Goal: Task Accomplishment & Management: Manage account settings

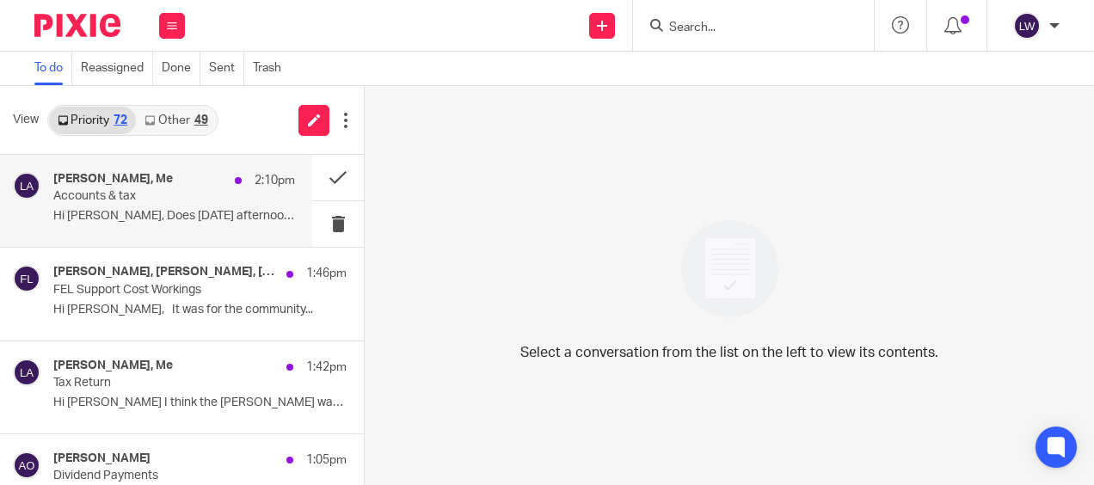
click at [155, 219] on p "Hi [PERSON_NAME], Does [DATE] afternoon work for..." at bounding box center [174, 216] width 242 height 15
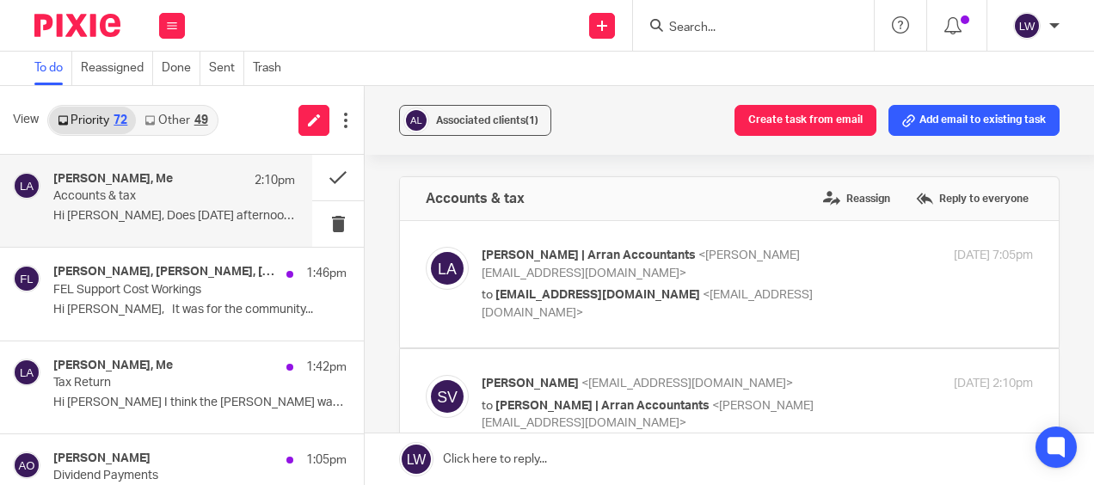
click at [199, 118] on div "49" at bounding box center [201, 120] width 14 height 12
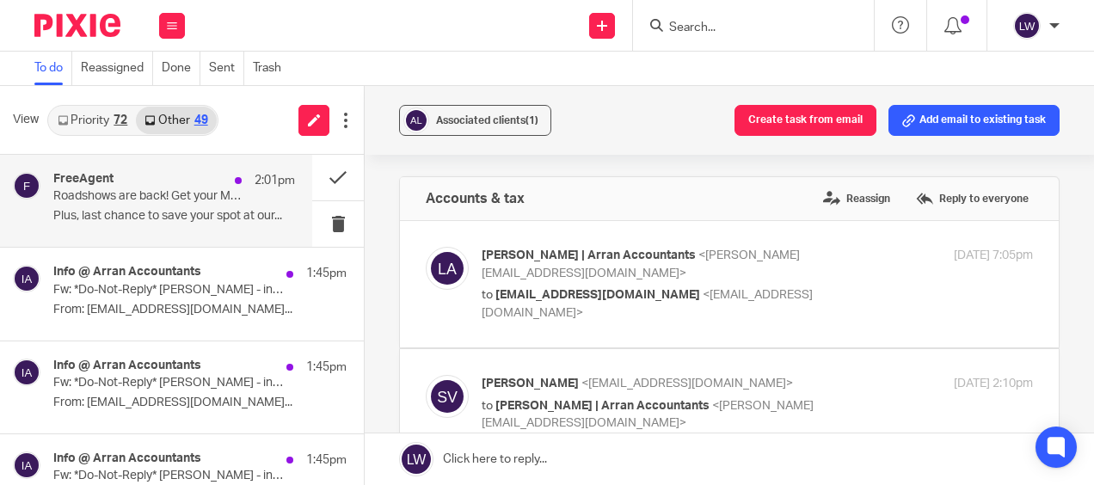
click at [186, 188] on div "FreeAgent 2:01pm" at bounding box center [174, 180] width 242 height 17
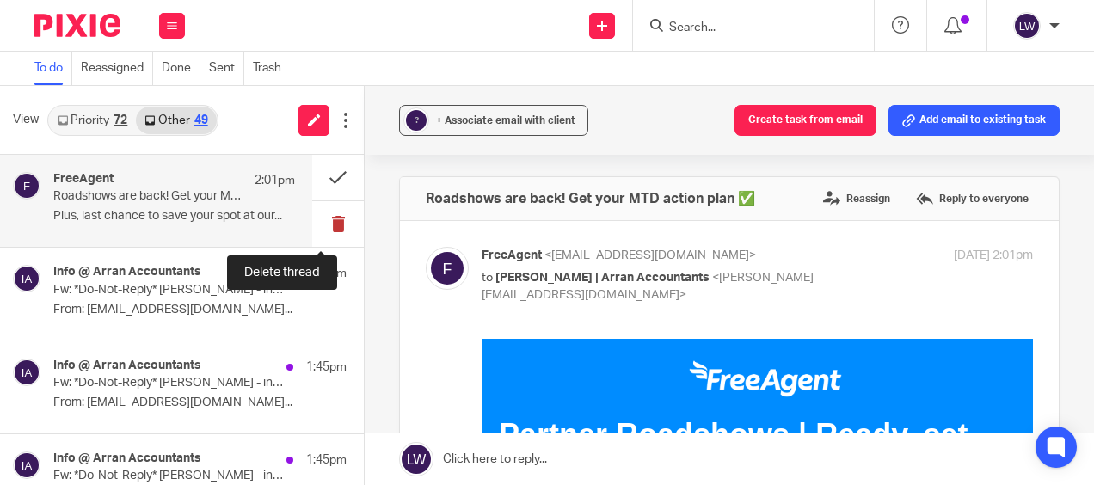
click at [312, 224] on button at bounding box center [338, 224] width 52 height 46
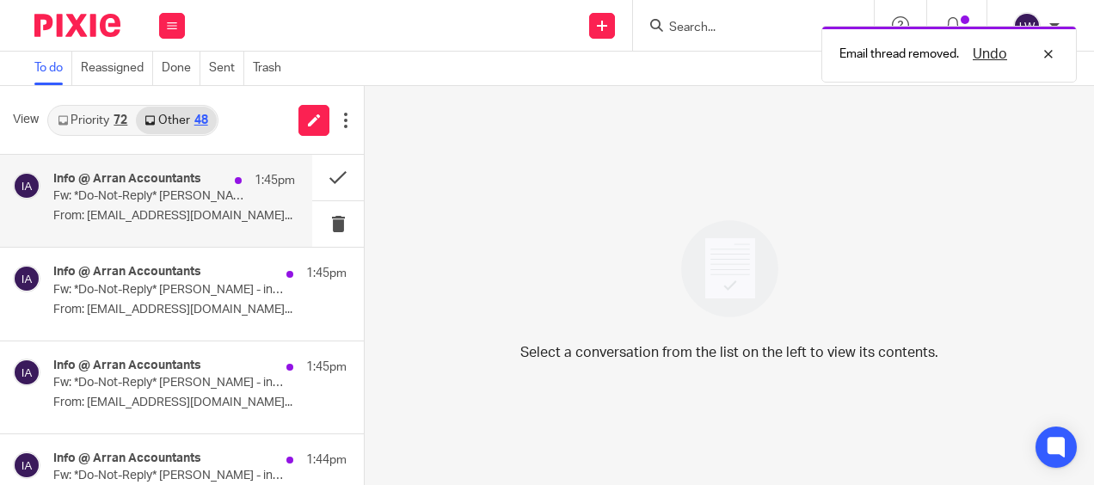
click at [154, 217] on p "From: UKSMTP@totalproduce.com..." at bounding box center [174, 216] width 242 height 15
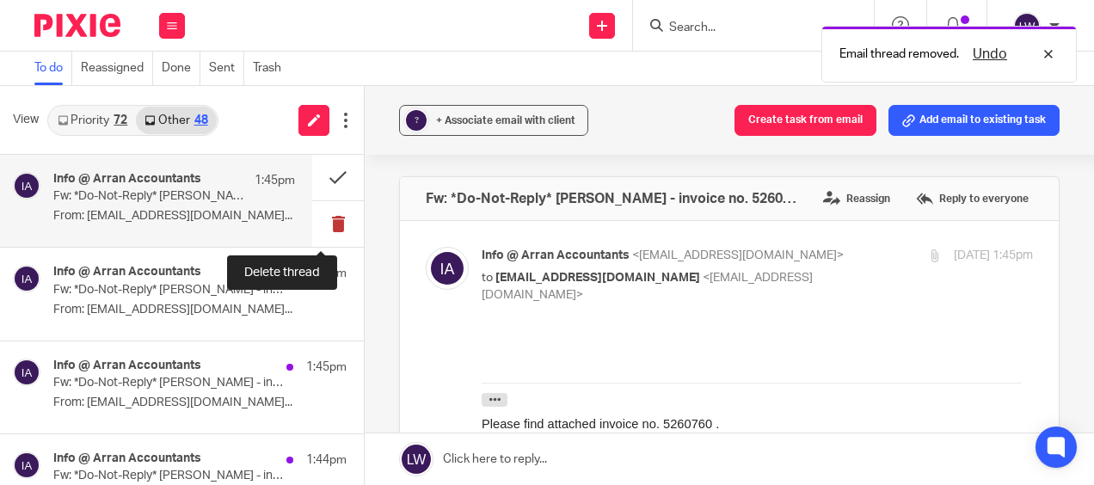
click at [317, 217] on button at bounding box center [338, 224] width 52 height 46
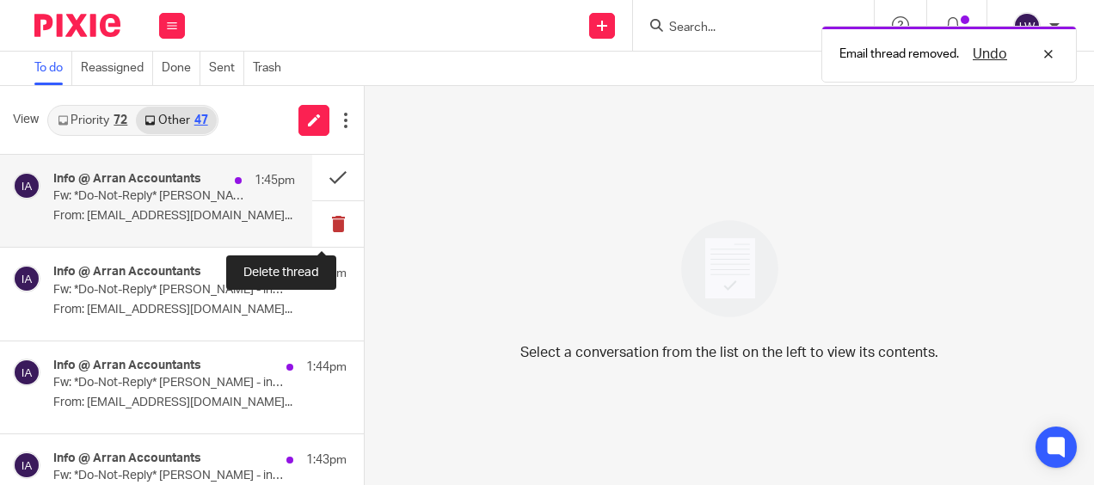
click at [323, 220] on button at bounding box center [338, 224] width 52 height 46
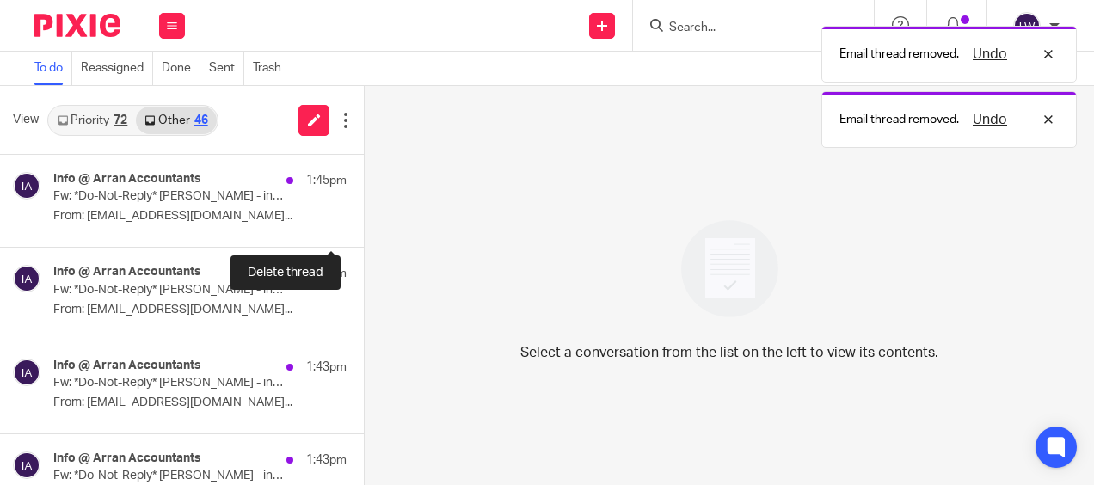
click at [364, 220] on button at bounding box center [371, 224] width 14 height 46
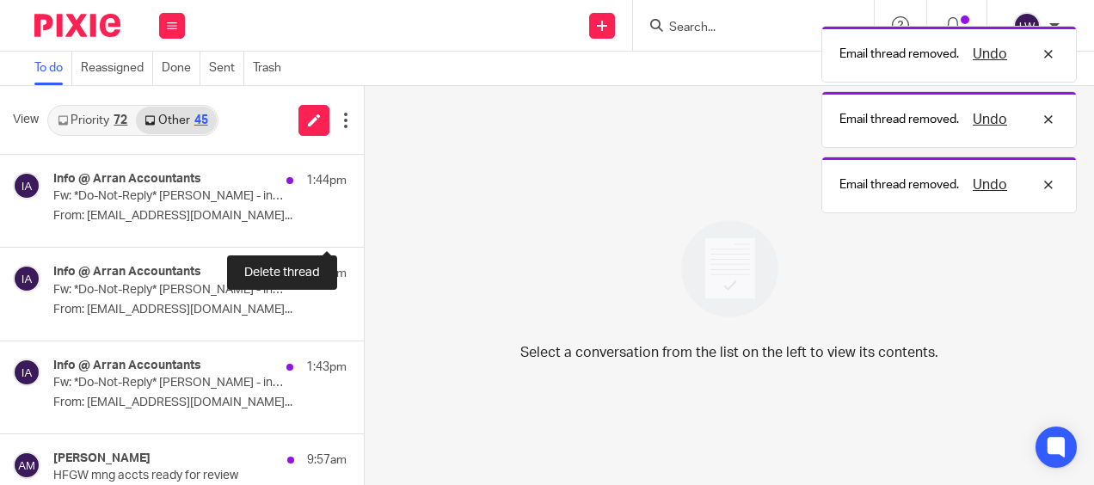
click at [364, 220] on button at bounding box center [371, 224] width 14 height 46
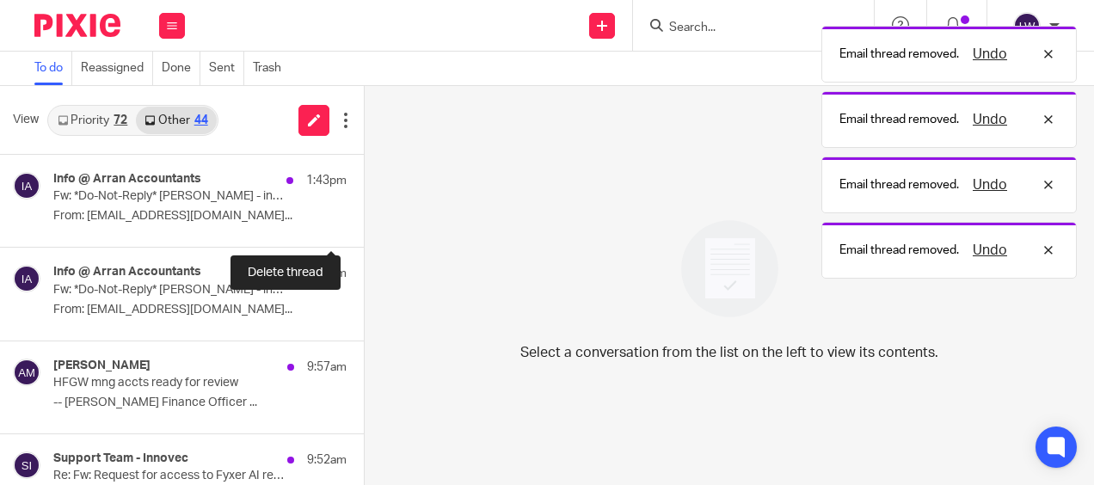
click at [364, 220] on button at bounding box center [371, 224] width 14 height 46
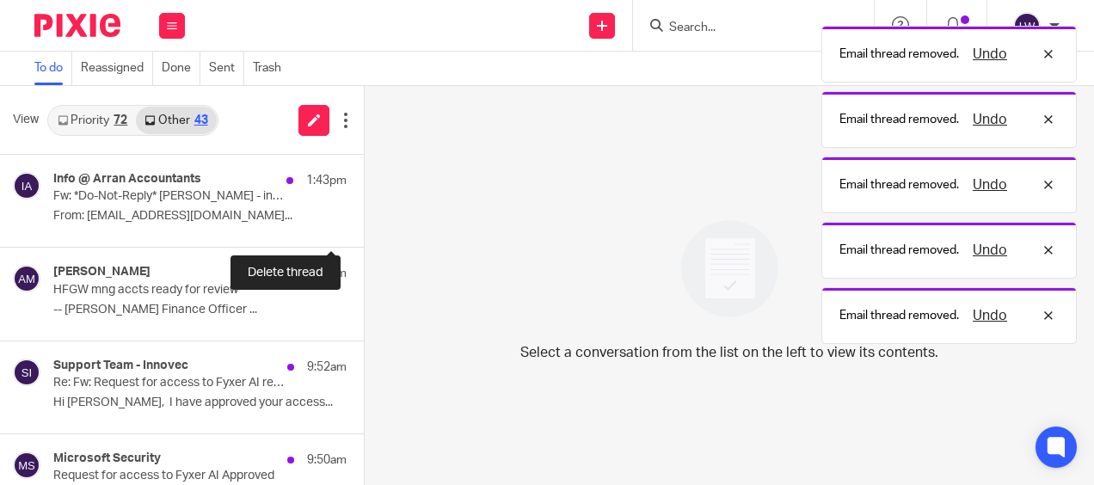
click at [364, 220] on button at bounding box center [371, 224] width 14 height 46
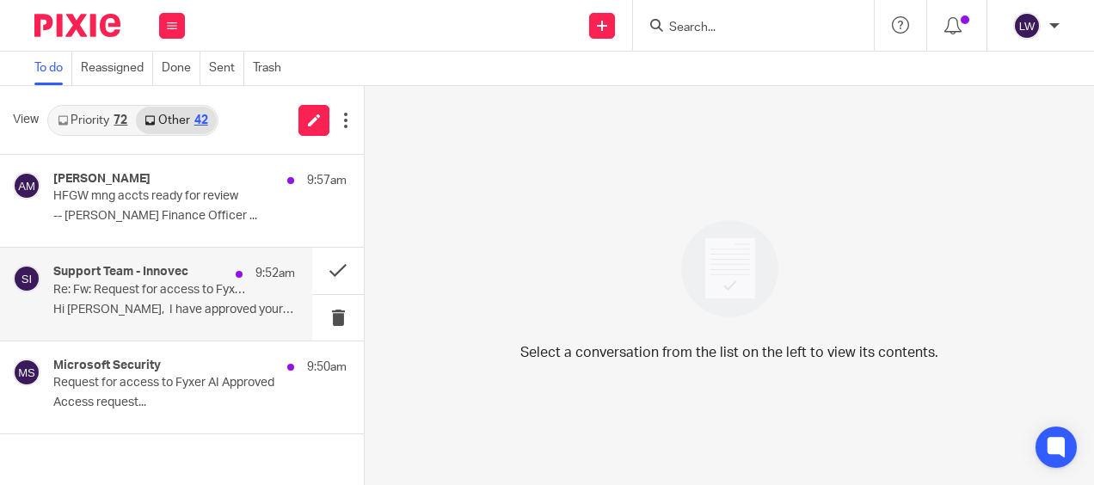
click at [140, 299] on div "Support Team - Innovec 9:52am Re: Fw: Request for access to Fyxer AI received -…" at bounding box center [174, 294] width 242 height 58
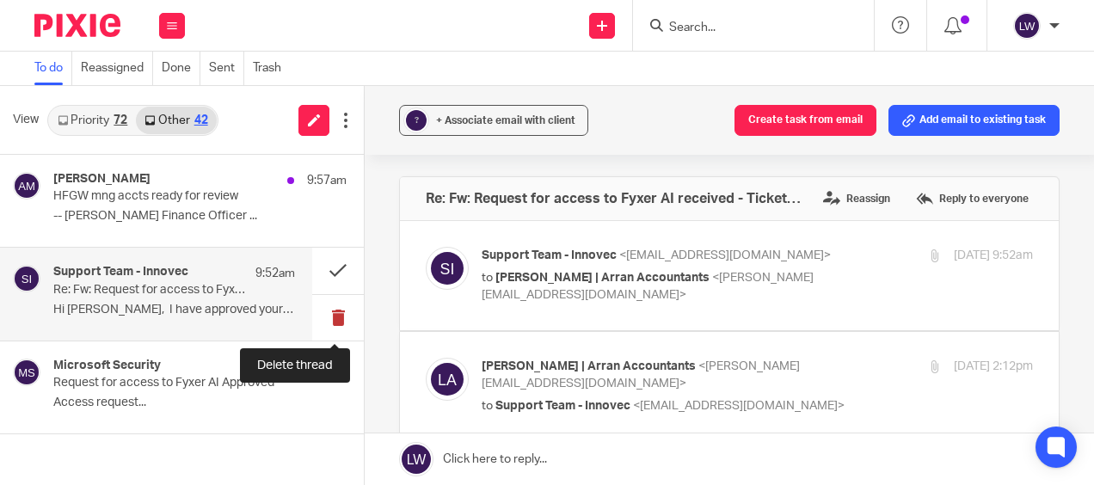
click at [331, 319] on button at bounding box center [338, 318] width 52 height 46
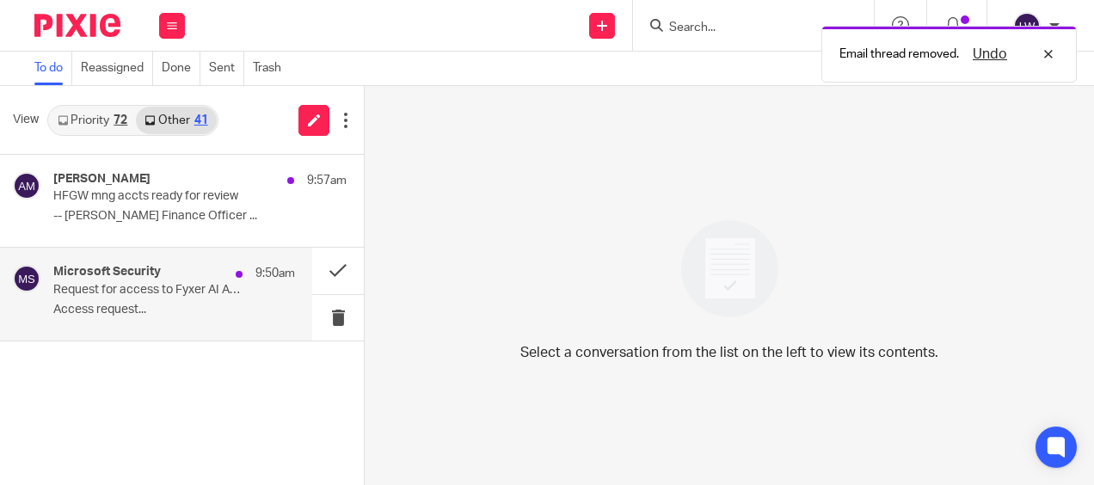
click at [165, 311] on p "Access request..." at bounding box center [174, 310] width 242 height 15
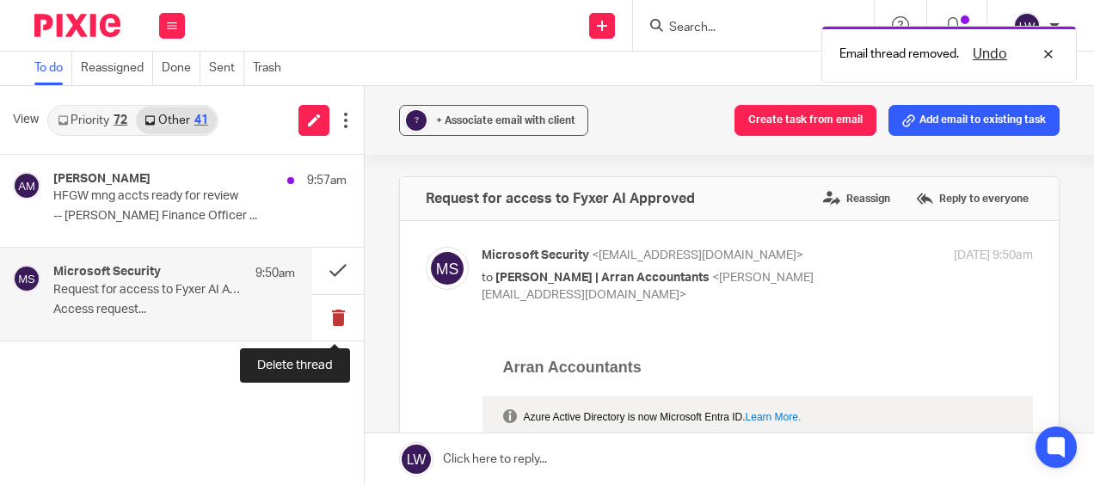
click at [337, 318] on button at bounding box center [338, 318] width 52 height 46
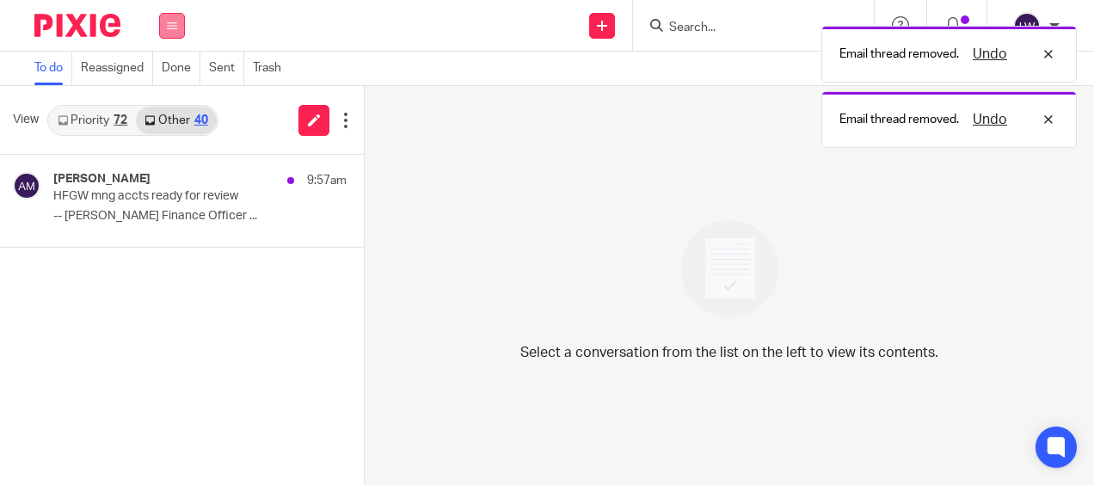
click at [175, 27] on icon at bounding box center [172, 26] width 10 height 10
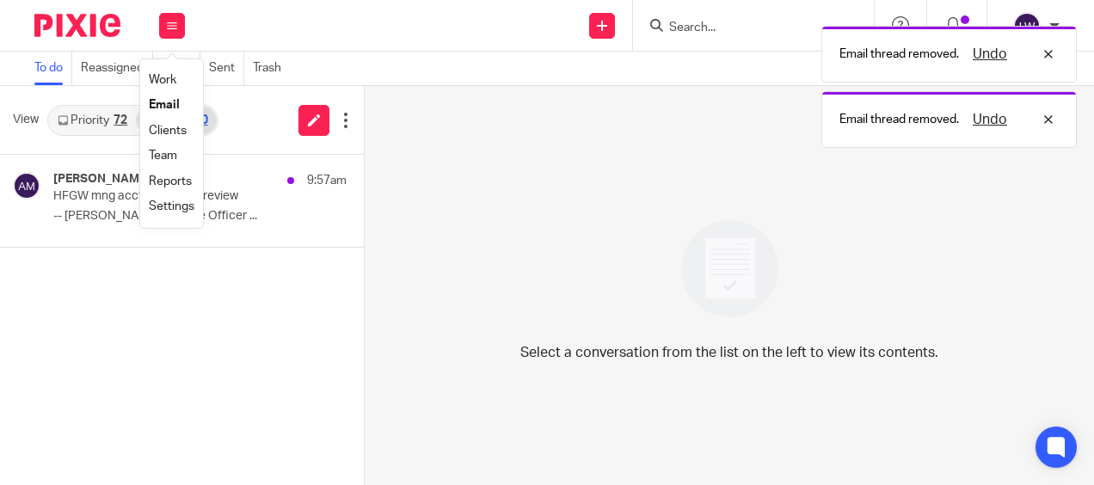
click at [176, 107] on link "Email" at bounding box center [164, 105] width 31 height 12
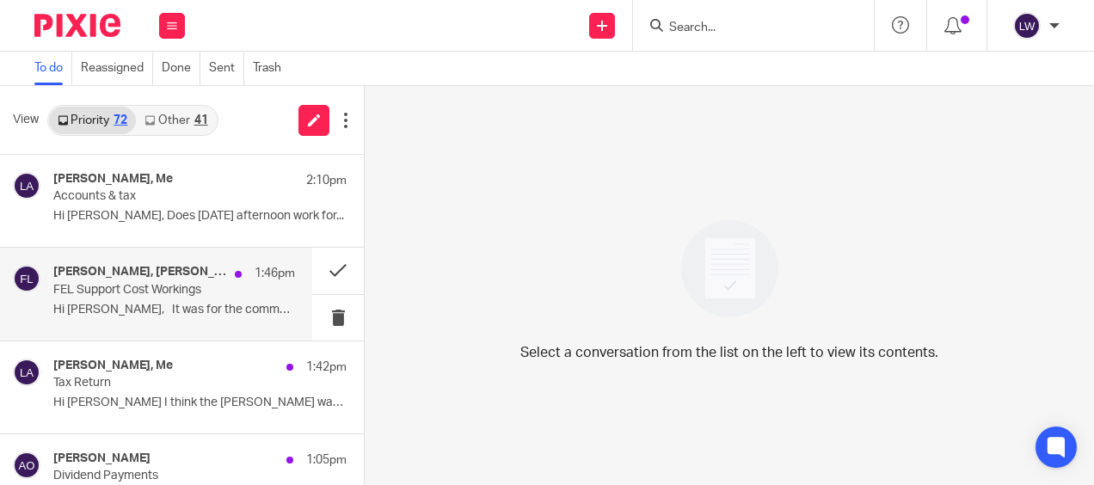
click at [138, 303] on p "Hi Clara, It was for the community..." at bounding box center [174, 310] width 242 height 15
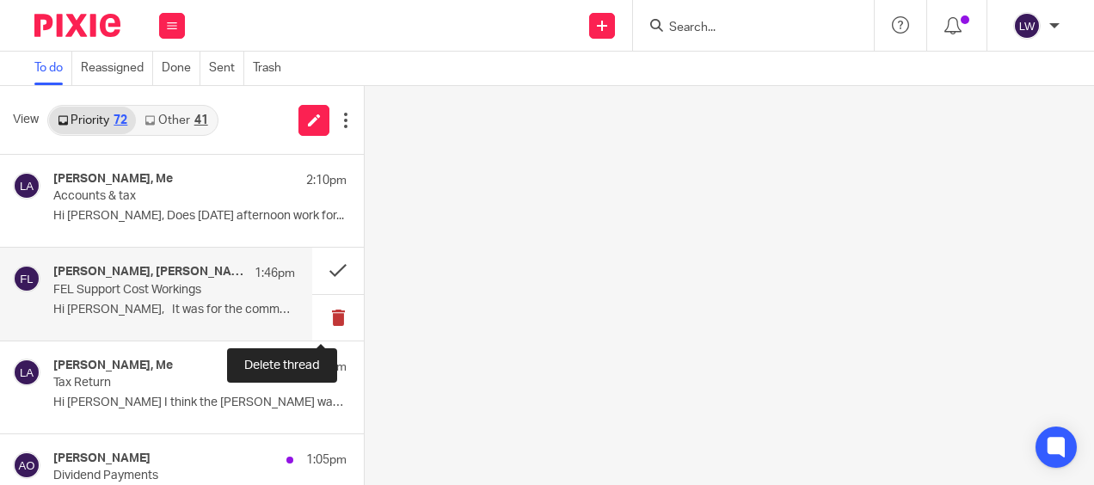
click at [320, 320] on button at bounding box center [338, 318] width 52 height 46
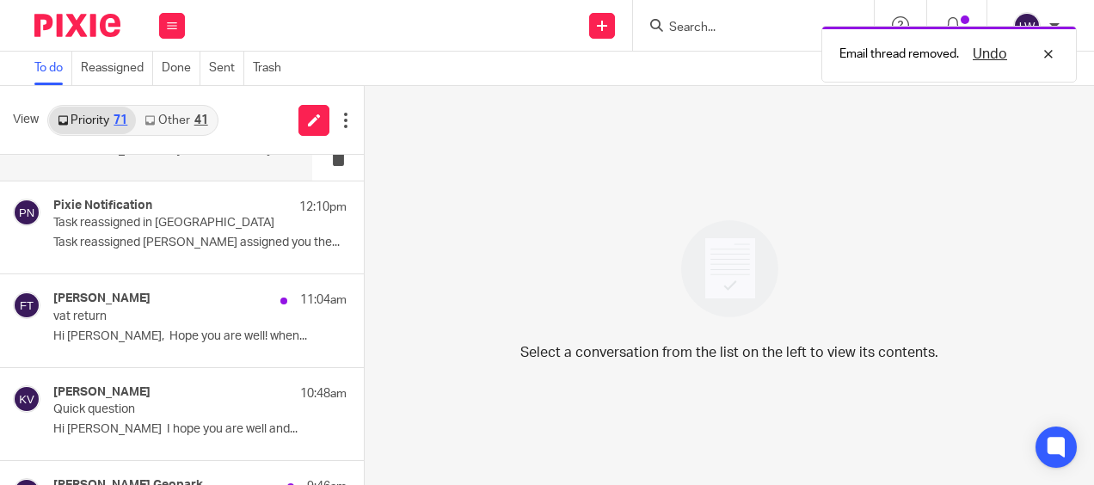
scroll to position [258, 0]
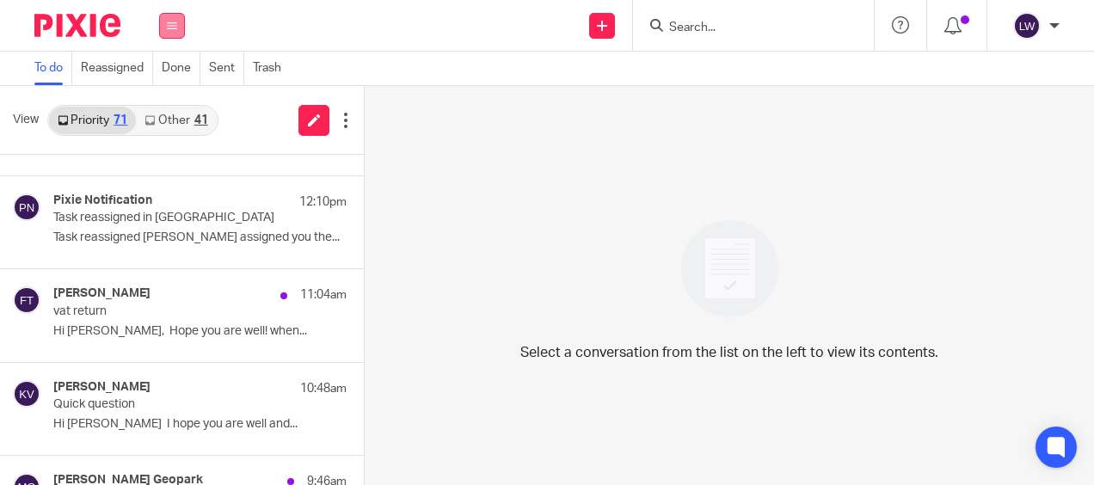
click at [168, 19] on button at bounding box center [172, 26] width 26 height 26
click at [175, 98] on li "Email" at bounding box center [172, 105] width 46 height 25
click at [255, 121] on div "View Priority 71 Other 41" at bounding box center [182, 120] width 364 height 69
click at [198, 114] on div "41" at bounding box center [201, 120] width 14 height 12
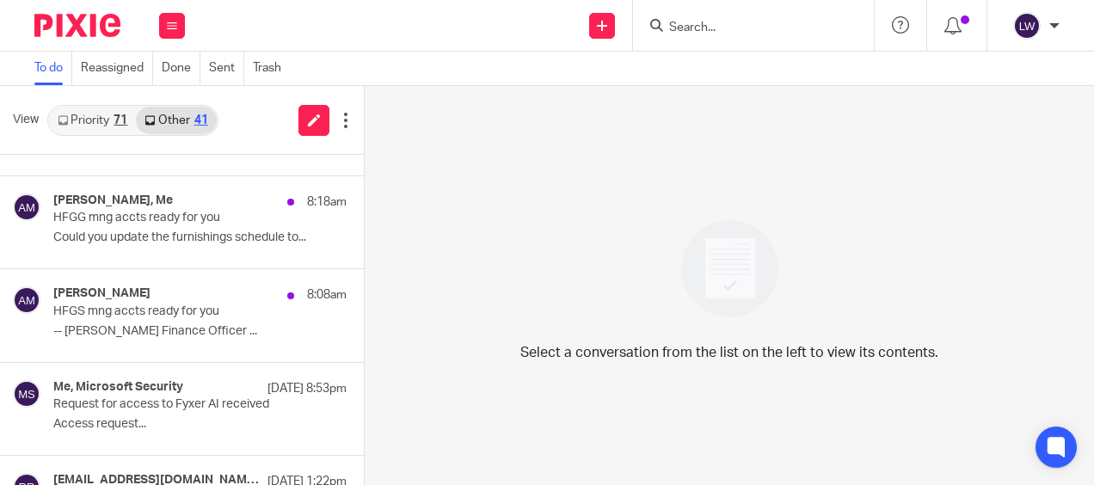
scroll to position [0, 0]
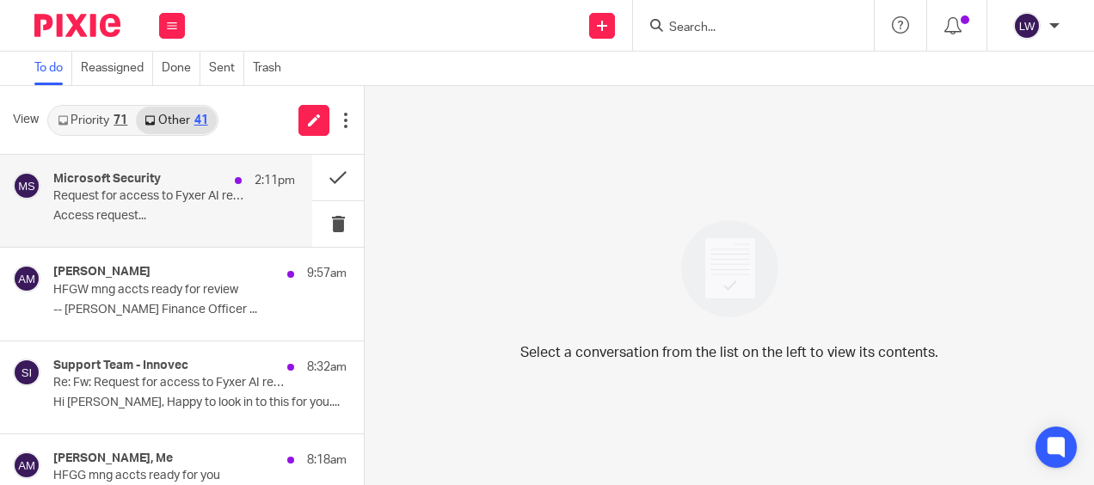
click at [139, 201] on p "Request for access to Fyxer AI received" at bounding box center [150, 196] width 194 height 15
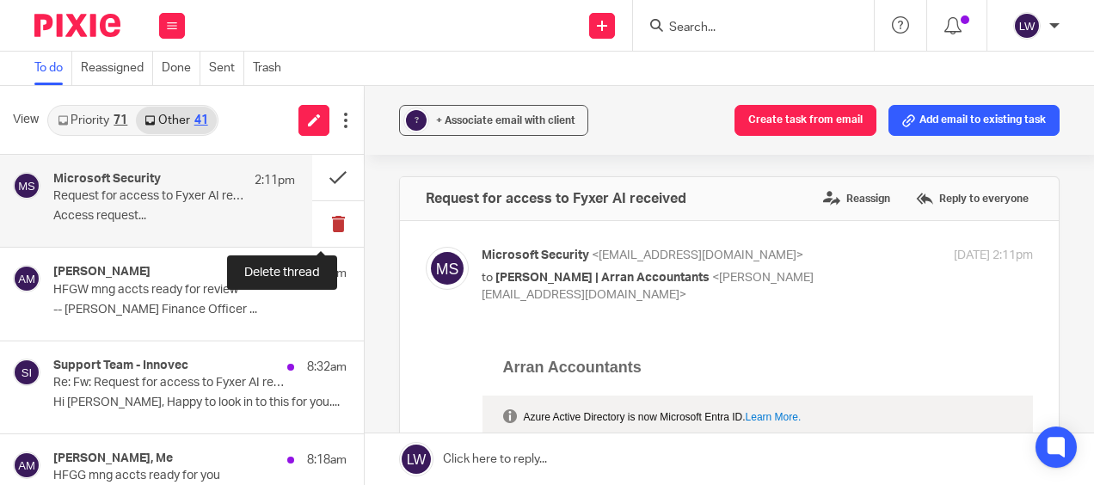
click at [323, 216] on button at bounding box center [338, 224] width 52 height 46
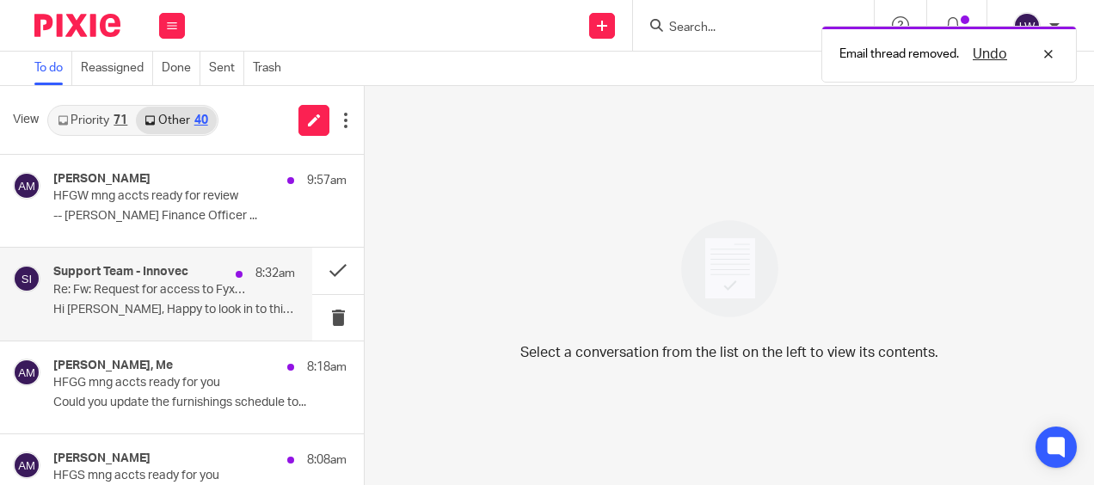
click at [103, 298] on div "Support Team - Innovec 8:32am Re: Fw: Request for access to Fyxer AI received -…" at bounding box center [174, 294] width 242 height 58
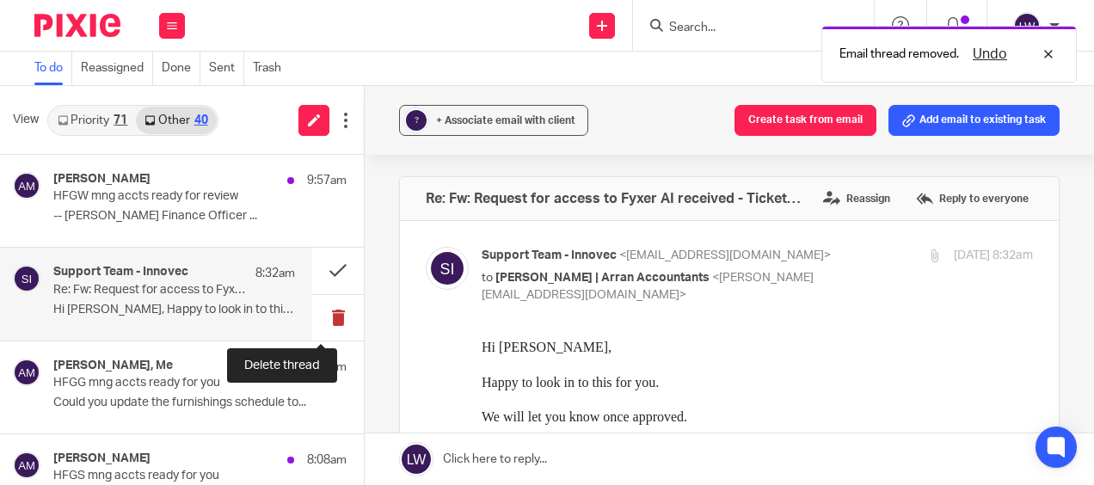
click at [317, 310] on button at bounding box center [338, 318] width 52 height 46
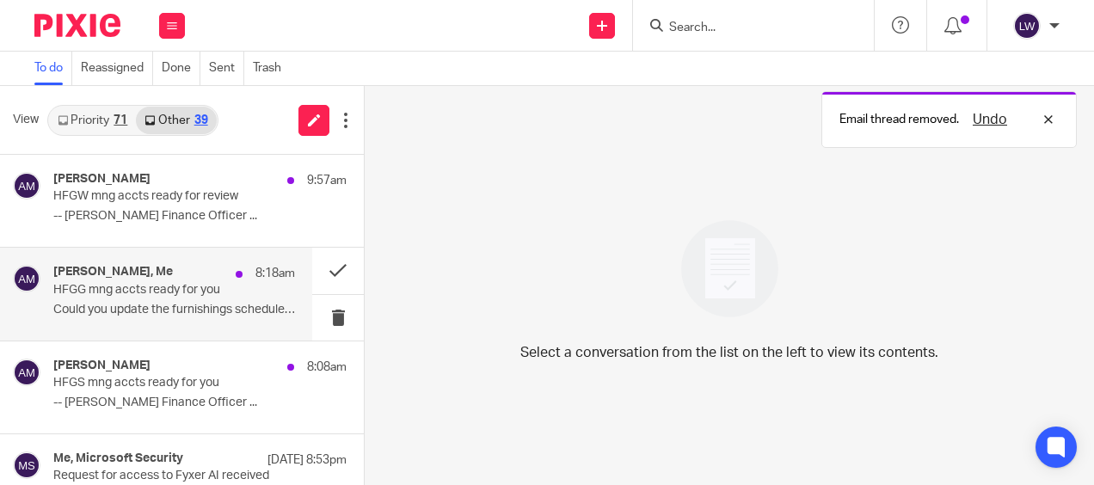
scroll to position [172, 0]
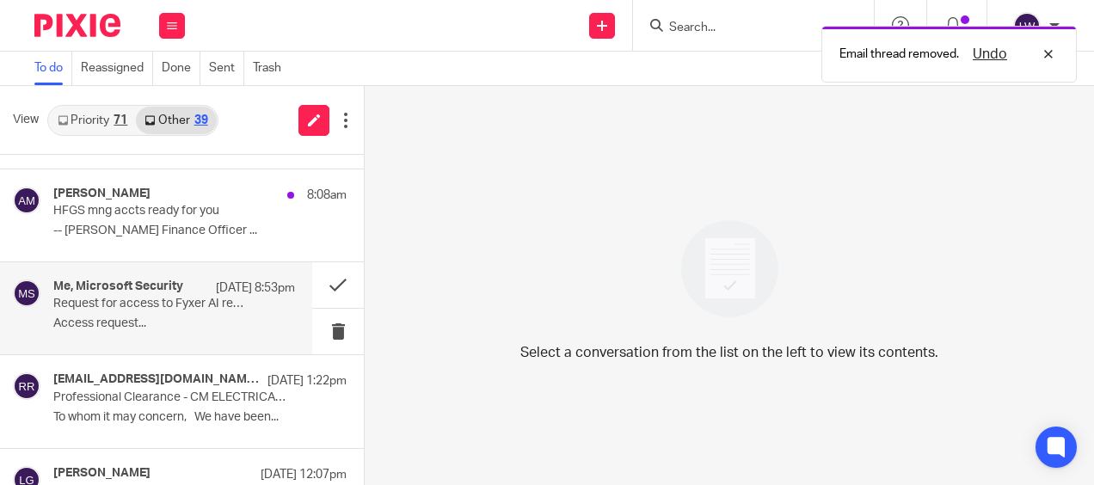
click at [111, 311] on div "Me, Microsoft Security 15 Sep 8:53pm Request for access to Fyxer AI received Ac…" at bounding box center [174, 309] width 242 height 58
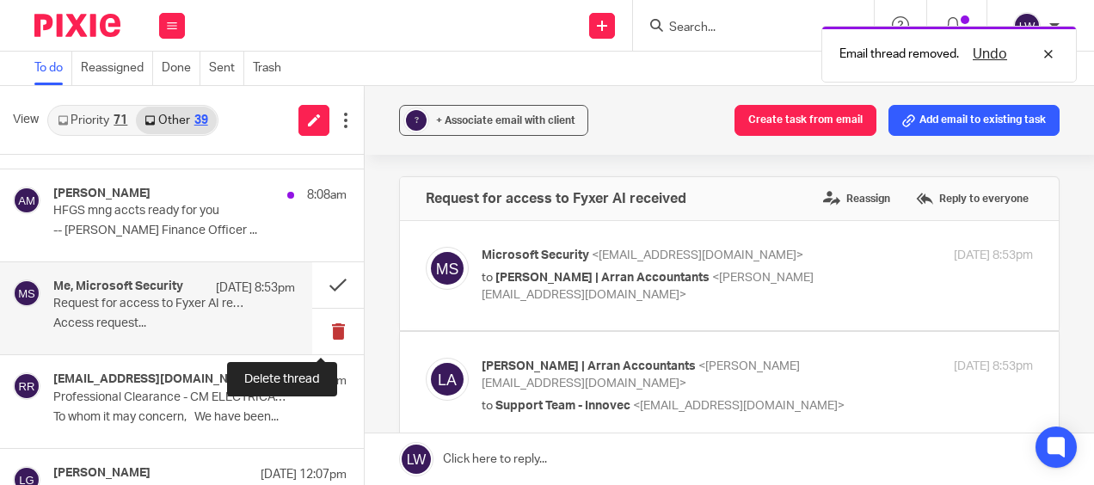
scroll to position [0, 0]
click at [315, 330] on button at bounding box center [338, 332] width 52 height 46
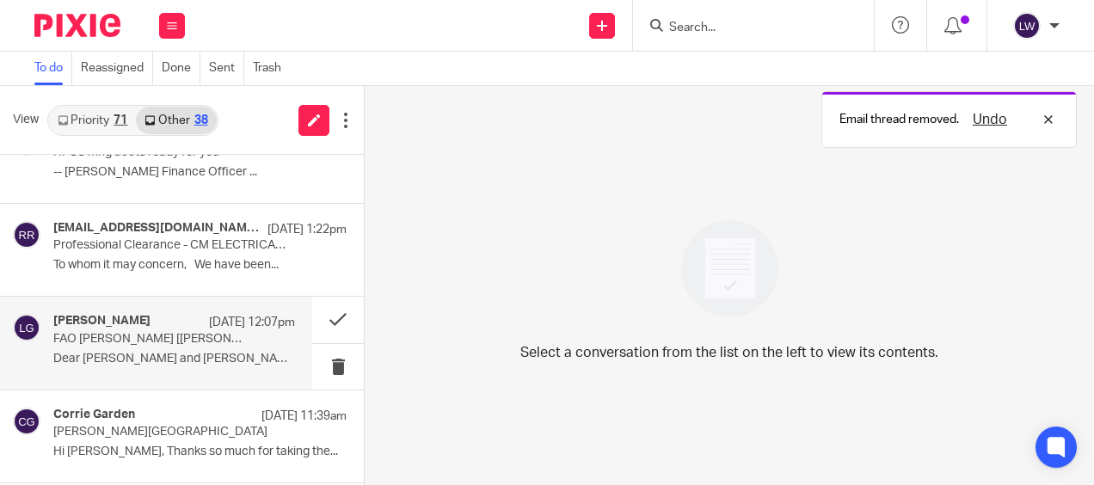
scroll to position [258, 0]
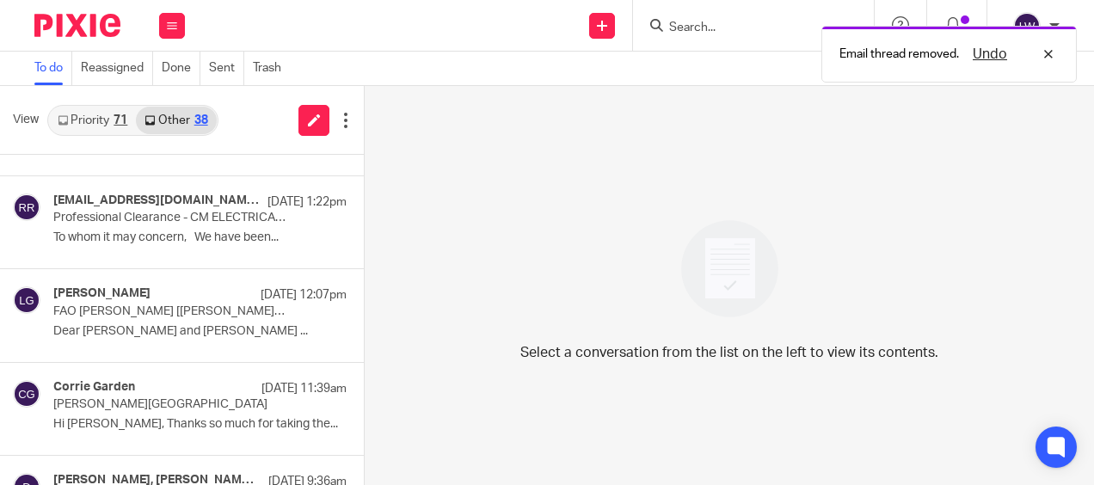
click at [86, 111] on link "Priority 71" at bounding box center [92, 121] width 87 height 28
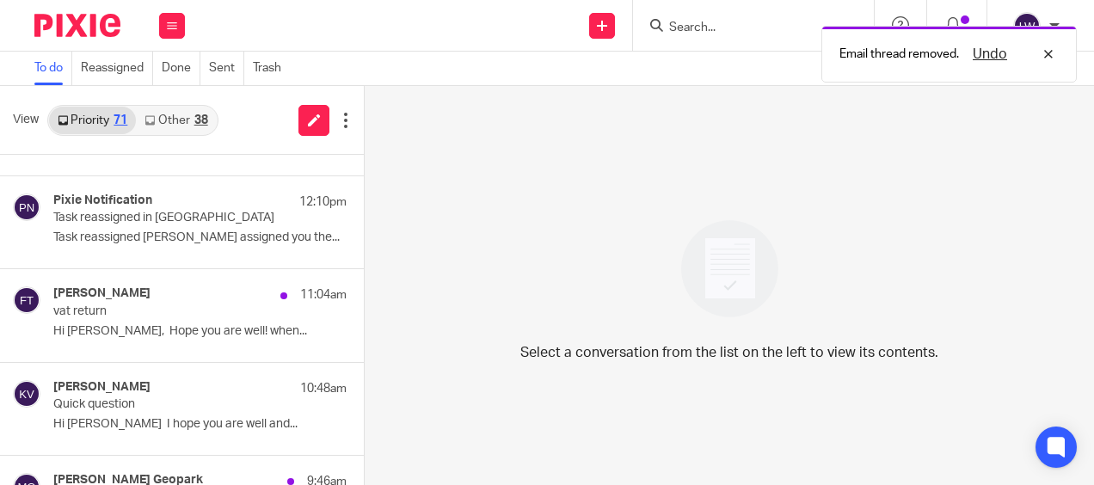
scroll to position [0, 0]
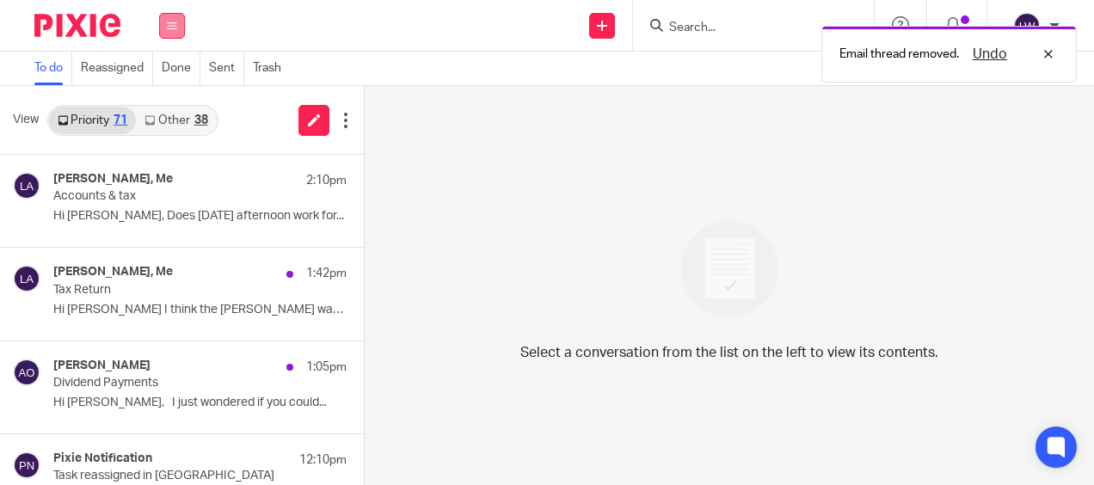
click at [170, 21] on icon at bounding box center [172, 26] width 10 height 10
click at [163, 105] on link "Email" at bounding box center [164, 105] width 31 height 12
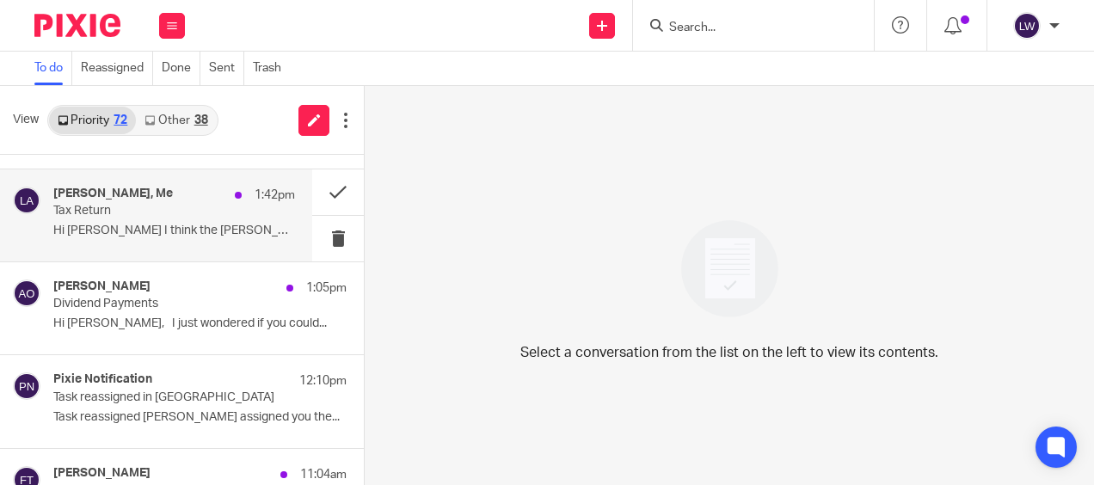
scroll to position [258, 0]
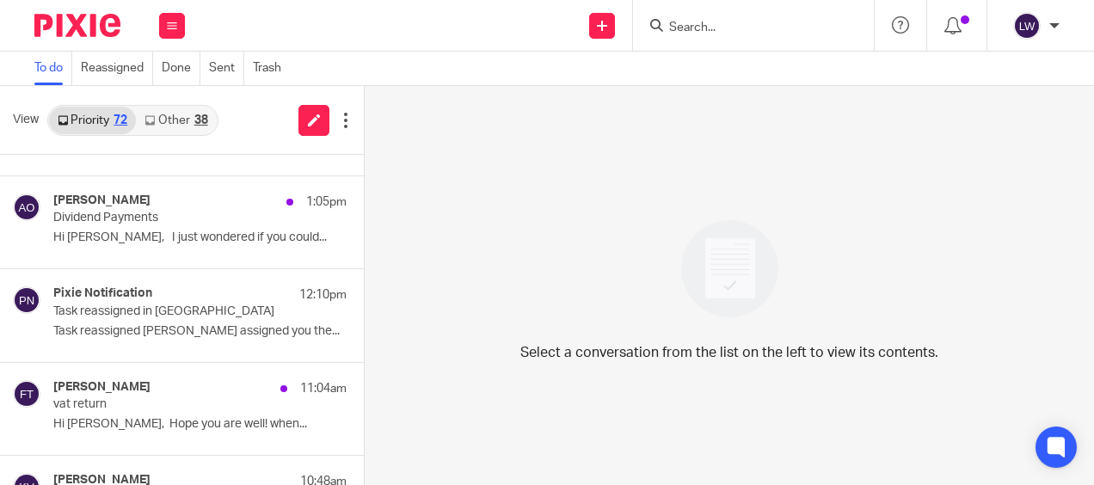
click at [163, 123] on link "Other 38" at bounding box center [176, 121] width 80 height 28
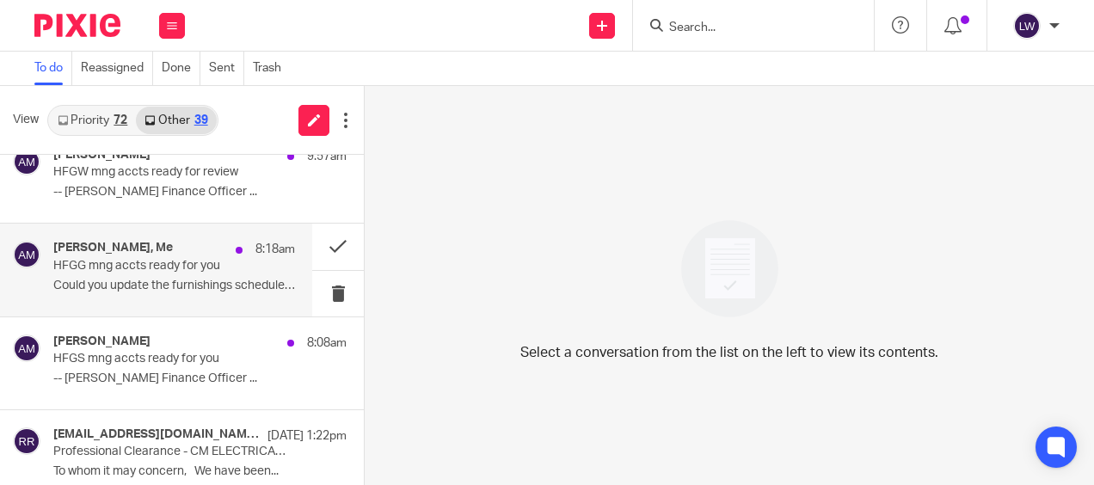
scroll to position [0, 0]
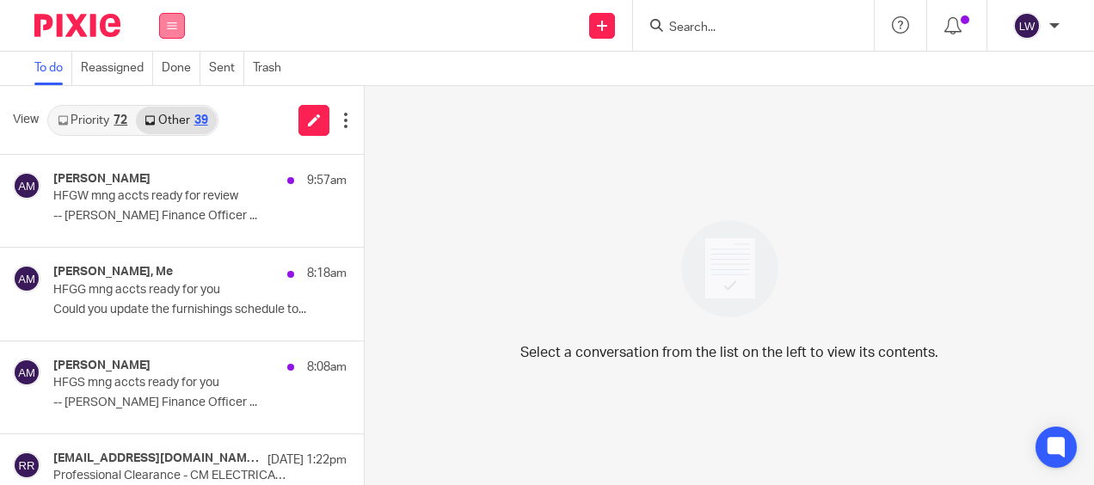
click at [169, 19] on button at bounding box center [172, 26] width 26 height 26
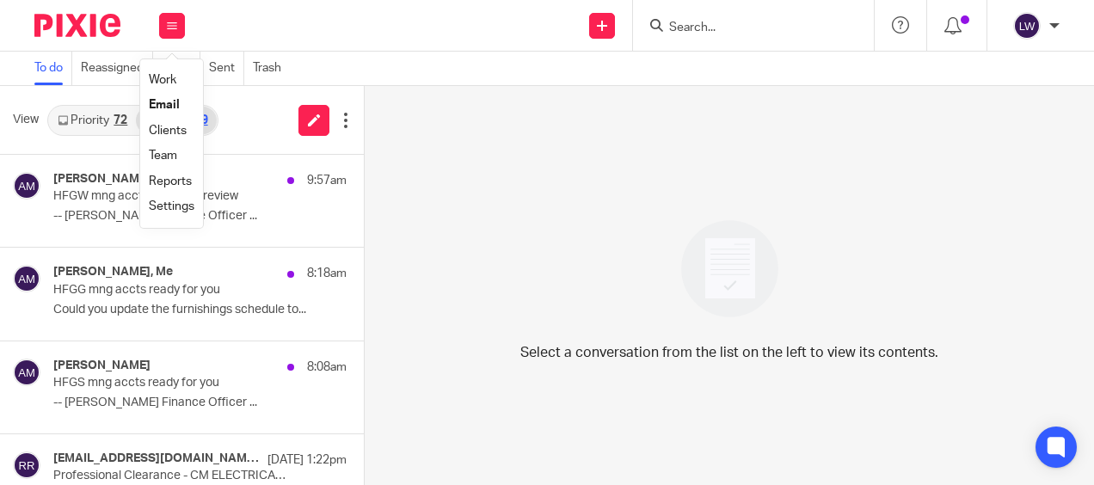
click at [175, 106] on link "Email" at bounding box center [164, 105] width 31 height 12
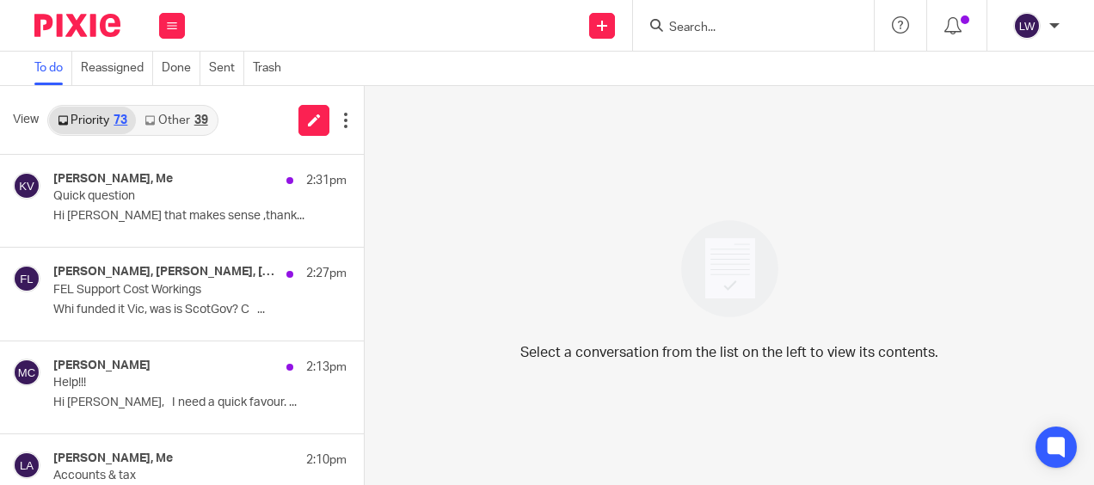
click at [181, 119] on link "Other 39" at bounding box center [176, 121] width 80 height 28
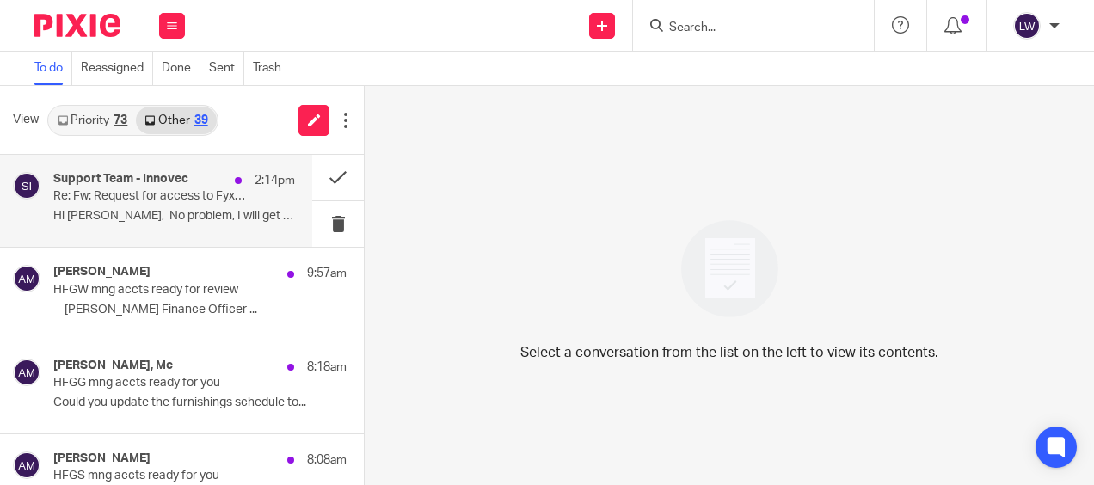
click at [138, 201] on p "Re: Fw: Request for access to Fyxer AI received - Ticket Update [ID:0178236]" at bounding box center [150, 196] width 194 height 15
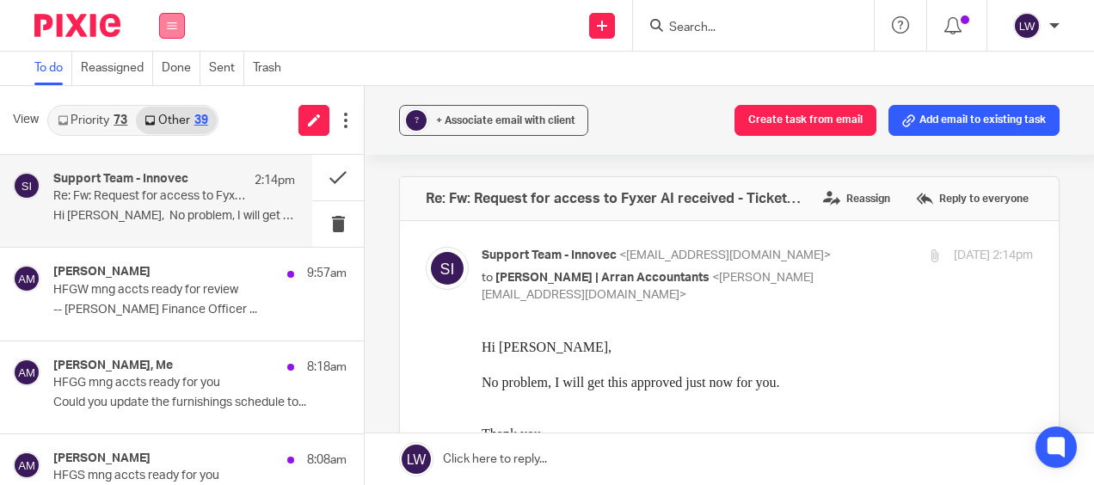
click at [176, 15] on button at bounding box center [172, 26] width 26 height 26
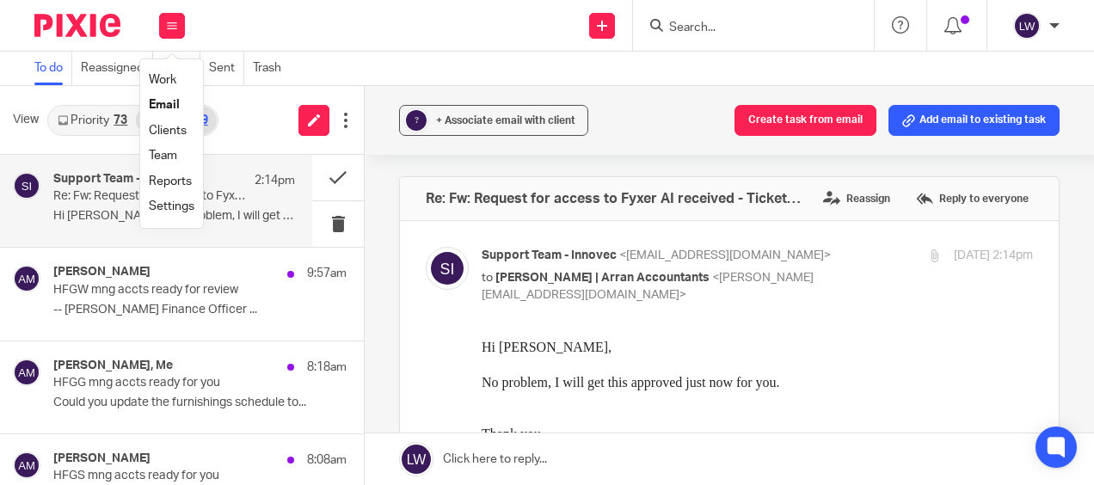
click at [166, 108] on link "Email" at bounding box center [164, 105] width 31 height 12
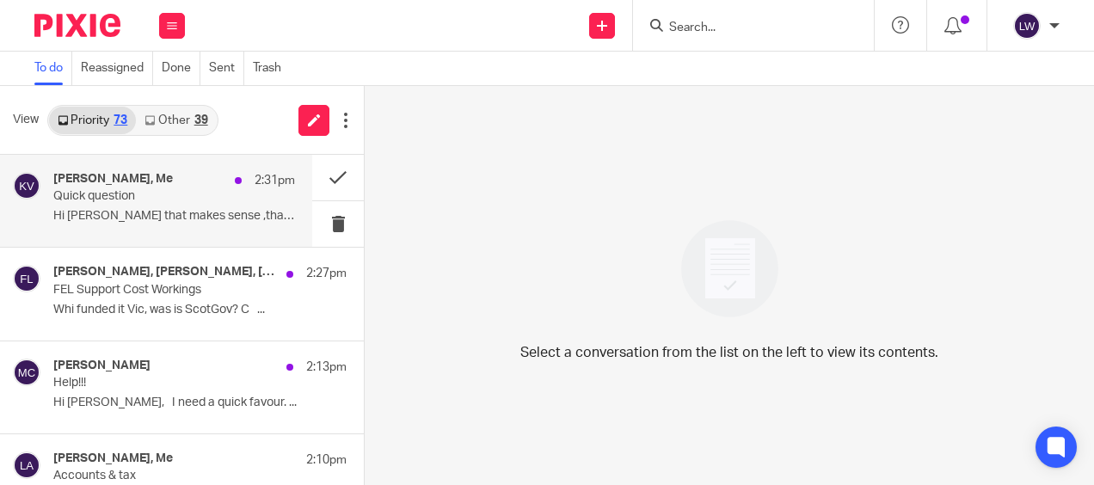
click at [151, 215] on p "Hi [PERSON_NAME] that makes sense ,thank..." at bounding box center [174, 216] width 242 height 15
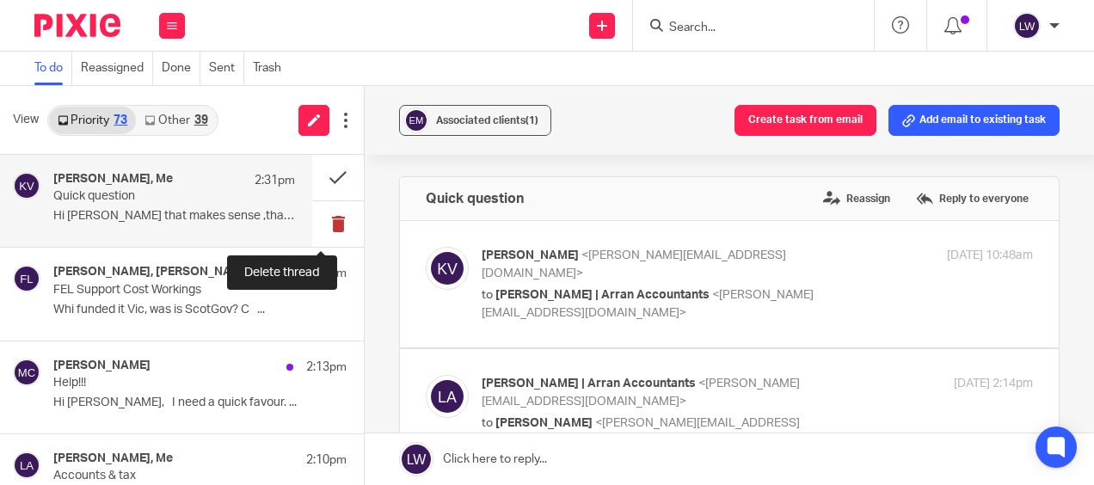
click at [328, 217] on button at bounding box center [338, 224] width 52 height 46
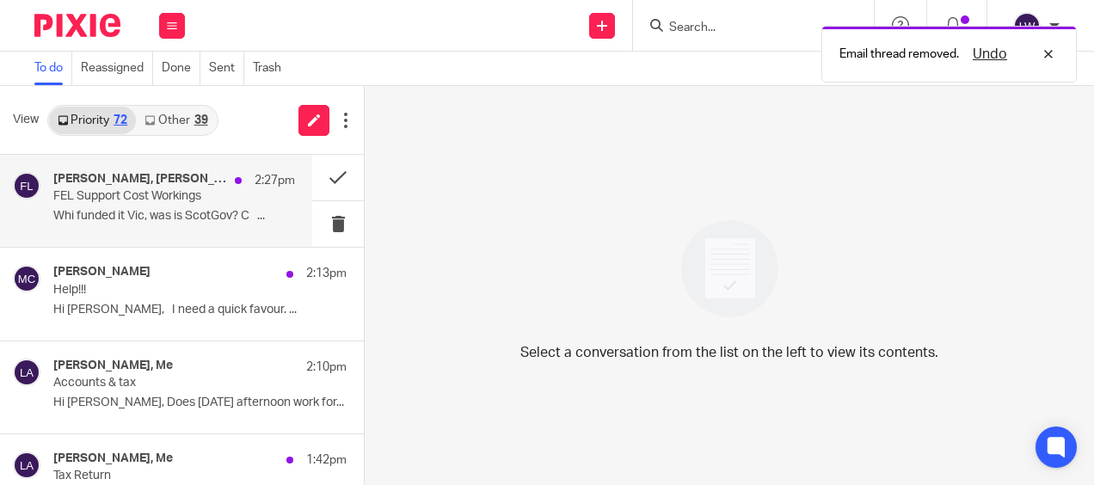
click at [101, 206] on div "[PERSON_NAME], [PERSON_NAME], [PERSON_NAME], [PERSON_NAME], Me, [PERSON_NAME] 2…" at bounding box center [174, 201] width 242 height 58
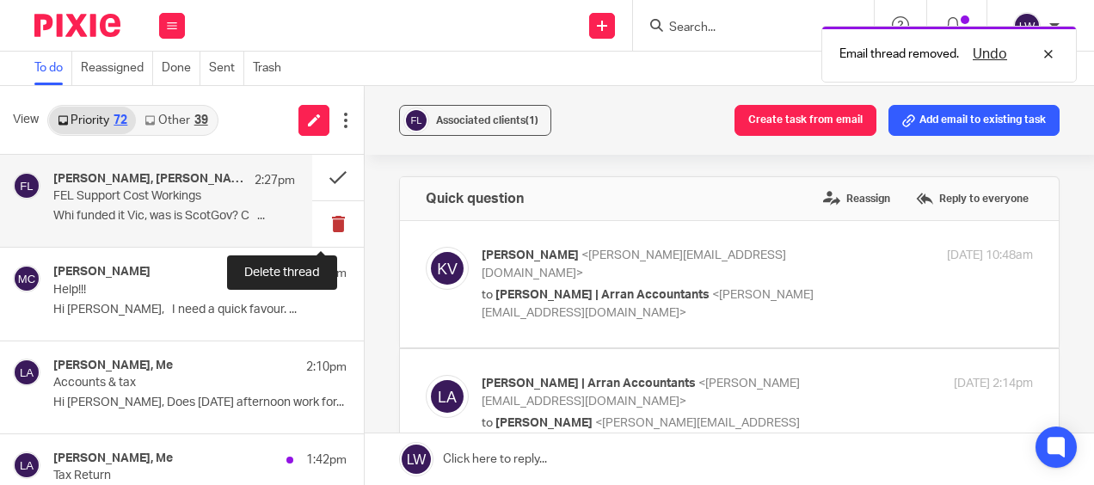
click at [323, 222] on button at bounding box center [338, 224] width 52 height 46
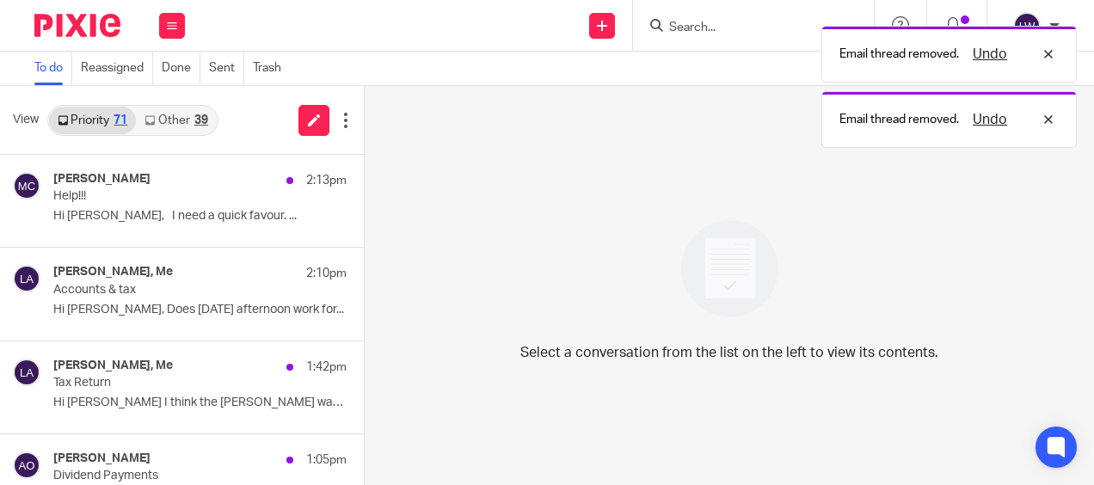
click at [169, 116] on link "Other 39" at bounding box center [176, 121] width 80 height 28
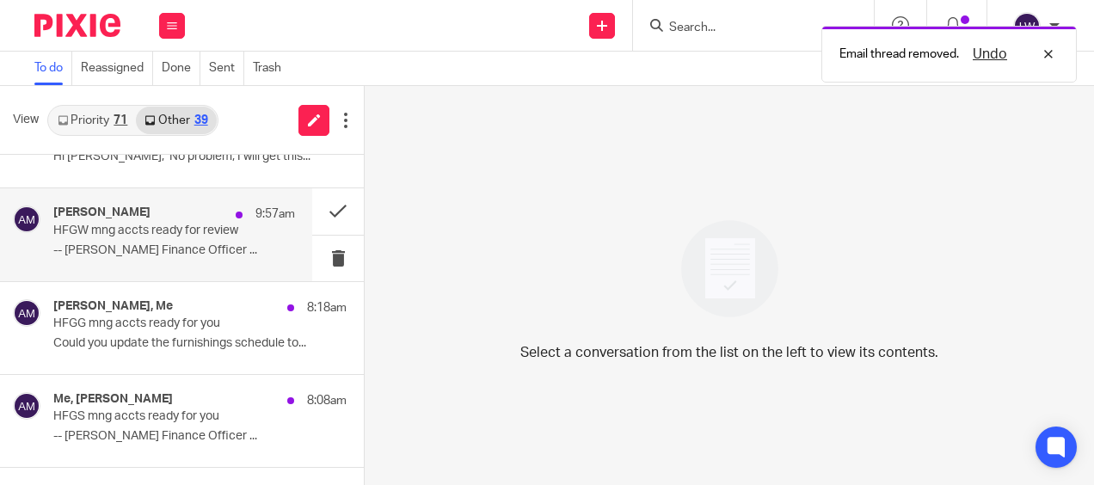
scroll to position [86, 0]
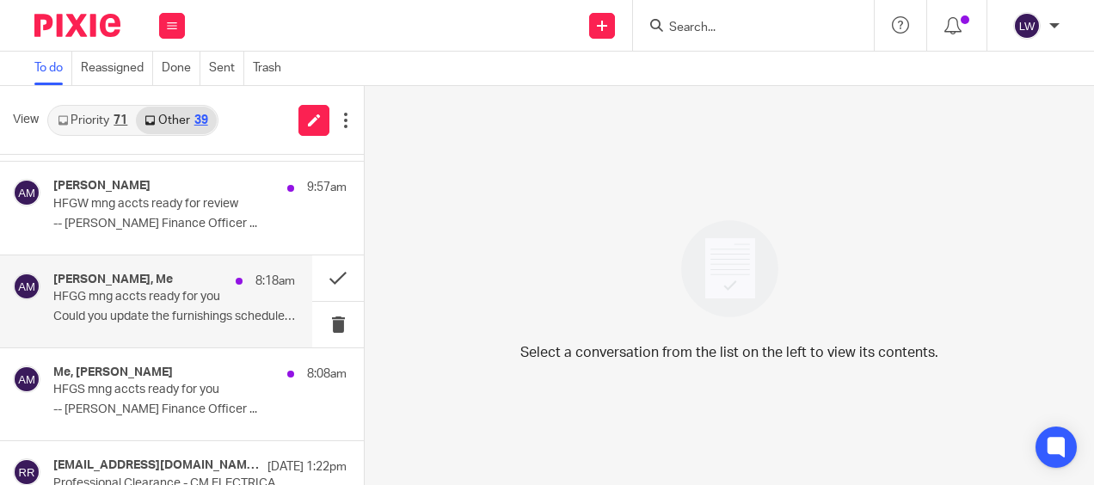
click at [168, 307] on div "Alan McNaughton, Me 8:18am HFGG mng accts ready for you Could you update the fu…" at bounding box center [174, 302] width 242 height 58
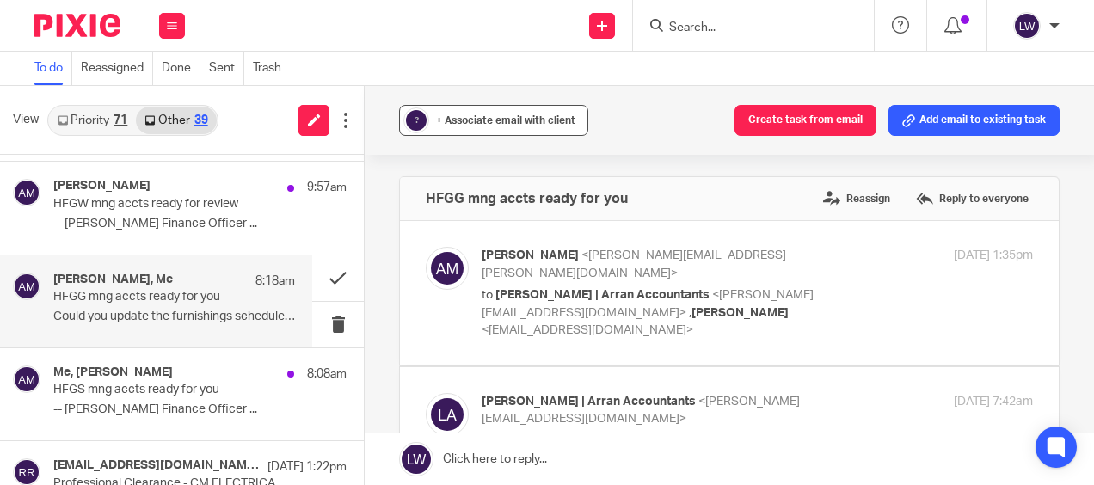
scroll to position [0, 0]
click at [464, 121] on span "+ Associate email with client" at bounding box center [505, 120] width 139 height 10
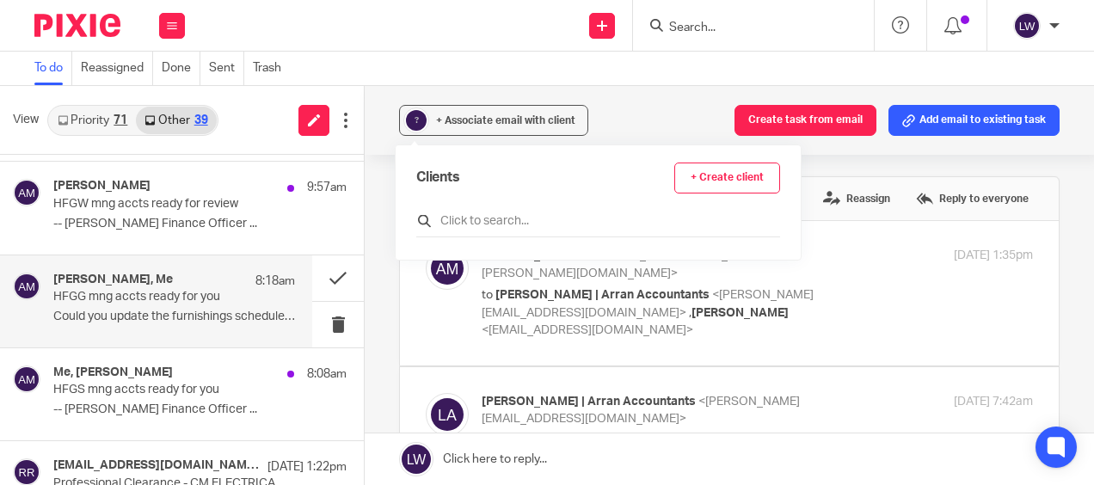
click at [482, 214] on input "text" at bounding box center [598, 220] width 364 height 17
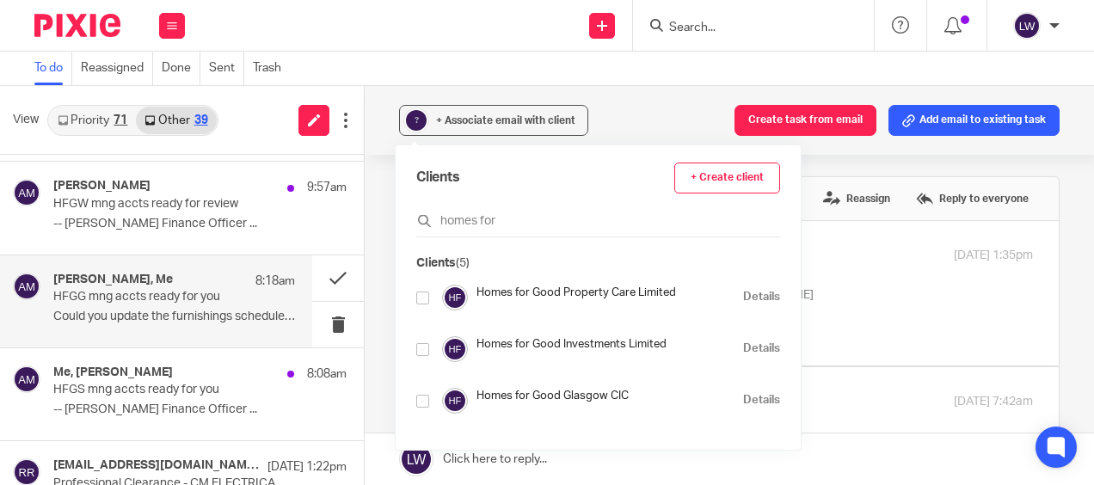
scroll to position [86, 0]
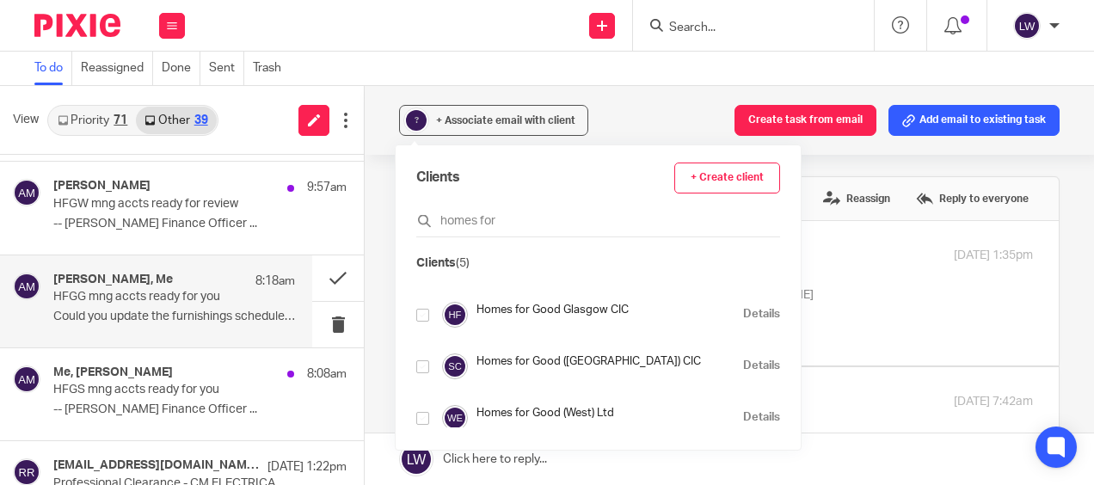
type input "homes for"
click at [423, 313] on input "checkbox" at bounding box center [422, 315] width 13 height 13
checkbox input "true"
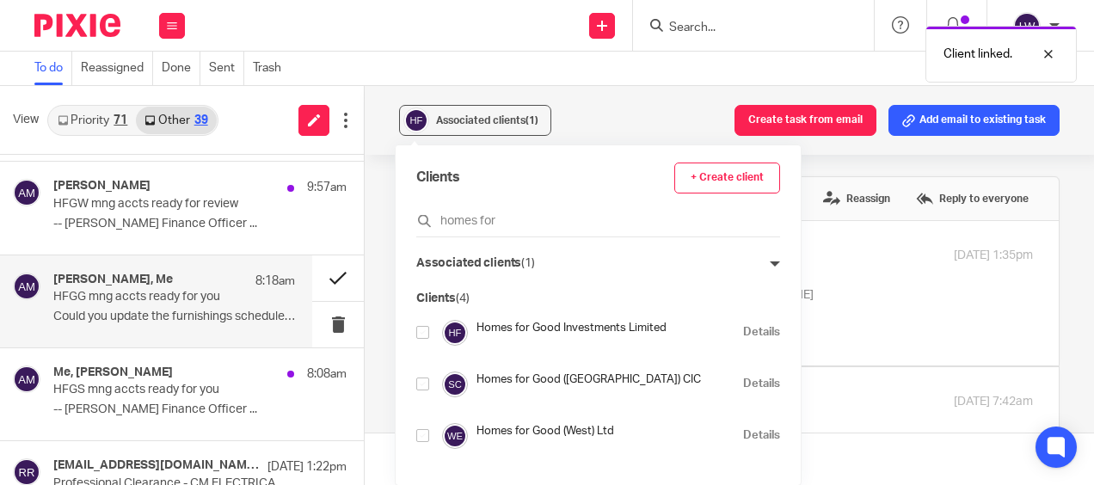
scroll to position [52, 0]
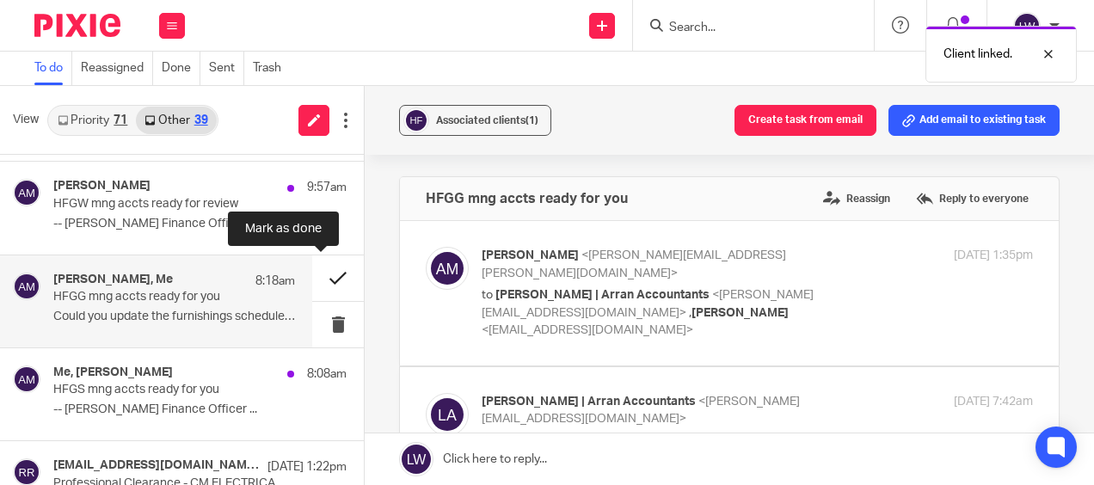
click at [323, 277] on button at bounding box center [338, 278] width 52 height 46
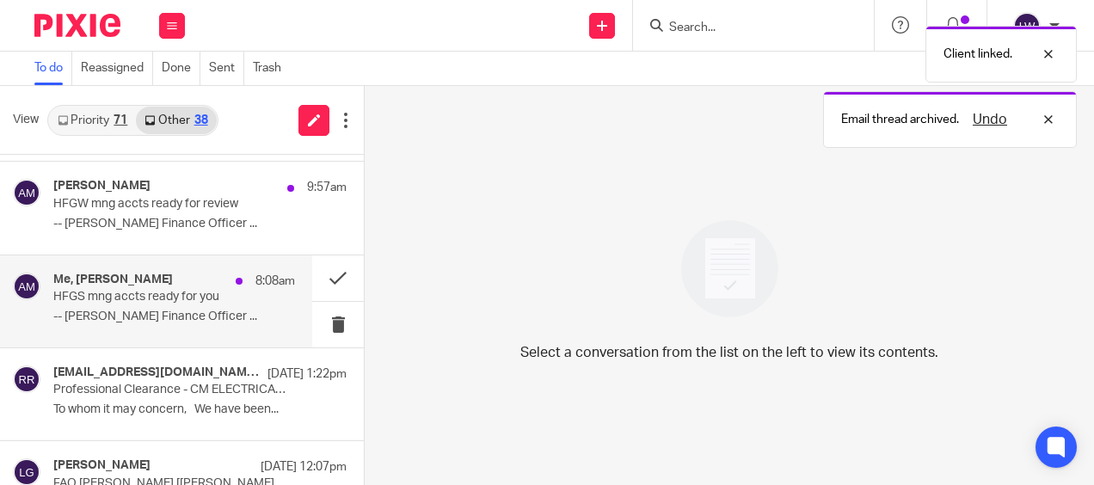
click at [168, 296] on p "HFGS mng accts ready for you" at bounding box center [150, 297] width 194 height 15
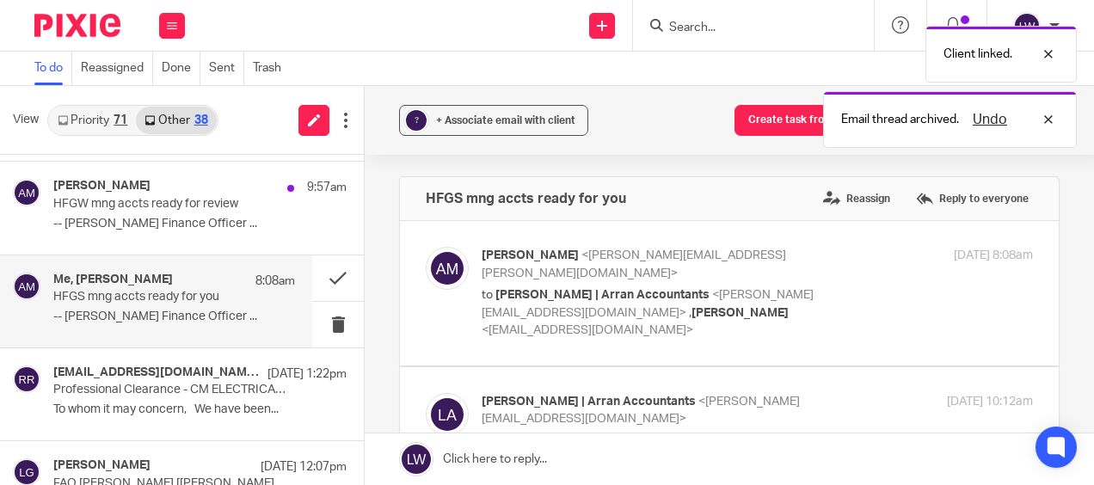
scroll to position [0, 0]
click at [464, 116] on span "+ Associate email with client" at bounding box center [505, 120] width 139 height 10
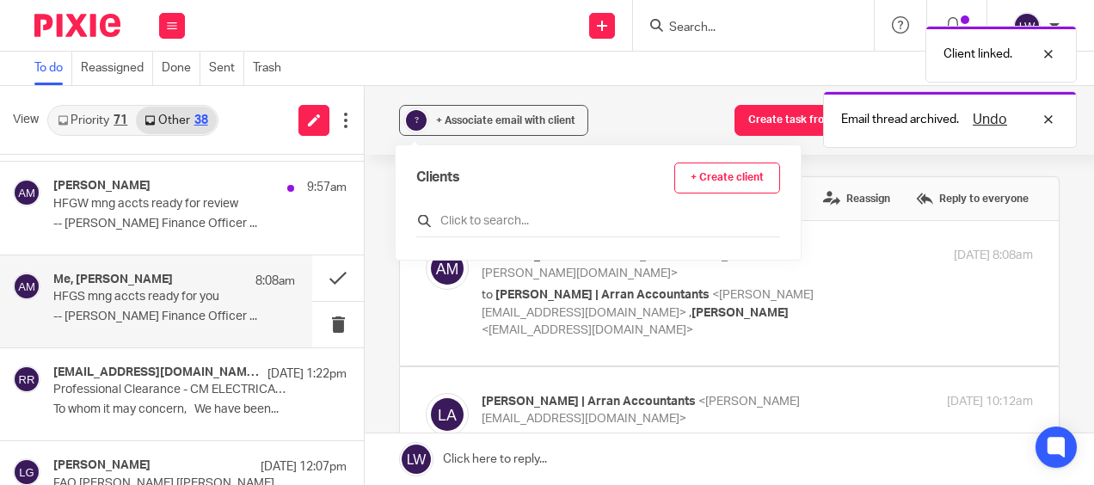
click at [488, 222] on input "text" at bounding box center [598, 220] width 364 height 17
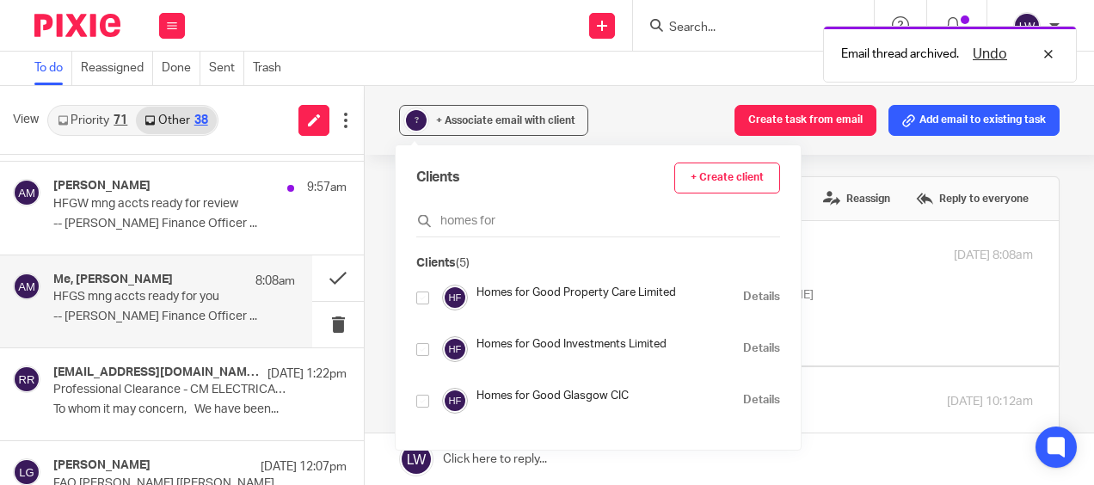
scroll to position [86, 0]
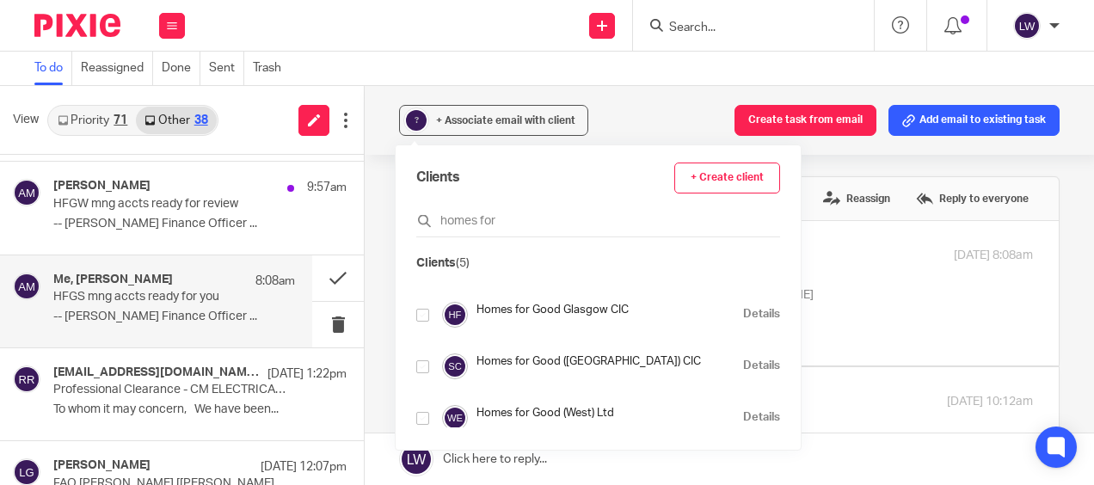
type input "homes for"
click at [424, 368] on input "checkbox" at bounding box center [422, 366] width 13 height 13
checkbox input "true"
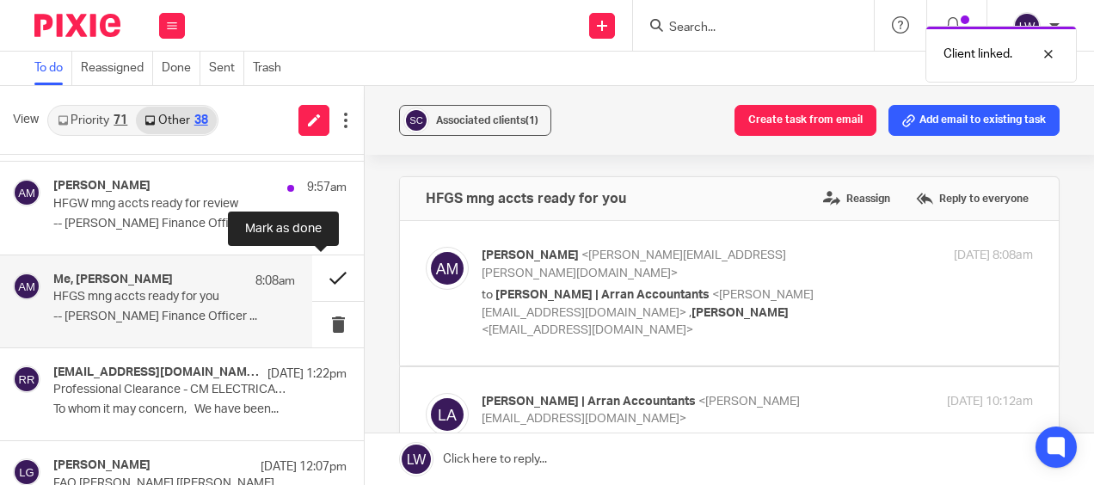
click at [321, 271] on button at bounding box center [338, 278] width 52 height 46
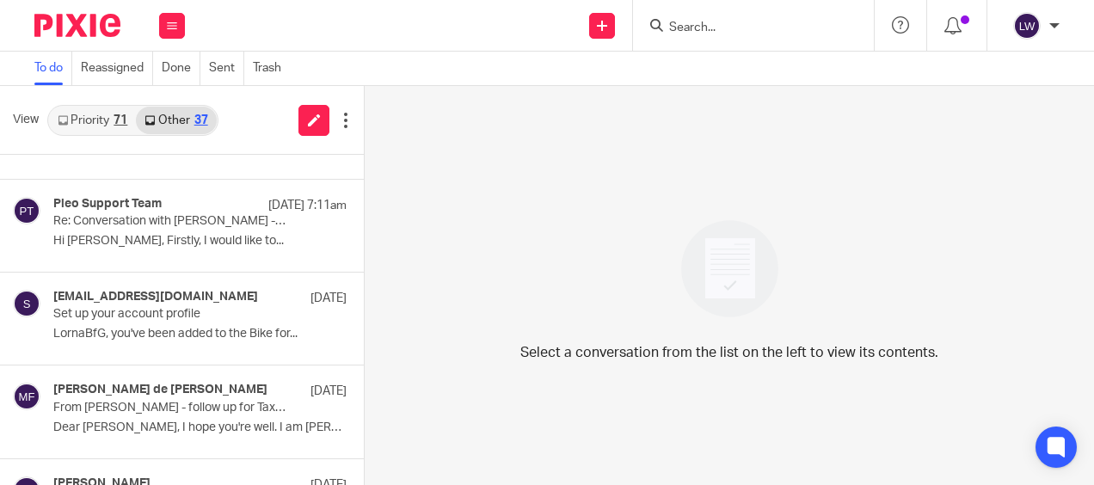
scroll to position [726, 0]
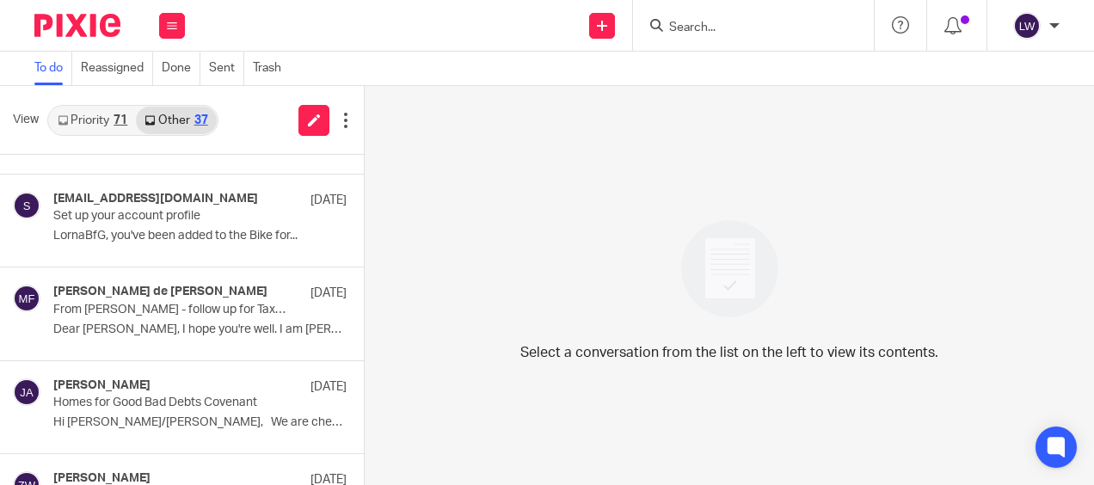
click at [103, 117] on link "Priority 71" at bounding box center [92, 121] width 87 height 28
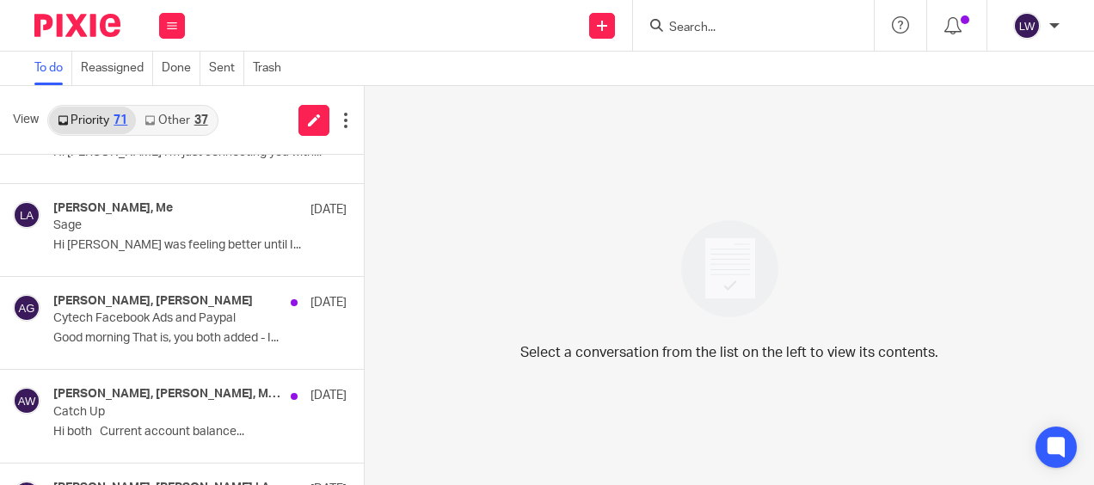
scroll to position [1634, 0]
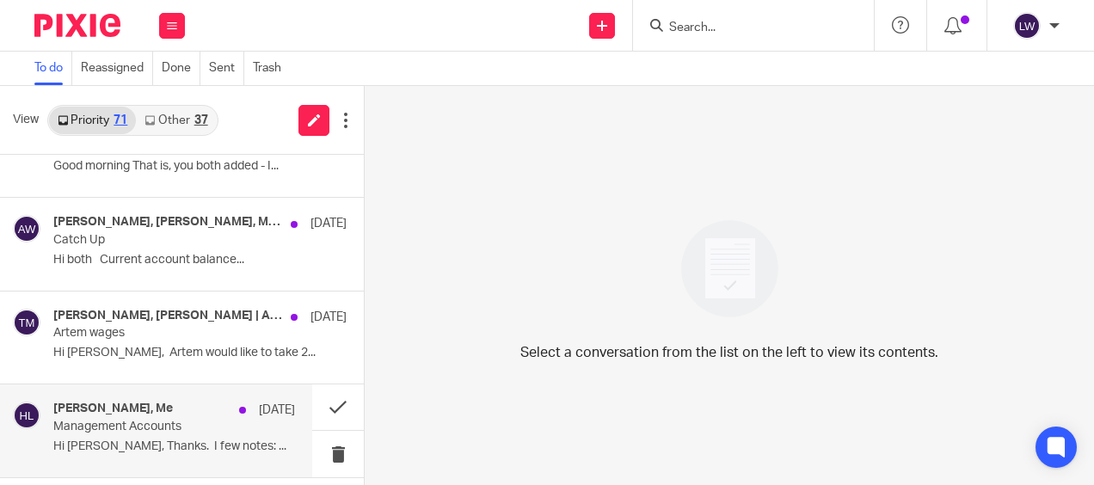
click at [153, 428] on div "Alan McNaughton, Me 11 Sep Management Accounts Hi Alan, Thanks. I few notes: ..." at bounding box center [174, 431] width 242 height 58
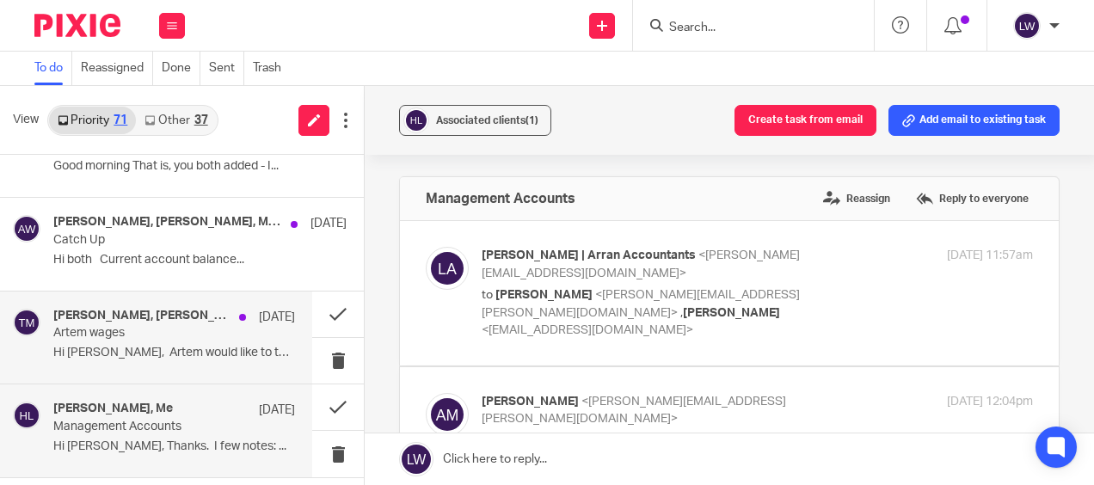
scroll to position [0, 0]
click at [147, 355] on div "Tony Malone, Sarah | Arran Accountants, Me 11 Sep Artem wages Hi Lorna, Artem w…" at bounding box center [174, 338] width 242 height 58
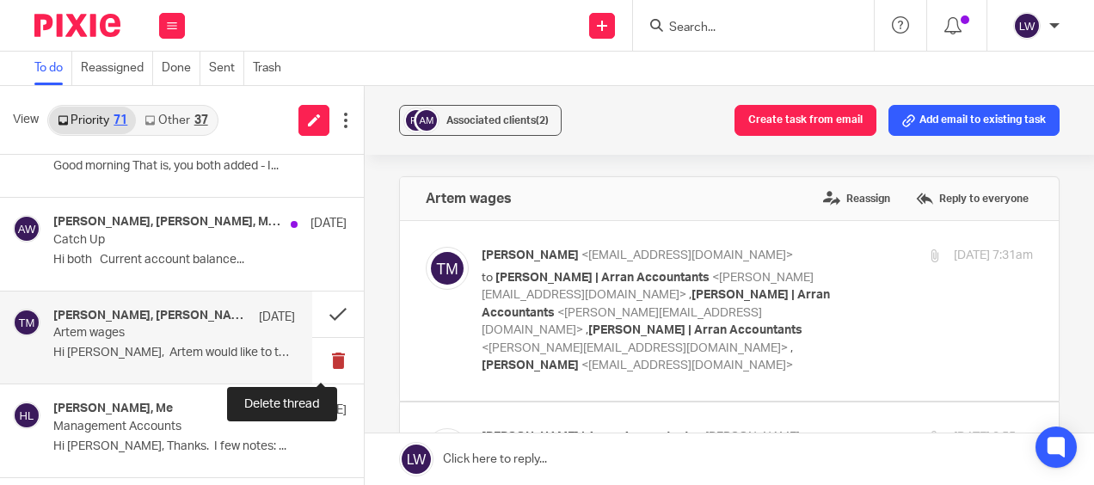
click at [322, 353] on button at bounding box center [338, 361] width 52 height 46
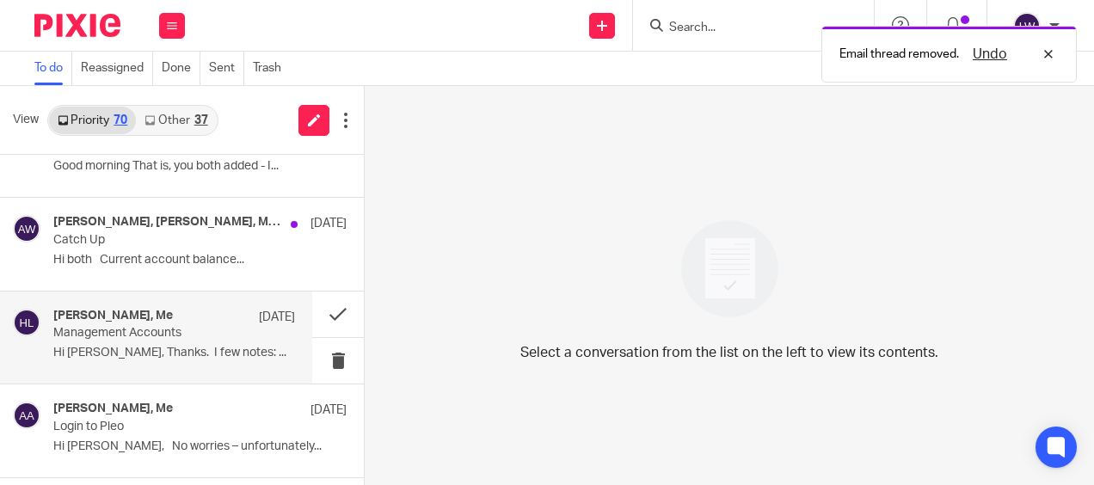
click at [119, 346] on p "Hi Alan, Thanks. I few notes: ..." at bounding box center [174, 353] width 242 height 15
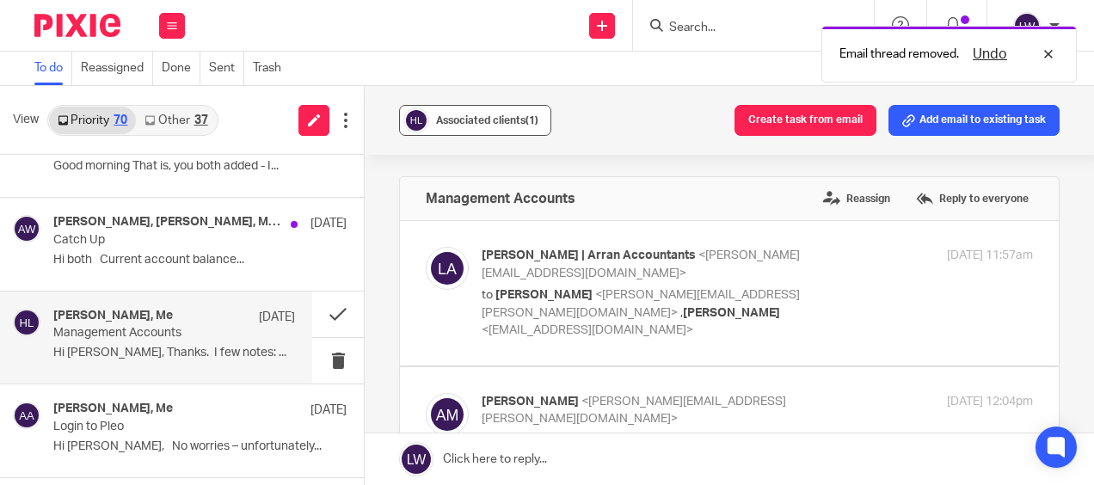
click at [501, 123] on span "Associated clients (1)" at bounding box center [487, 120] width 102 height 10
click at [597, 122] on div "Associated clients (1) Create task from email Add email to existing task" at bounding box center [729, 120] width 729 height 69
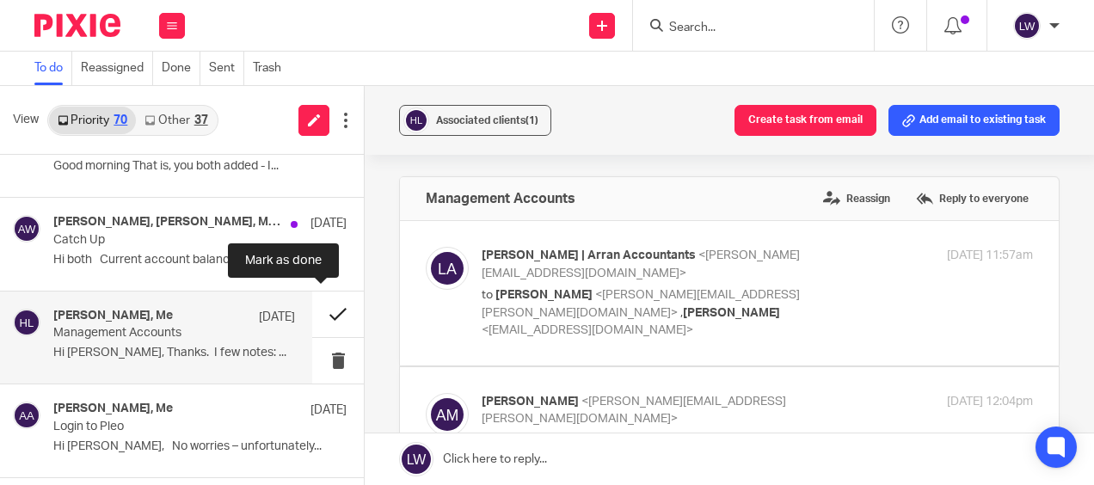
click at [318, 310] on button at bounding box center [338, 315] width 52 height 46
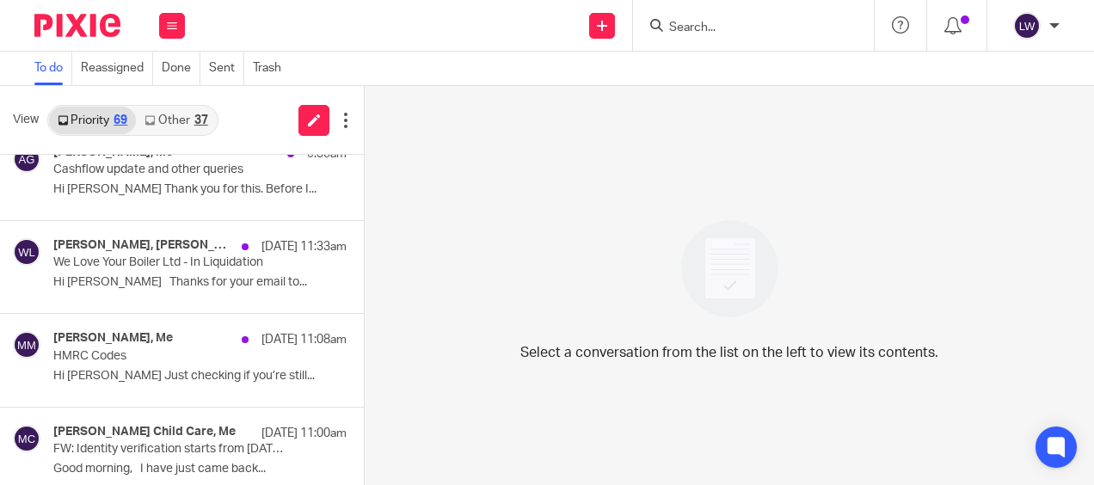
scroll to position [688, 0]
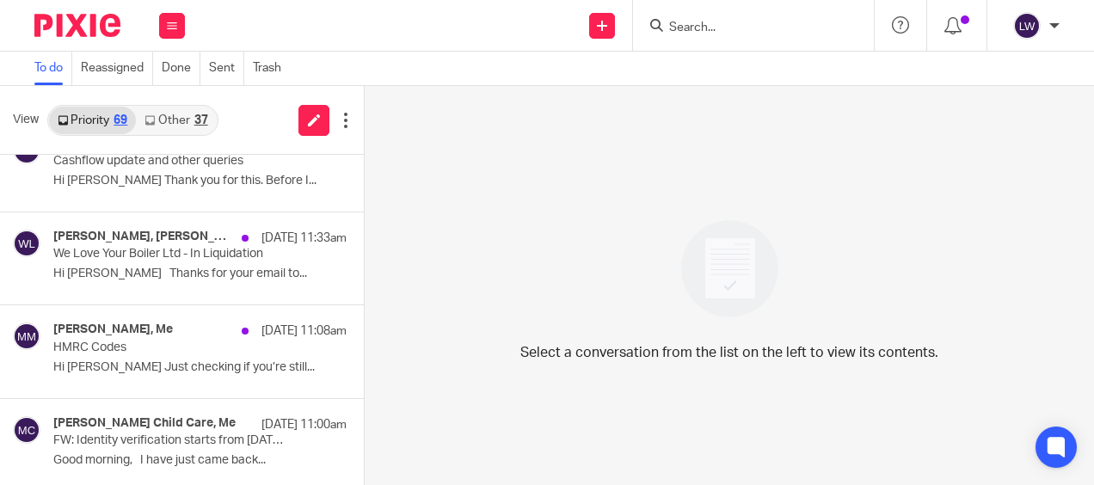
click at [167, 107] on link "Other 37" at bounding box center [176, 121] width 80 height 28
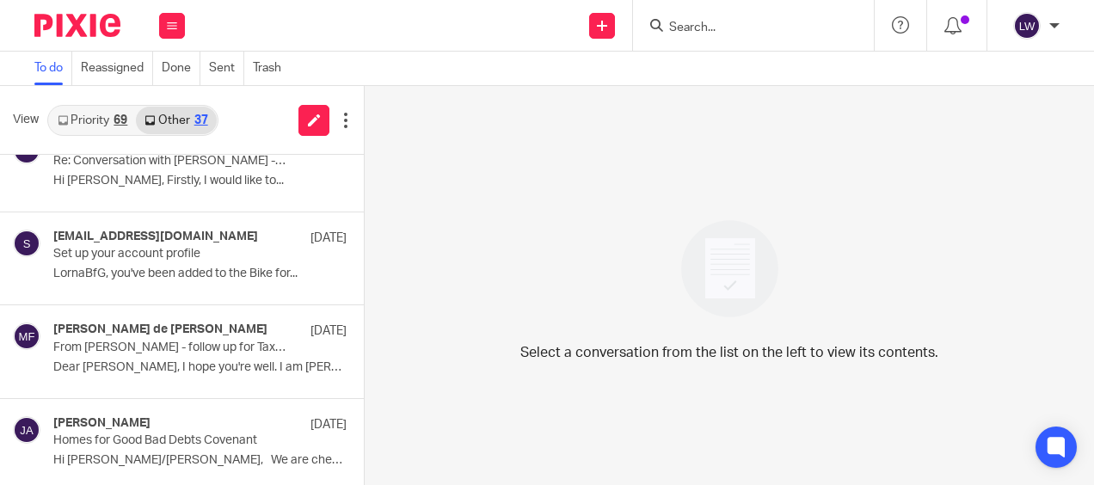
scroll to position [0, 0]
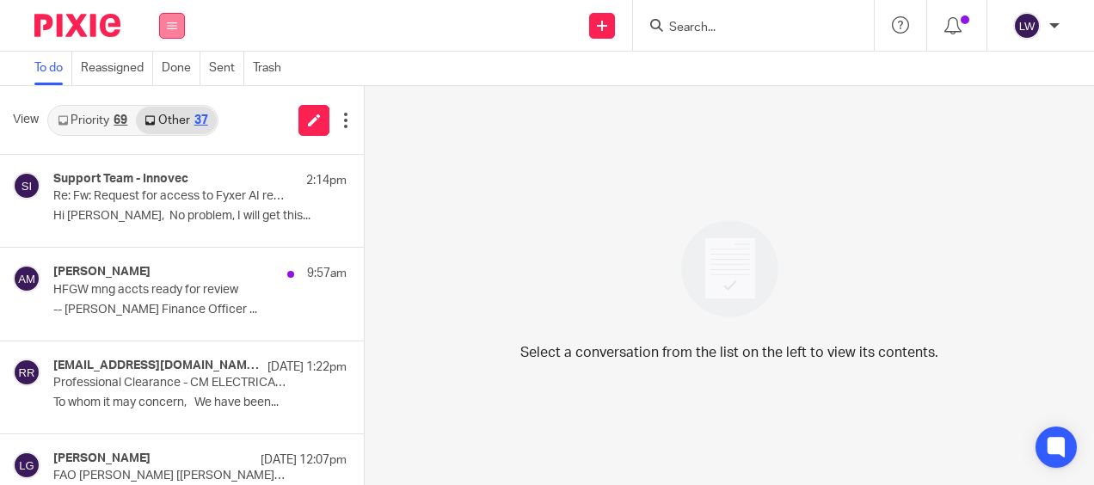
click at [175, 16] on button at bounding box center [172, 26] width 26 height 26
click at [173, 103] on link "Email" at bounding box center [164, 105] width 31 height 12
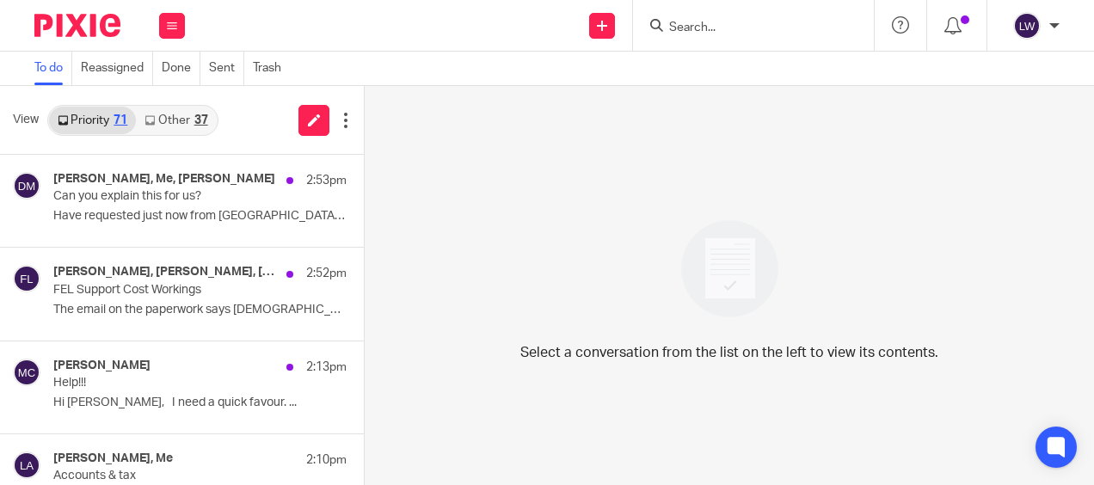
click at [181, 125] on link "Other 37" at bounding box center [176, 121] width 80 height 28
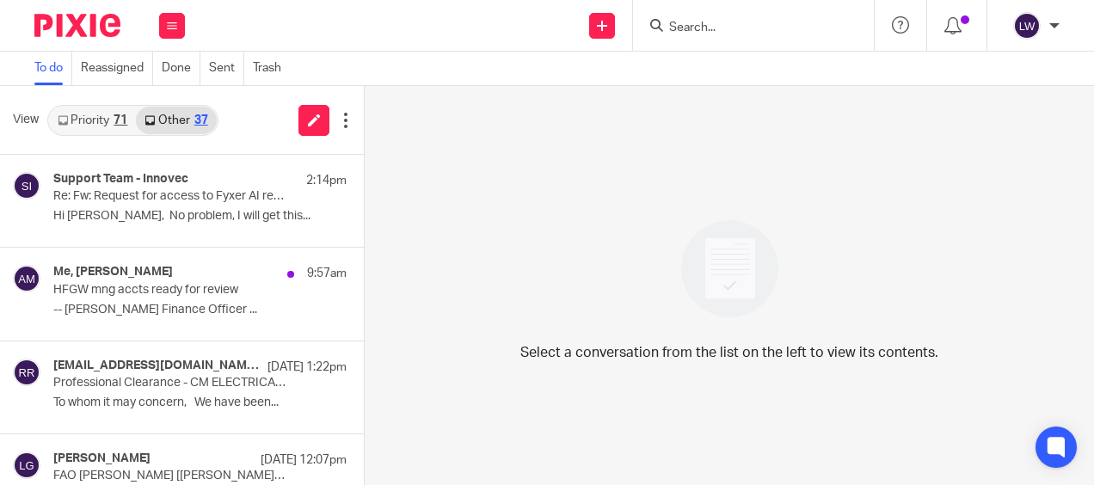
click at [84, 115] on link "Priority 71" at bounding box center [92, 121] width 87 height 28
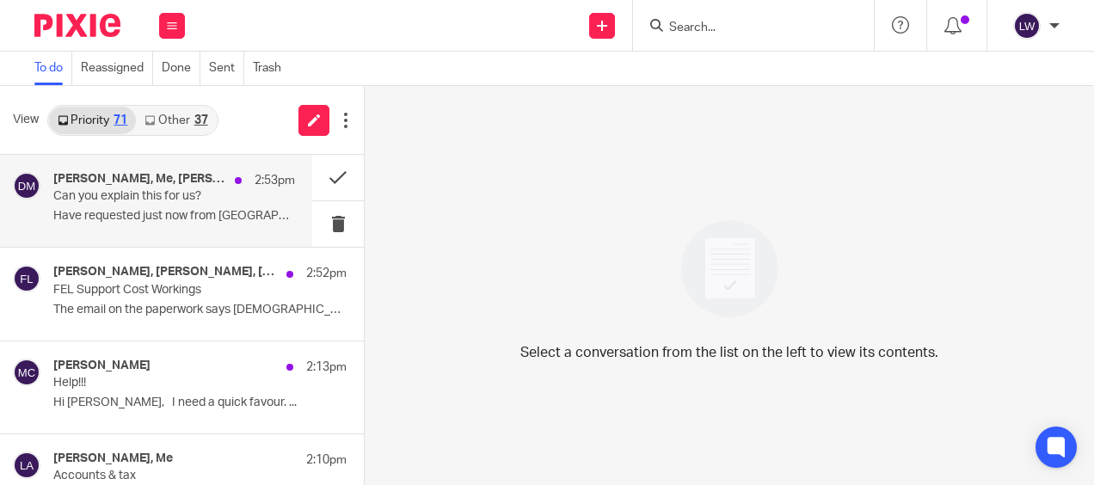
click at [108, 196] on p "Can you explain this for us?" at bounding box center [150, 196] width 194 height 15
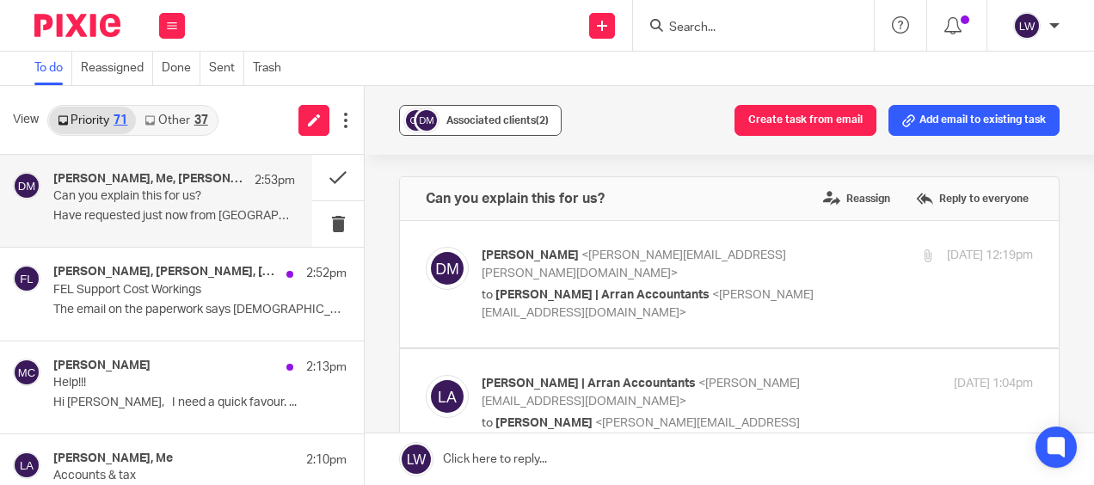
click at [447, 121] on span "Associated clients (2)" at bounding box center [497, 120] width 102 height 10
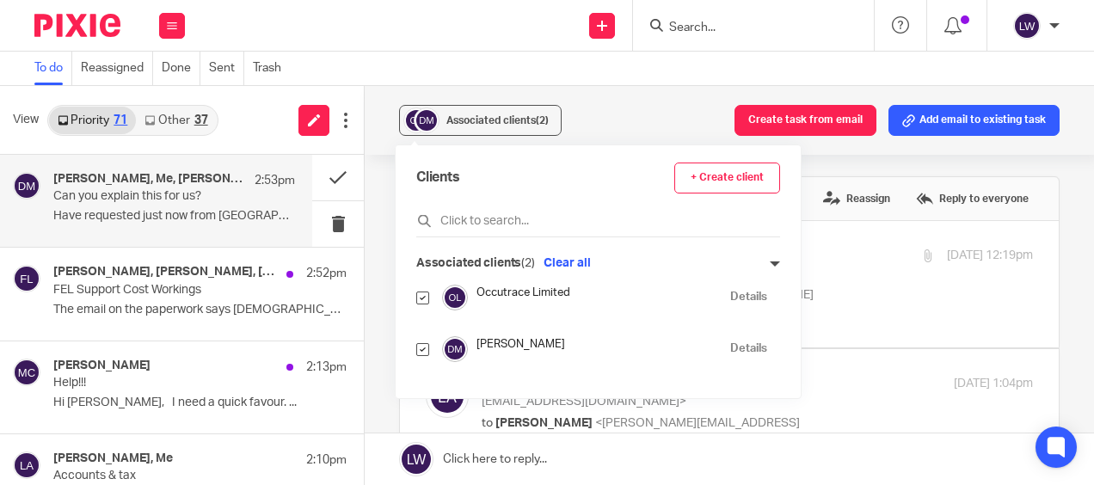
click at [424, 349] on input "checkbox" at bounding box center [422, 349] width 13 height 13
checkbox input "false"
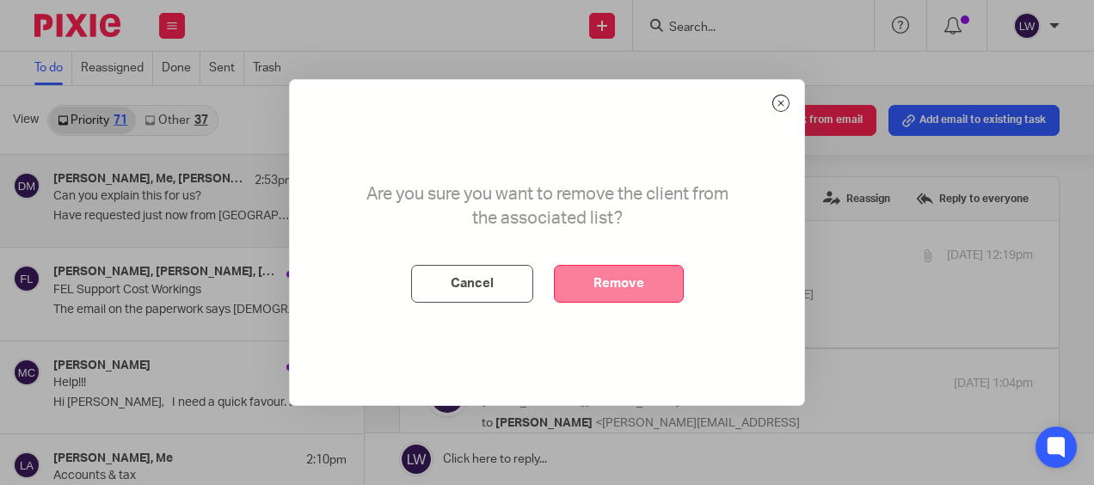
click at [631, 286] on button "Remove" at bounding box center [619, 284] width 130 height 38
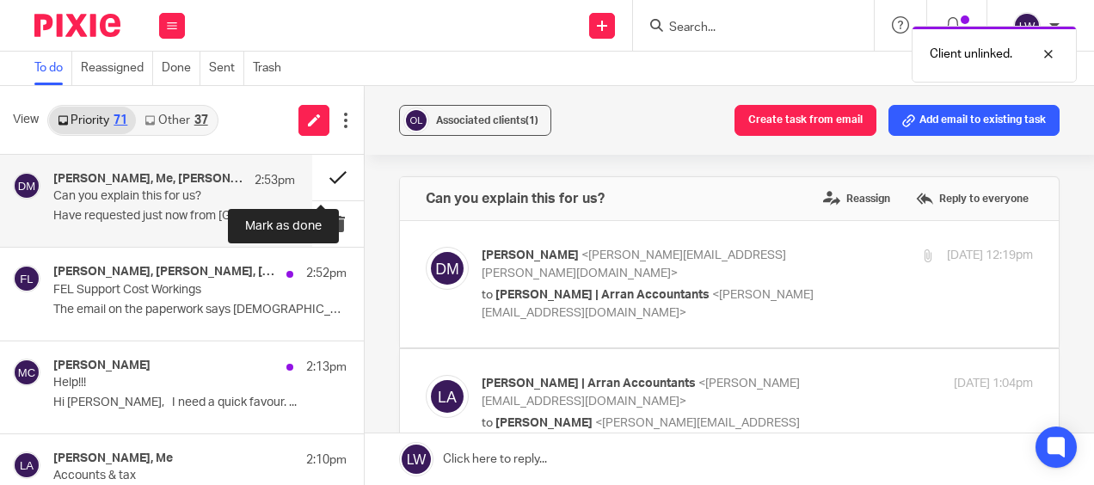
click at [320, 177] on button at bounding box center [338, 178] width 52 height 46
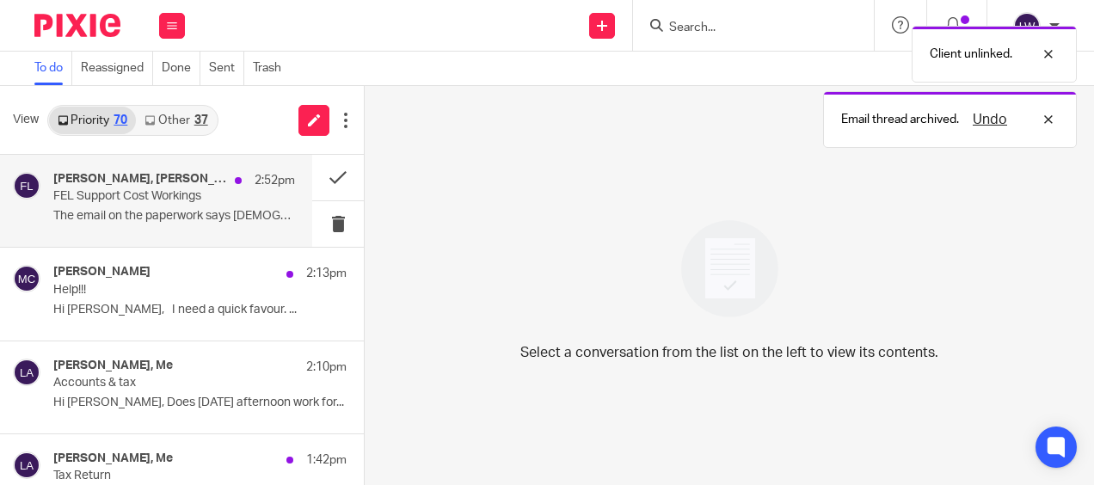
click at [157, 194] on p "FEL Support Cost Workings" at bounding box center [150, 196] width 194 height 15
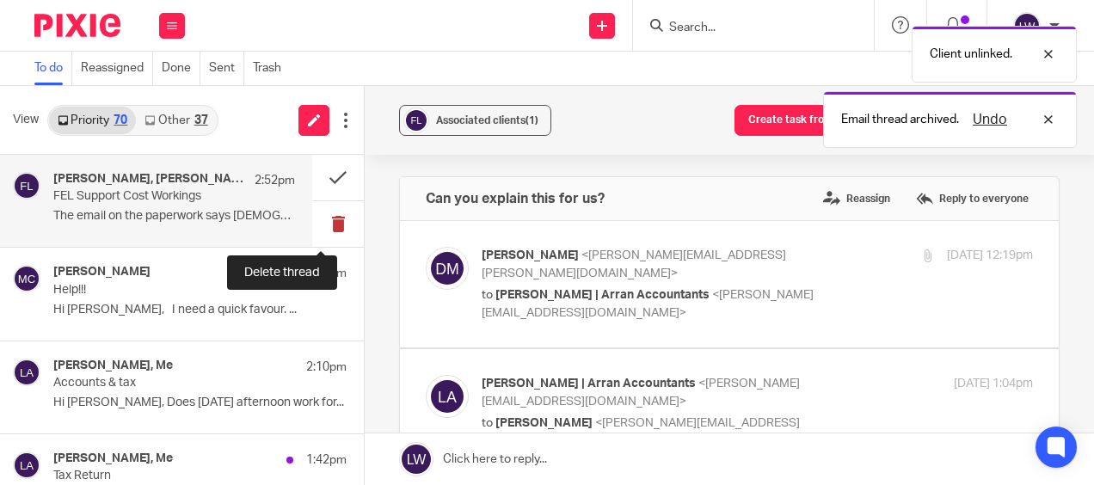
click at [324, 220] on button at bounding box center [338, 224] width 52 height 46
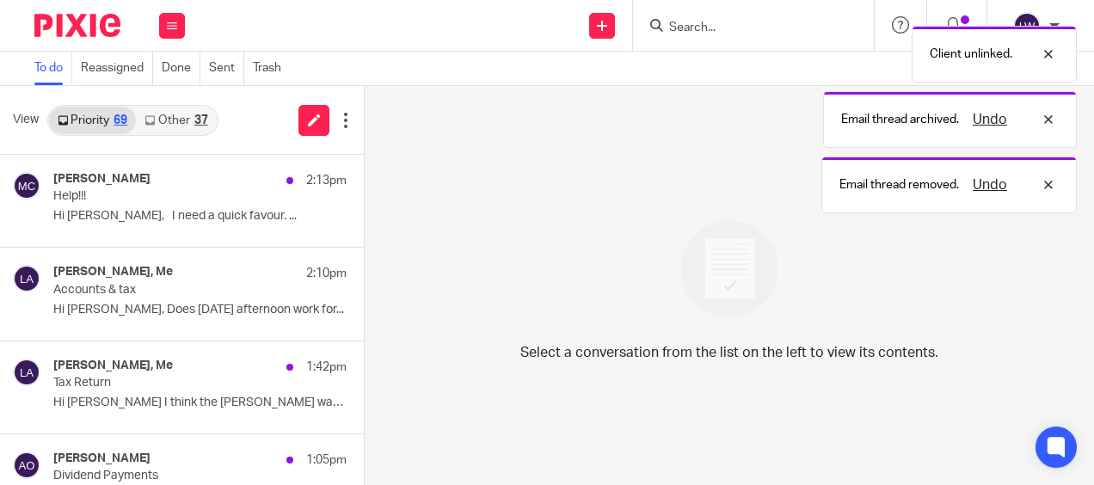
click at [173, 112] on link "Other 37" at bounding box center [176, 121] width 80 height 28
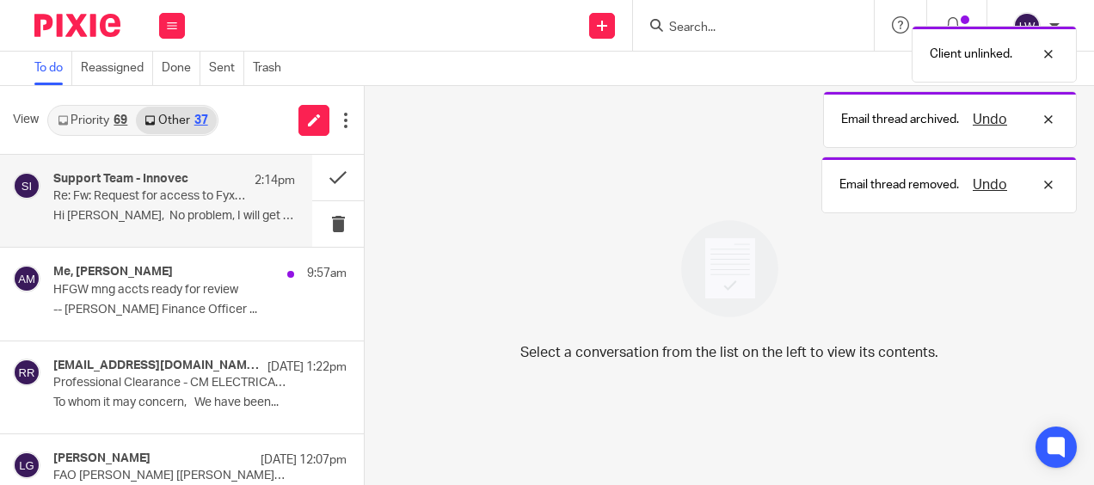
click at [161, 218] on p "Hi Lorna, No problem, I will get this..." at bounding box center [174, 216] width 242 height 15
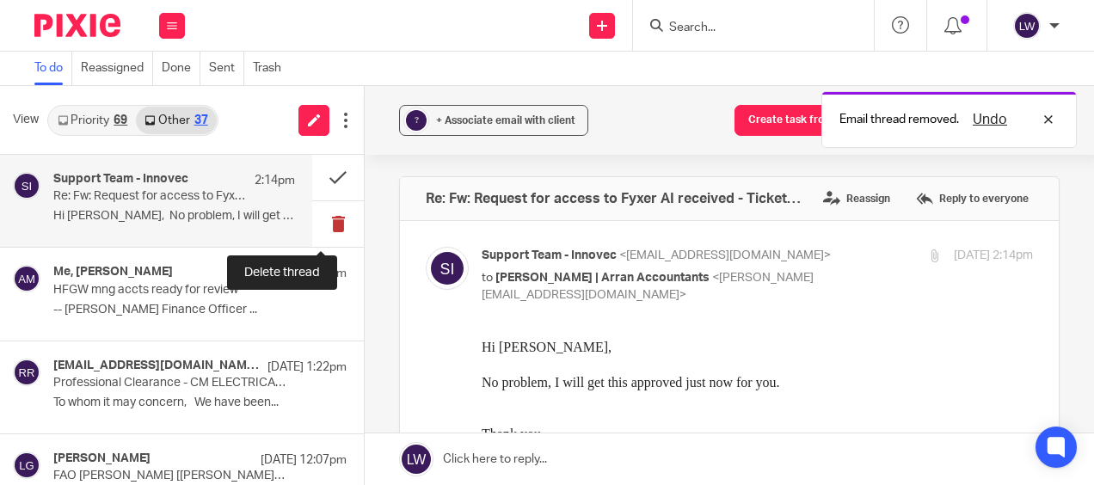
click at [323, 224] on button at bounding box center [338, 224] width 52 height 46
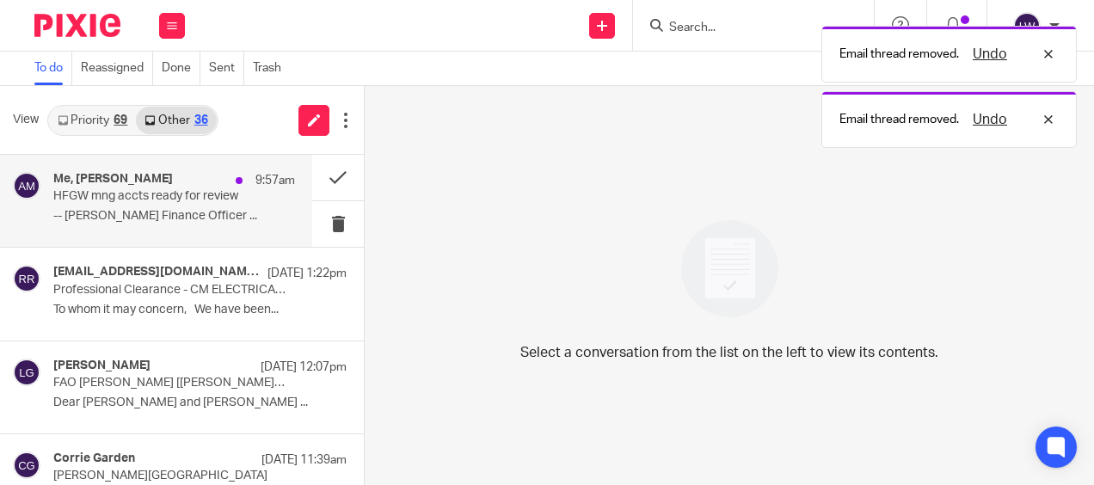
click at [203, 218] on p "-- Alan McNaughton Finance Officer ..." at bounding box center [174, 216] width 242 height 15
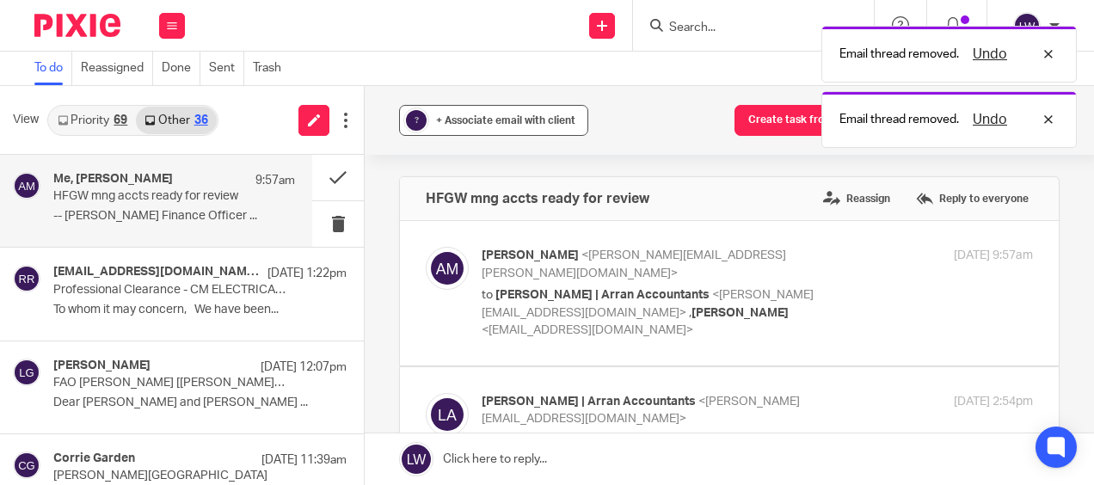
click at [466, 112] on div "+ Associate email with client" at bounding box center [505, 120] width 139 height 17
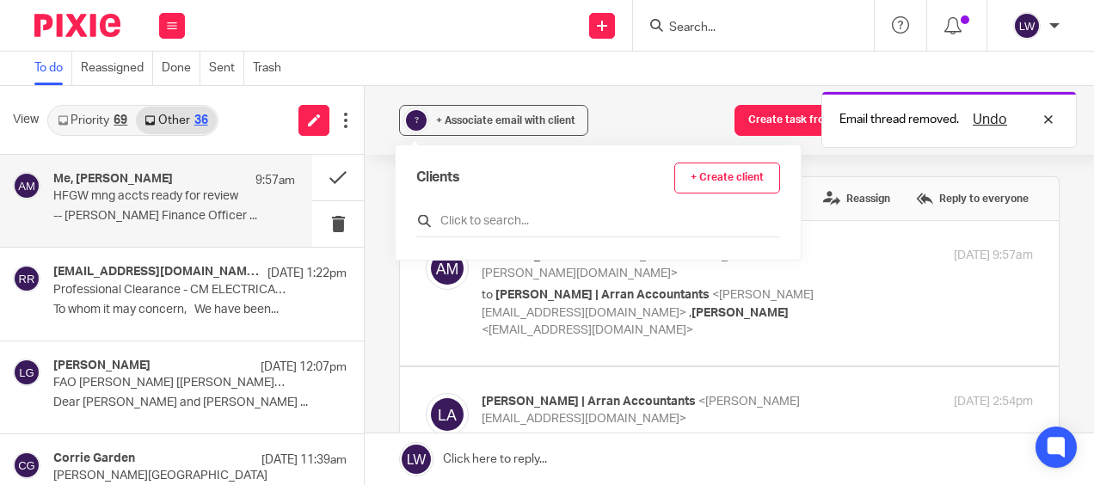
click at [459, 213] on input "text" at bounding box center [598, 220] width 364 height 17
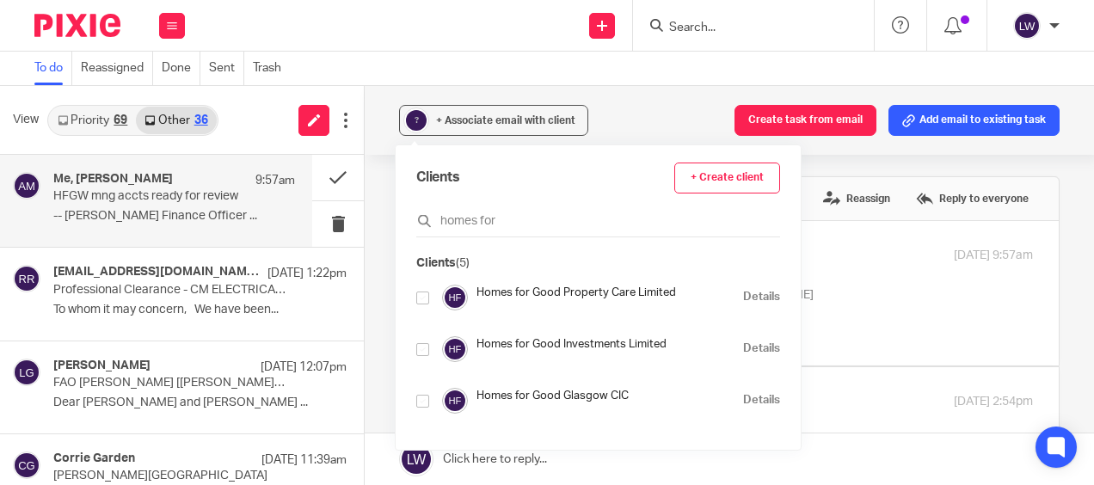
scroll to position [86, 0]
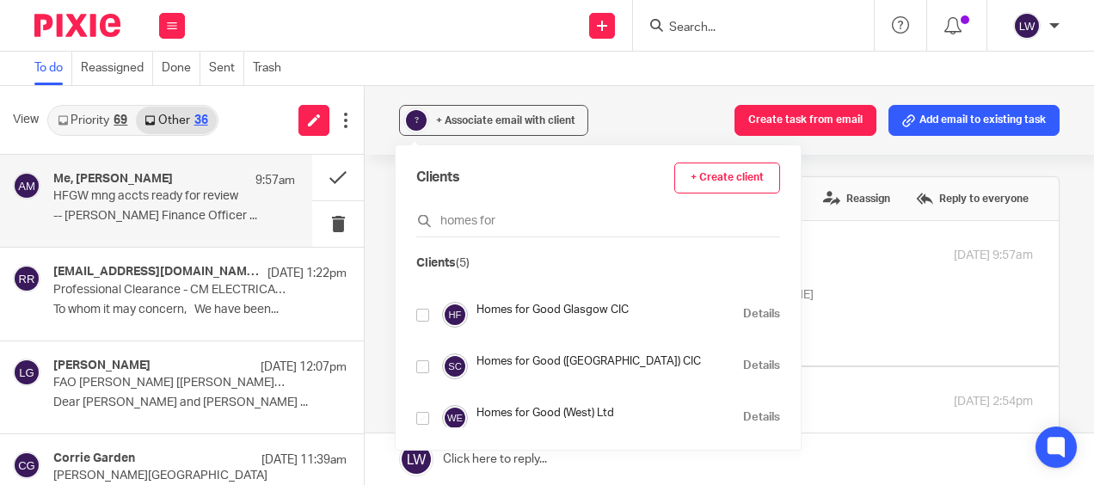
type input "homes for"
click at [425, 415] on input "checkbox" at bounding box center [422, 418] width 13 height 13
checkbox input "true"
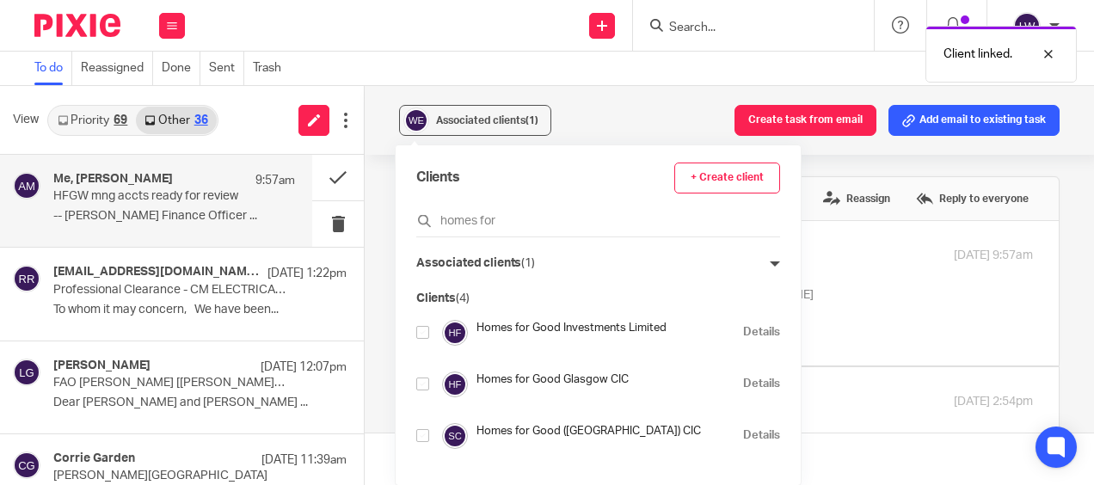
scroll to position [52, 0]
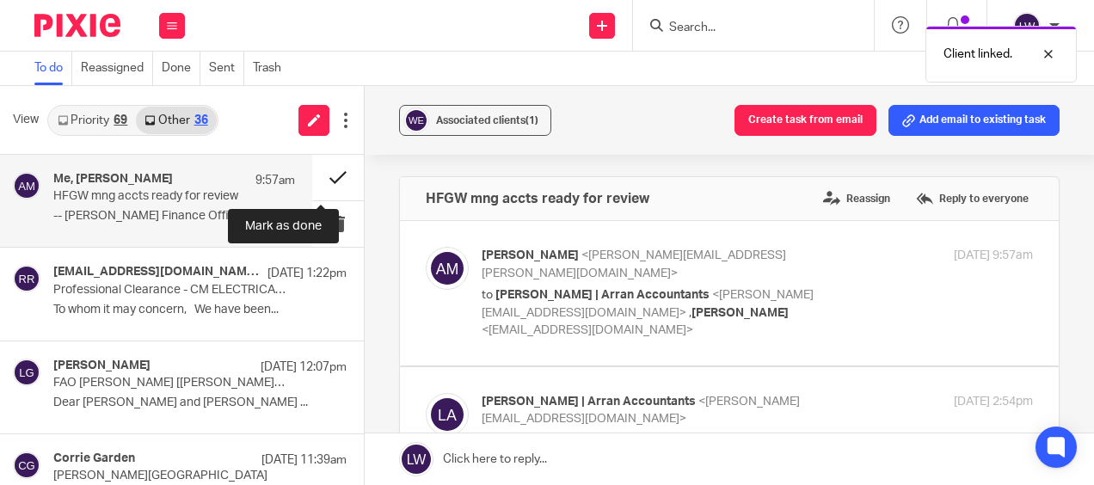
click at [324, 175] on button at bounding box center [338, 178] width 52 height 46
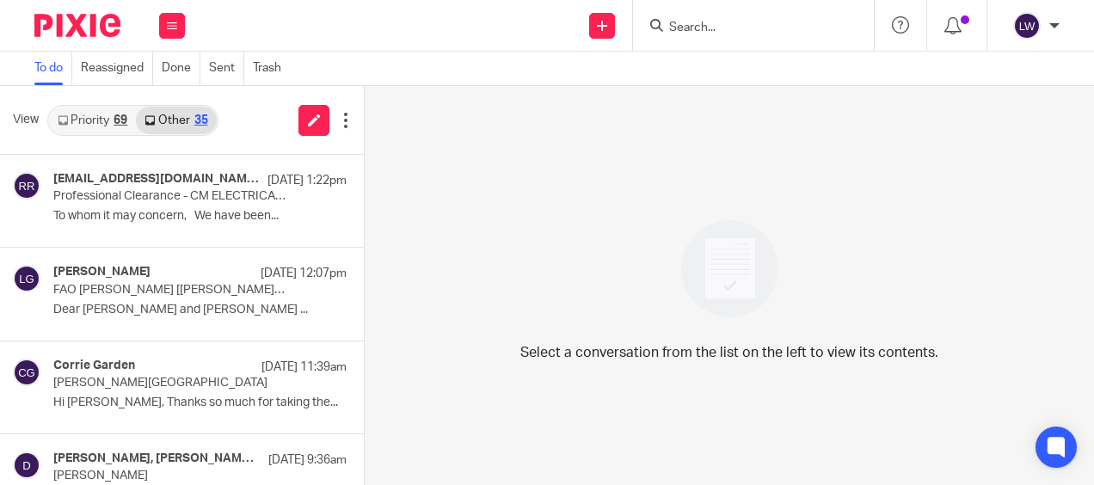
click at [753, 26] on input "Search" at bounding box center [744, 28] width 155 height 15
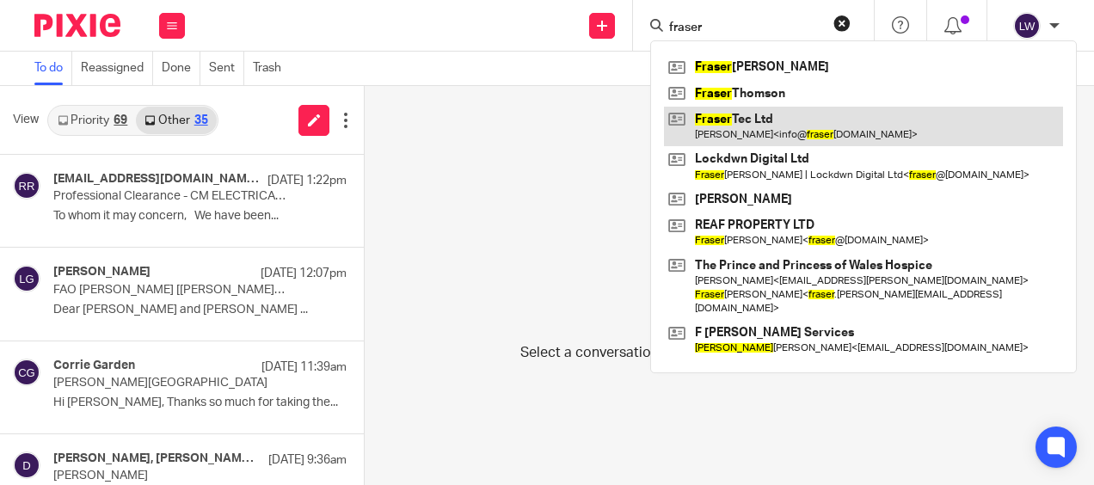
type input "fraser"
click at [753, 127] on link at bounding box center [863, 127] width 399 height 40
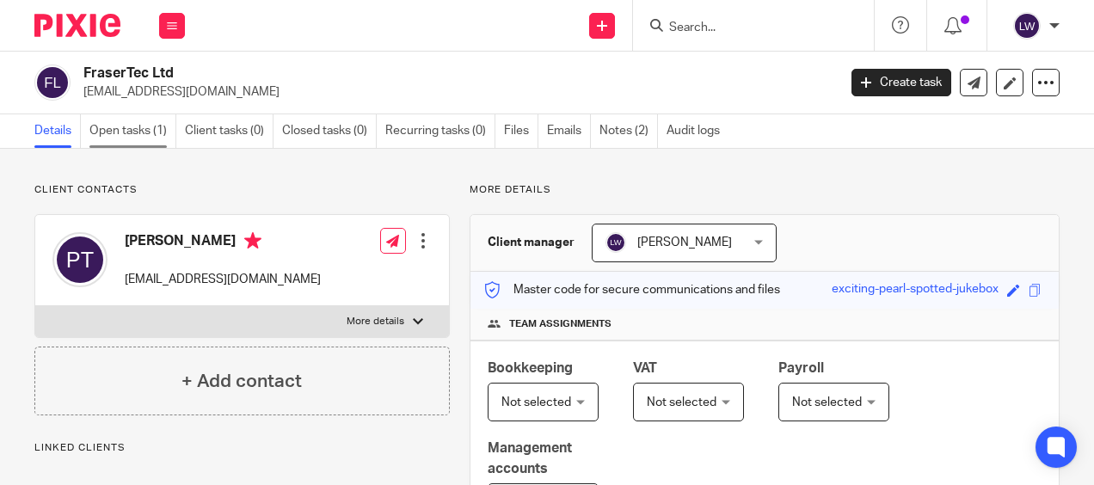
click at [117, 127] on link "Open tasks (1)" at bounding box center [132, 131] width 87 height 34
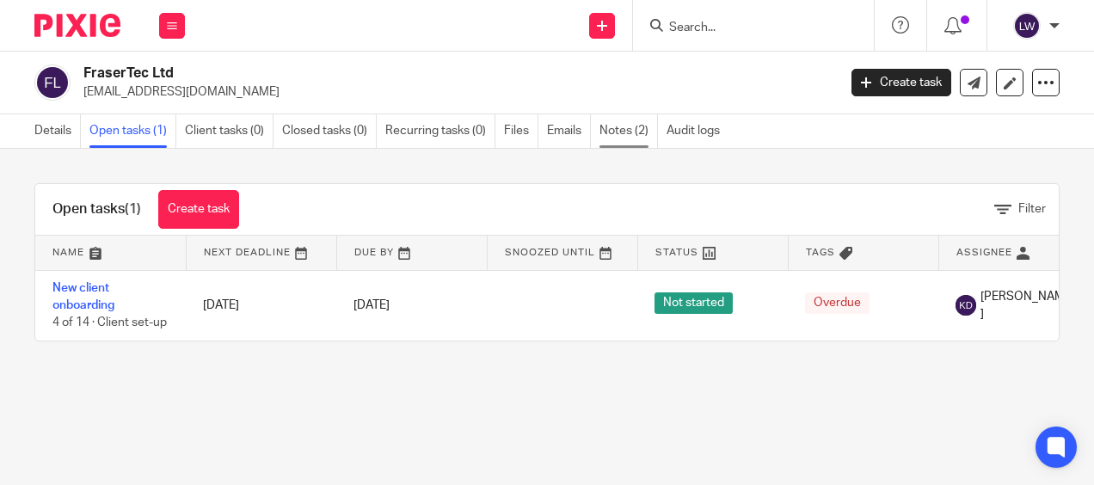
click at [619, 129] on link "Notes (2)" at bounding box center [629, 131] width 58 height 34
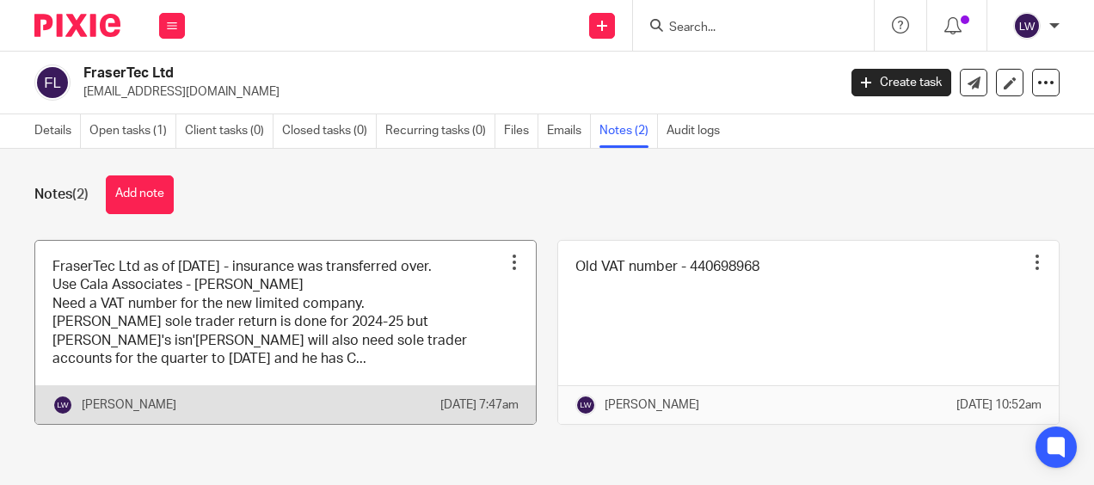
scroll to position [25, 0]
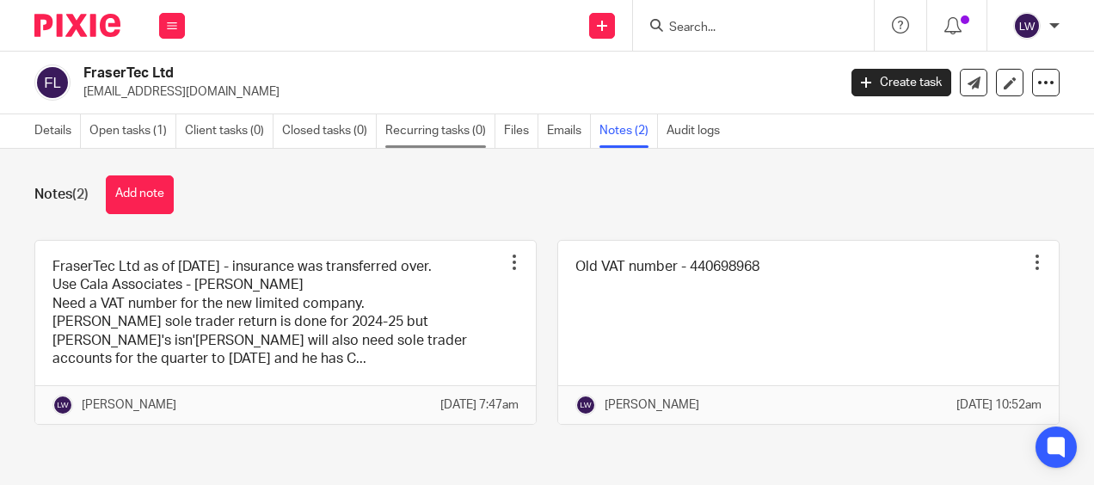
click at [441, 131] on link "Recurring tasks (0)" at bounding box center [440, 131] width 110 height 34
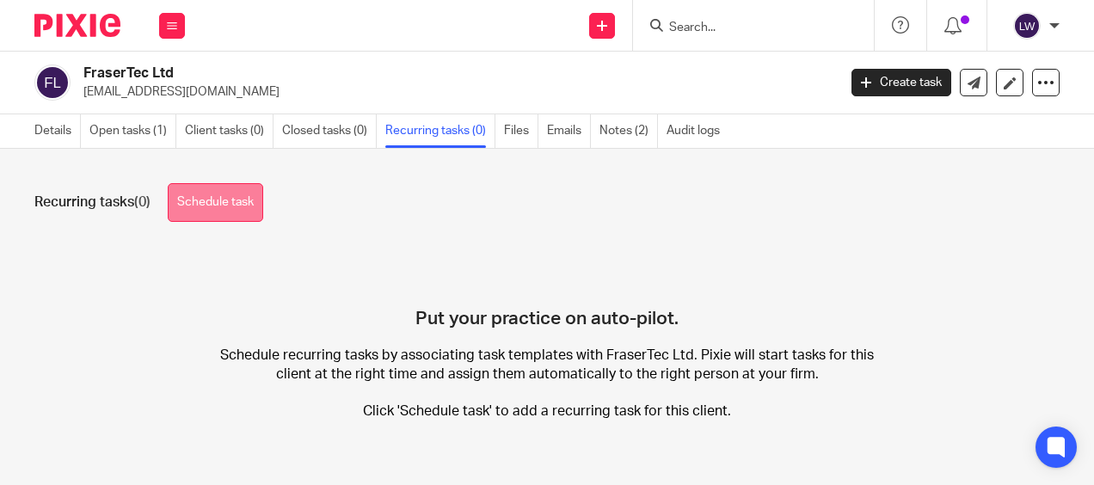
click at [215, 196] on link "Schedule task" at bounding box center [215, 202] width 95 height 39
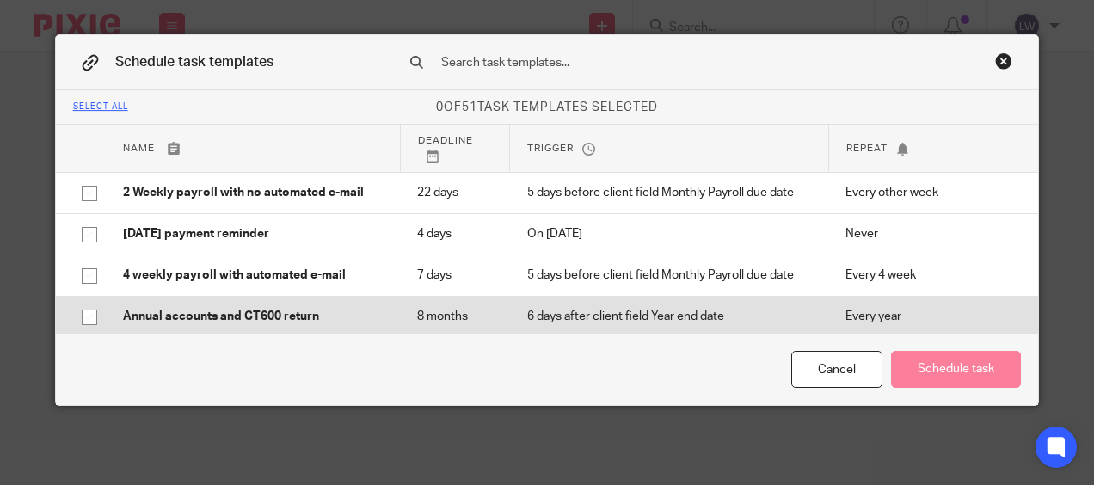
click at [86, 313] on input "checkbox" at bounding box center [89, 317] width 33 height 33
checkbox input "true"
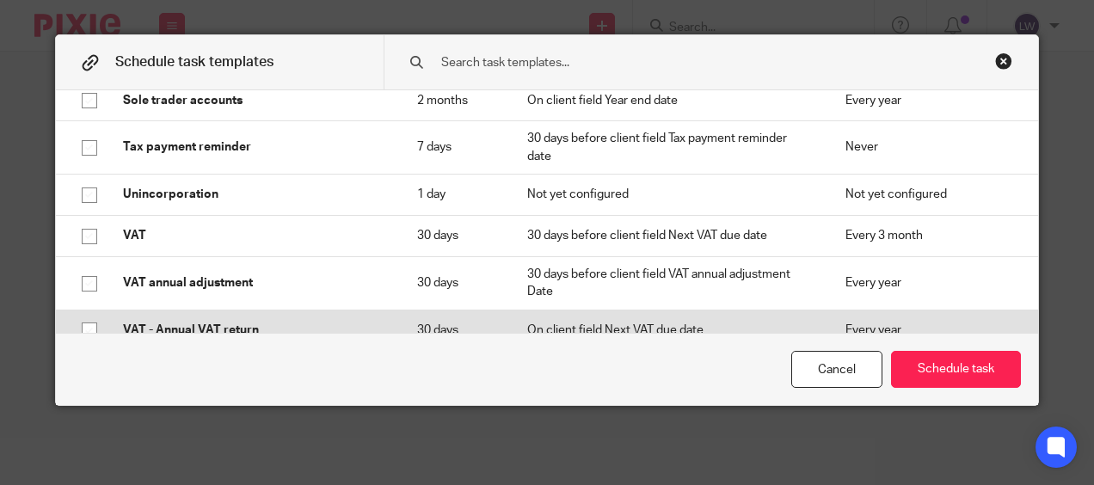
scroll to position [1806, 0]
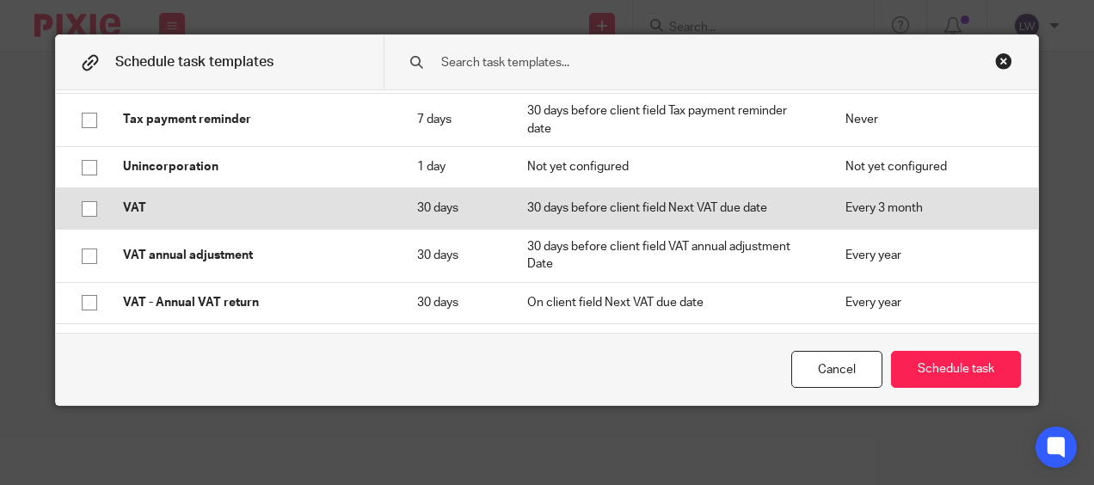
click at [84, 206] on input "checkbox" at bounding box center [89, 209] width 33 height 33
checkbox input "true"
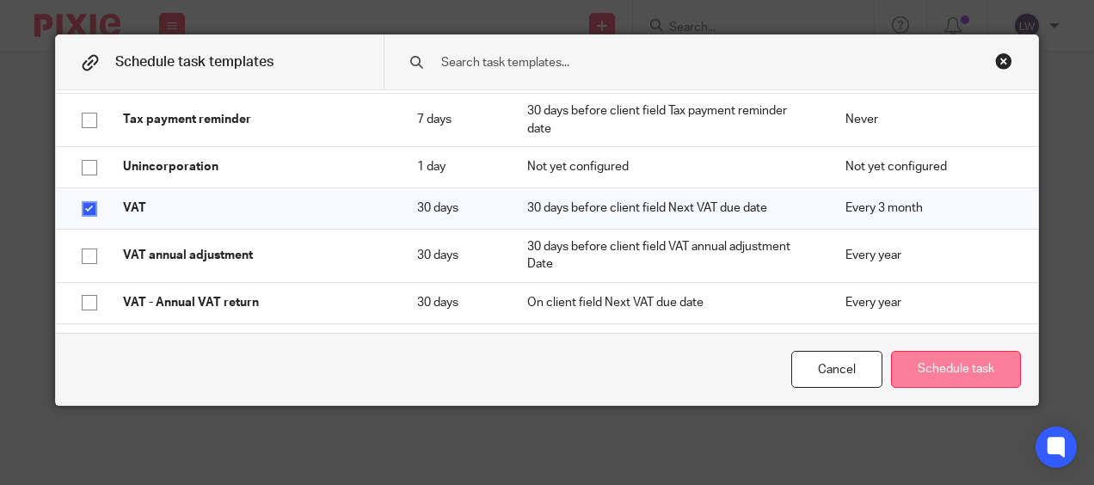
click at [926, 358] on button "Schedule task" at bounding box center [956, 369] width 130 height 37
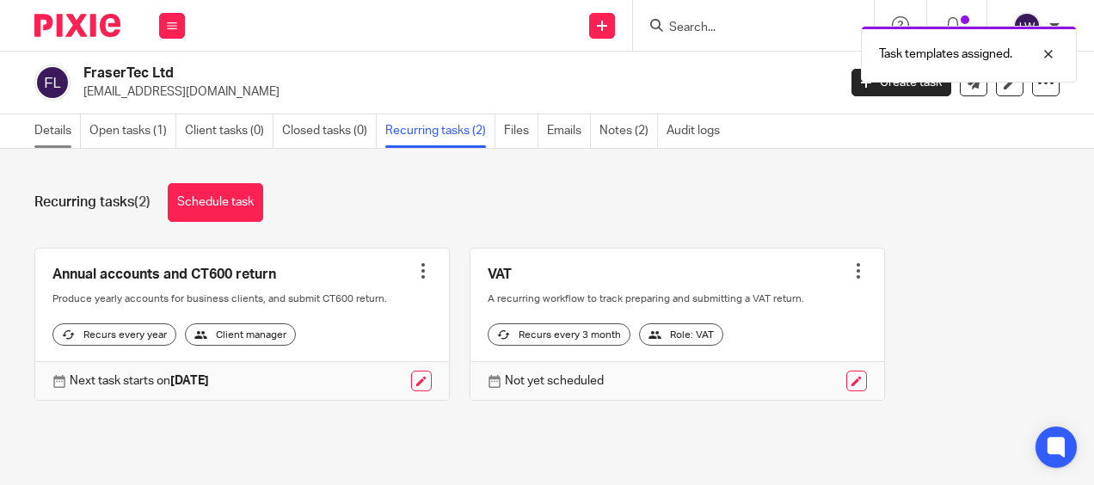
click at [54, 124] on link "Details" at bounding box center [57, 131] width 46 height 34
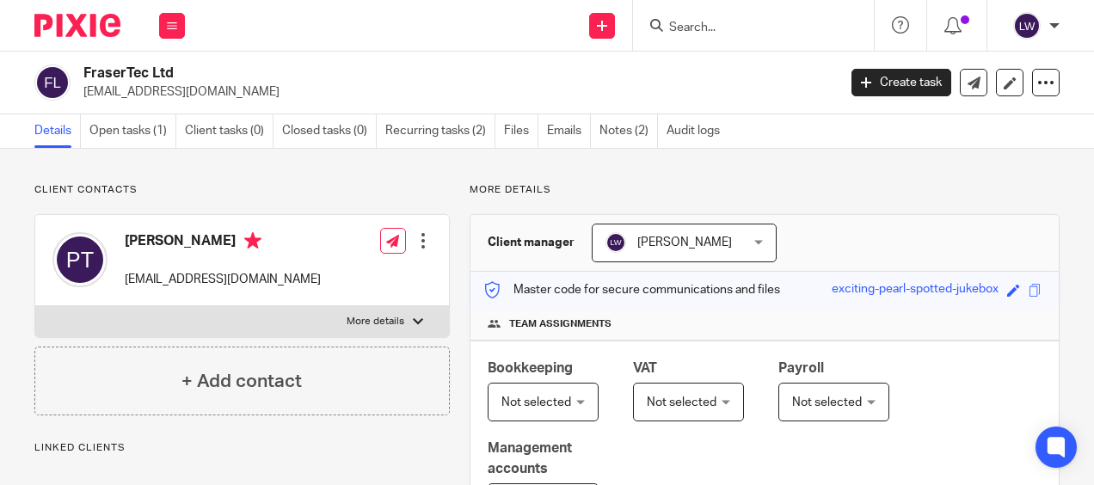
scroll to position [86, 0]
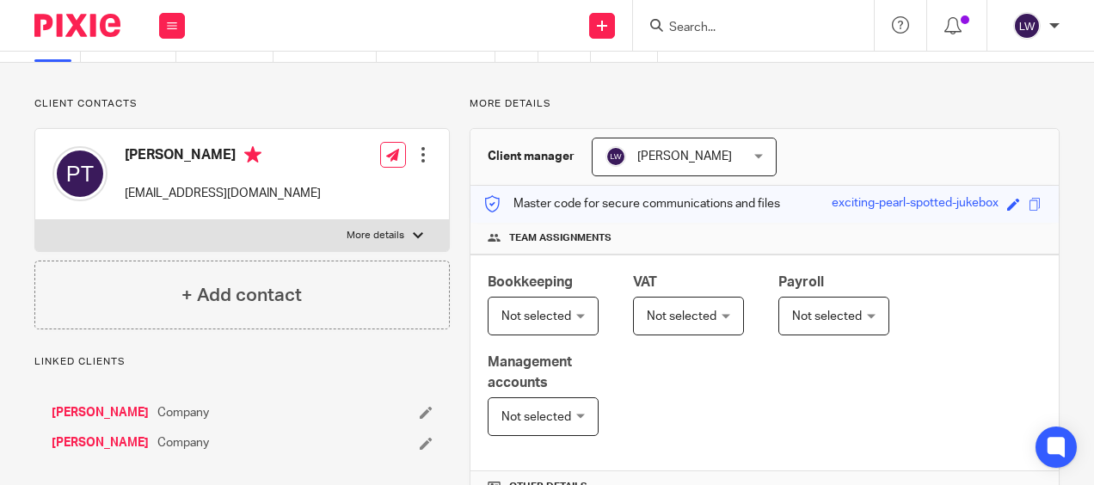
click at [673, 311] on span "Not selected" at bounding box center [682, 317] width 70 height 12
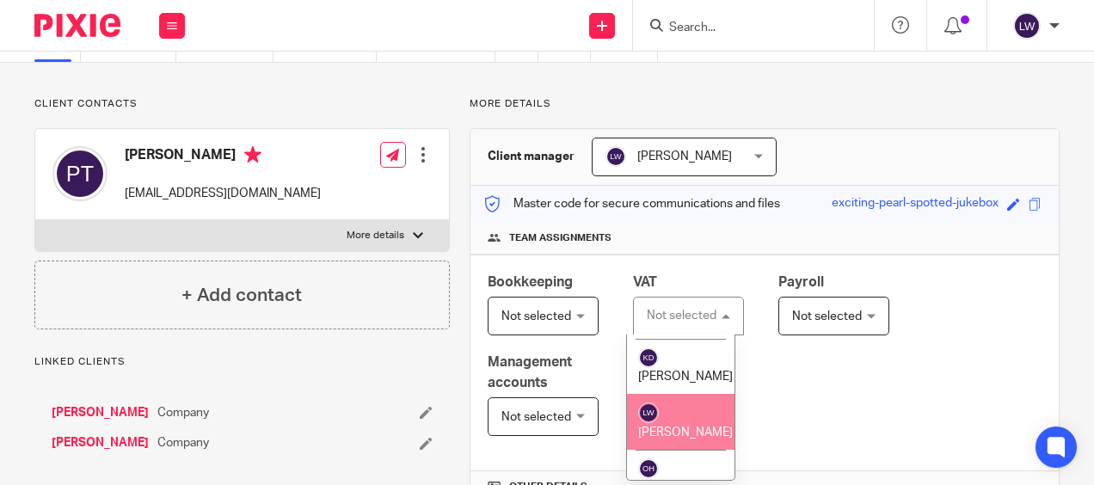
click at [670, 425] on li "[PERSON_NAME]" at bounding box center [681, 422] width 108 height 56
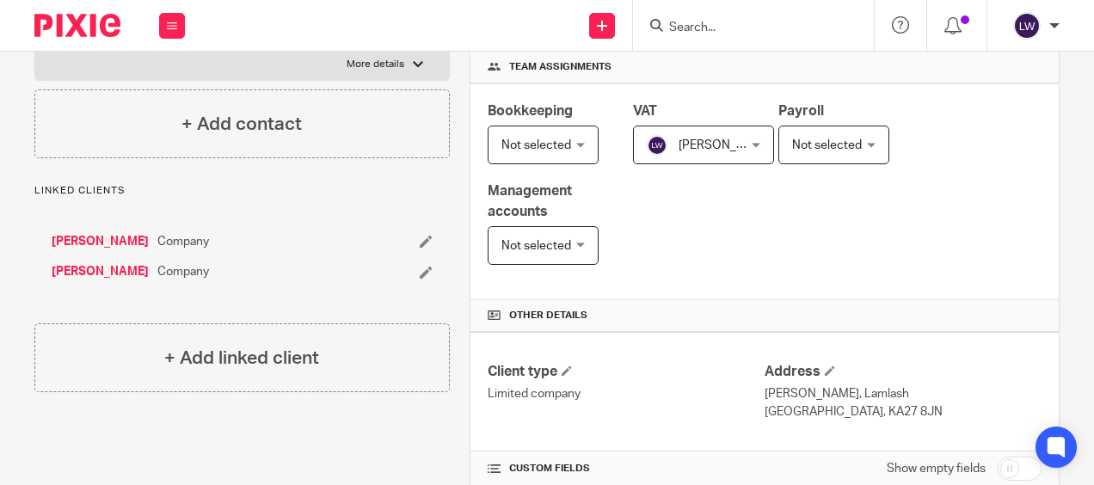
scroll to position [258, 0]
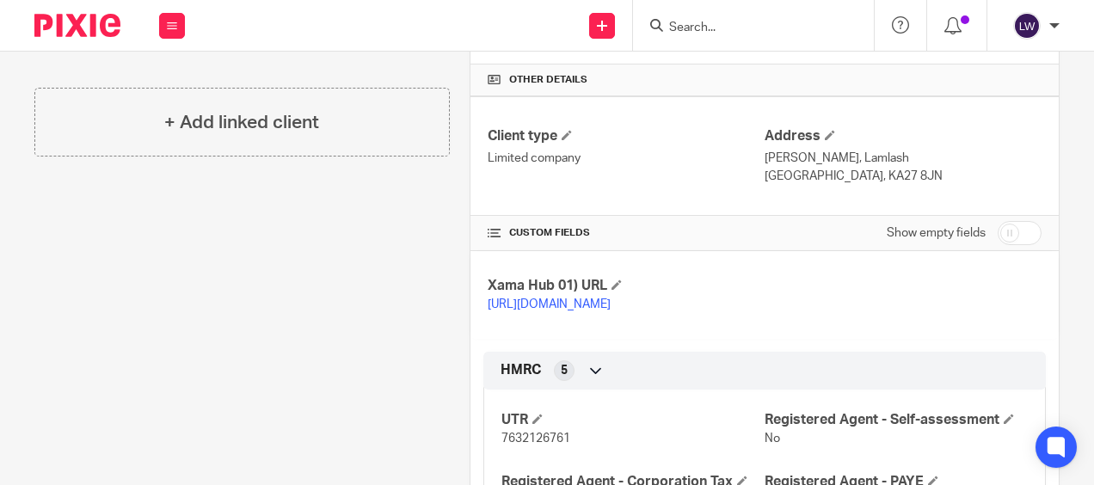
scroll to position [487, 0]
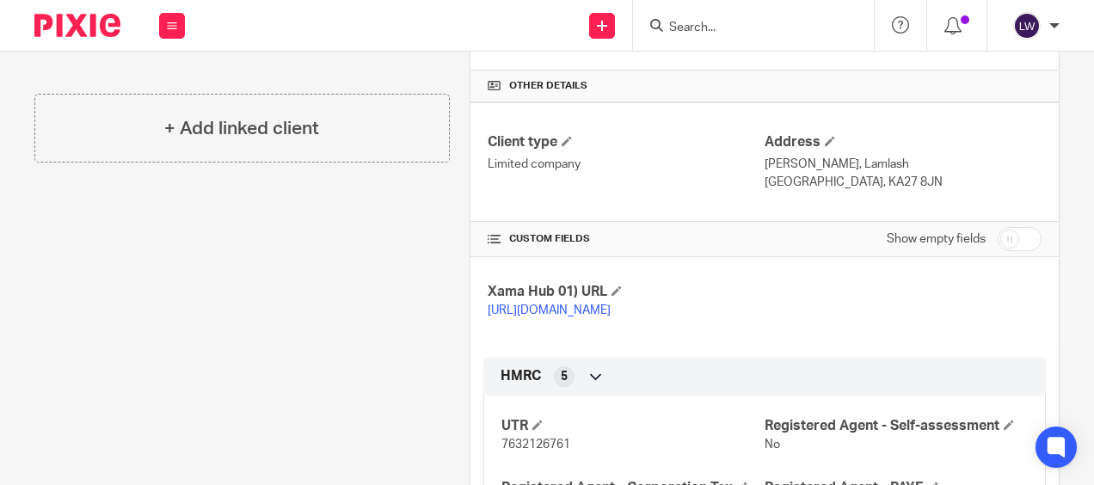
click at [1011, 234] on input "checkbox" at bounding box center [1020, 239] width 44 height 24
checkbox input "true"
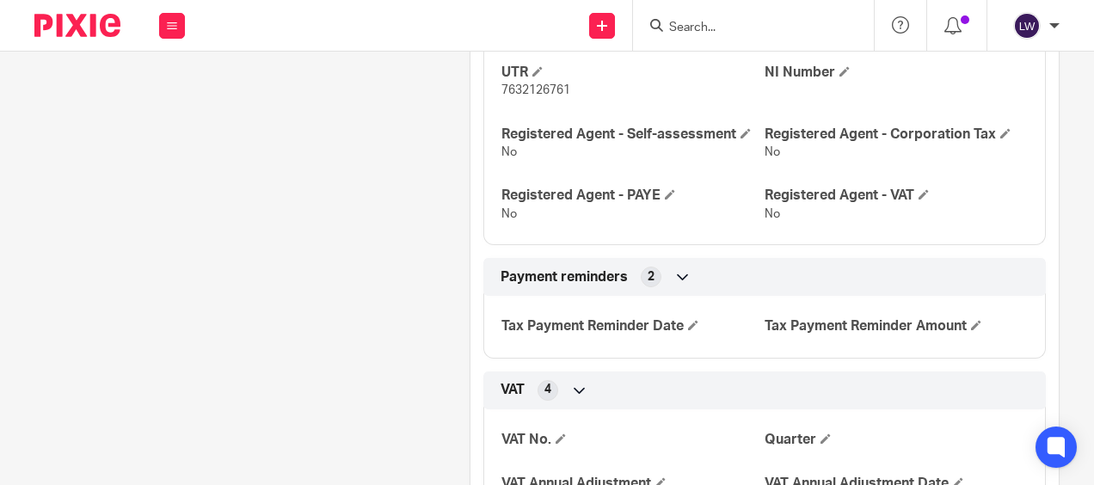
scroll to position [1347, 0]
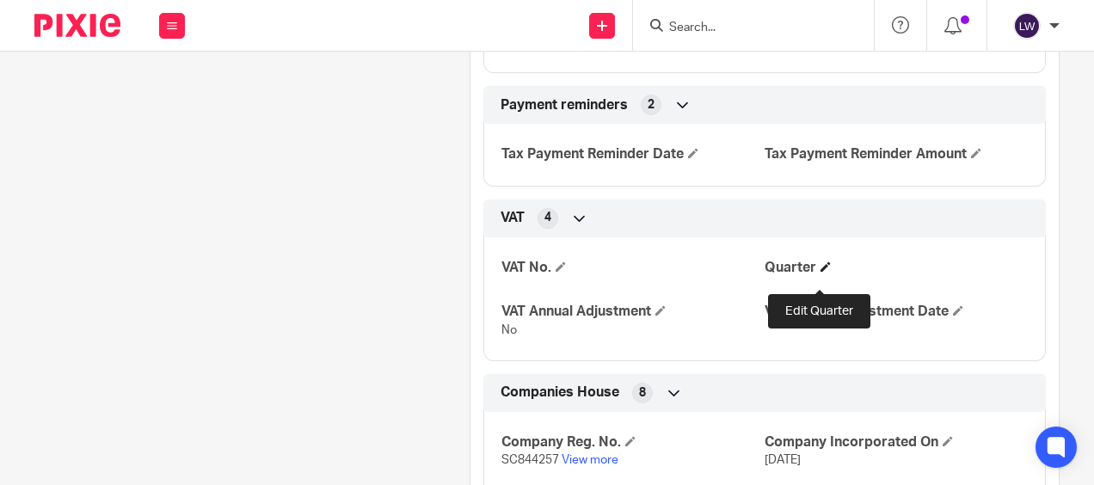
click at [821, 272] on span at bounding box center [826, 266] width 10 height 10
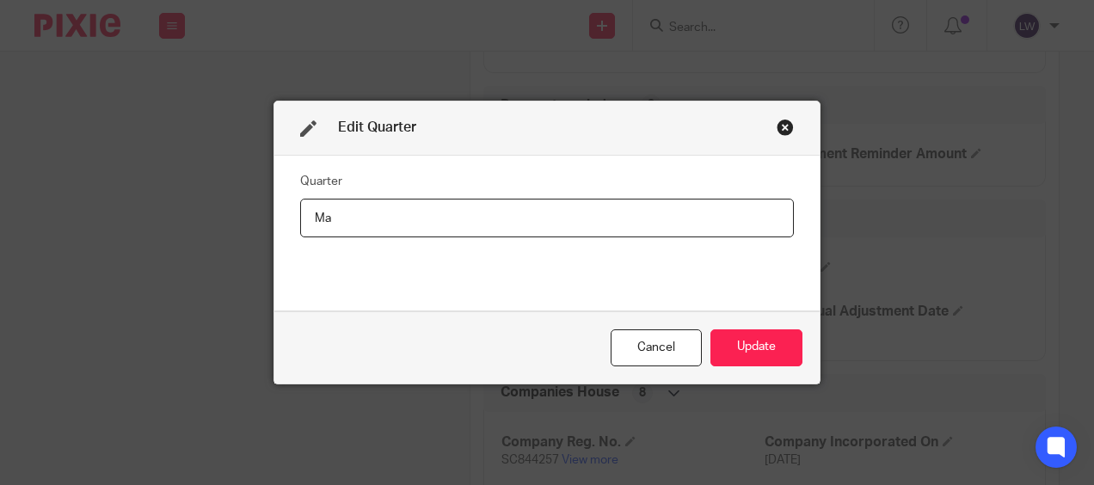
type input "M"
type input "A"
type input "September 2025"
click at [748, 339] on button "Update" at bounding box center [756, 347] width 92 height 37
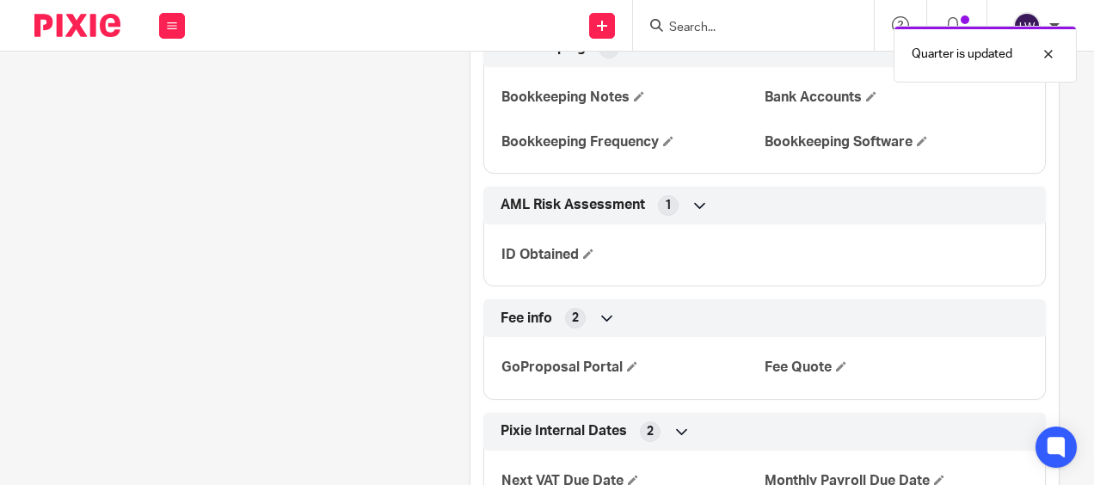
scroll to position [2035, 0]
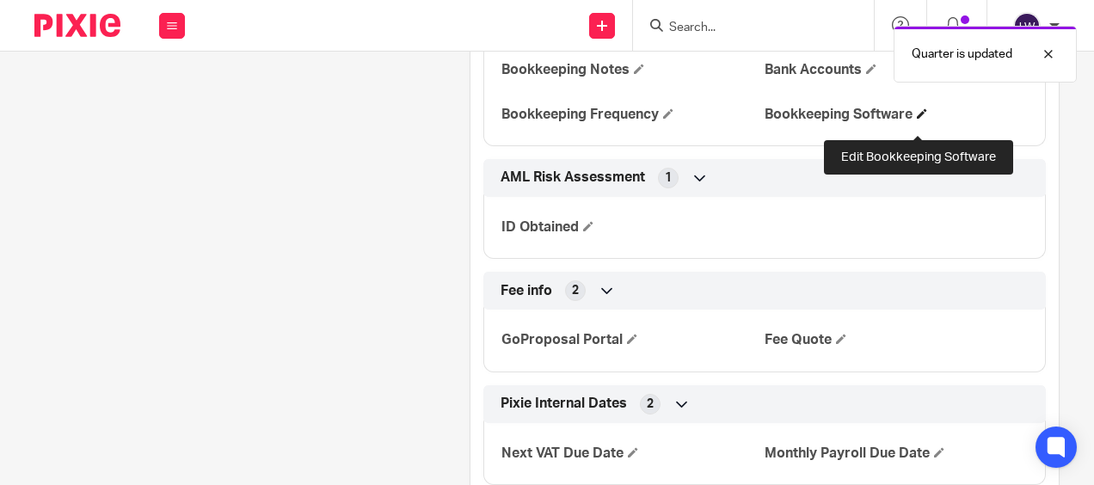
click at [917, 119] on span at bounding box center [922, 113] width 10 height 10
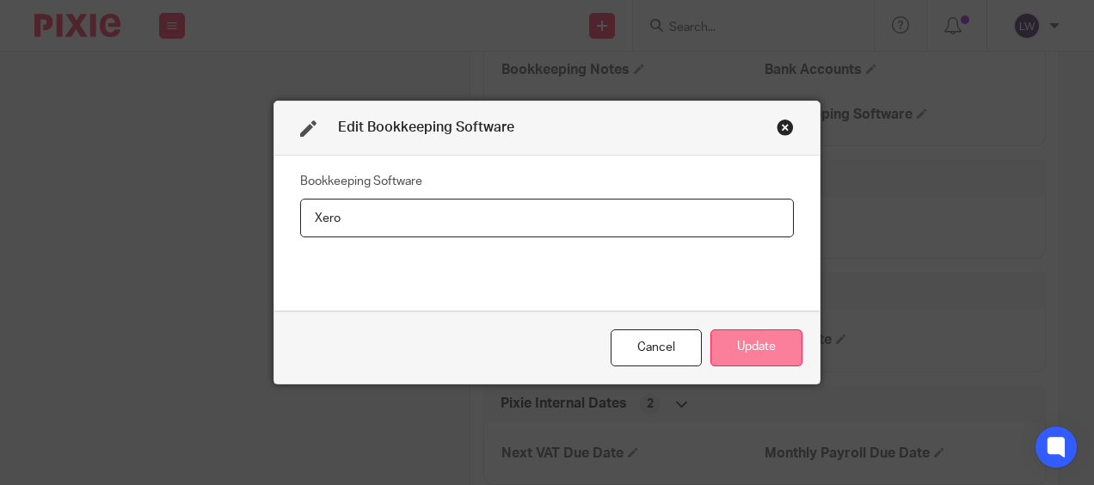
type input "Xero"
click at [736, 337] on button "Update" at bounding box center [756, 347] width 92 height 37
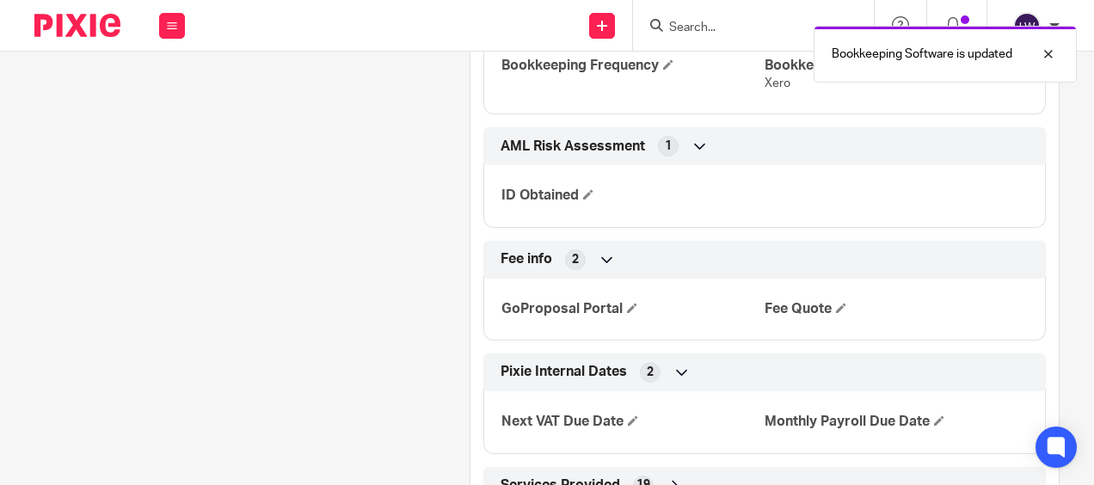
scroll to position [2121, 0]
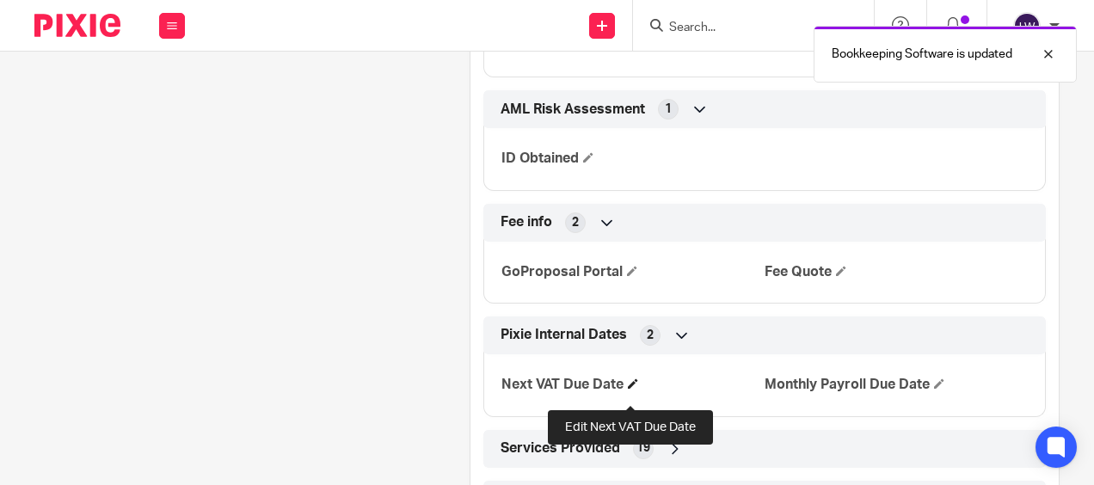
click at [628, 389] on span at bounding box center [633, 383] width 10 height 10
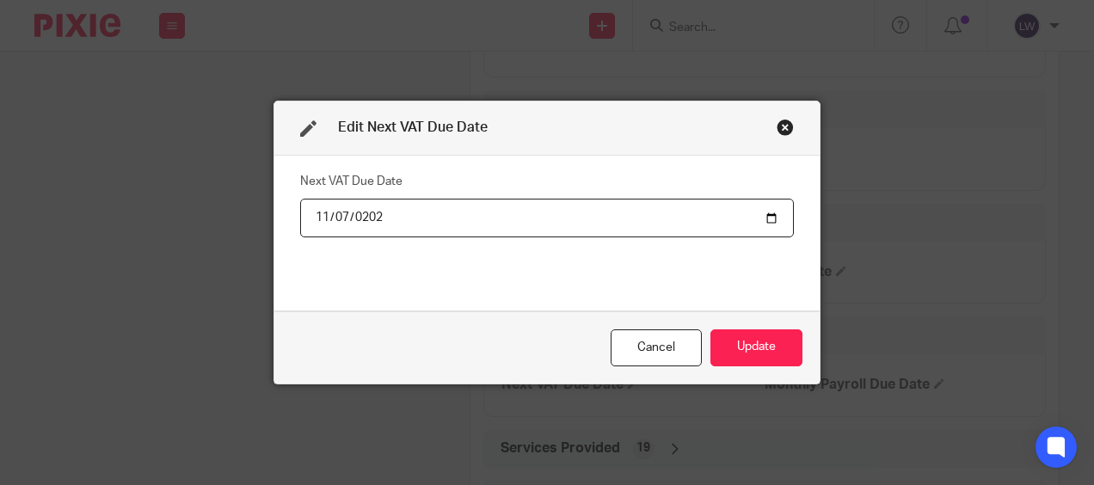
type input "2025-11-07"
click at [743, 338] on button "Update" at bounding box center [756, 347] width 92 height 37
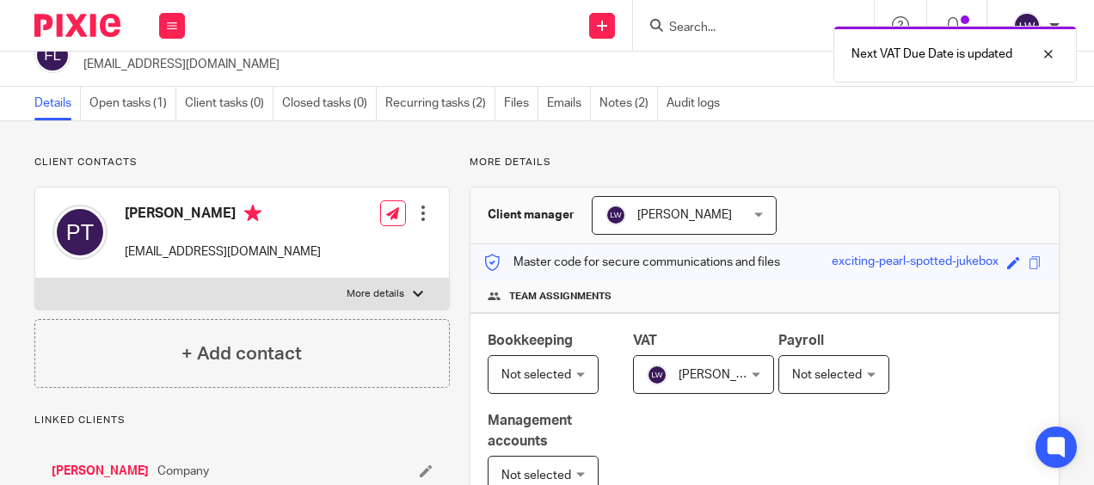
scroll to position [0, 0]
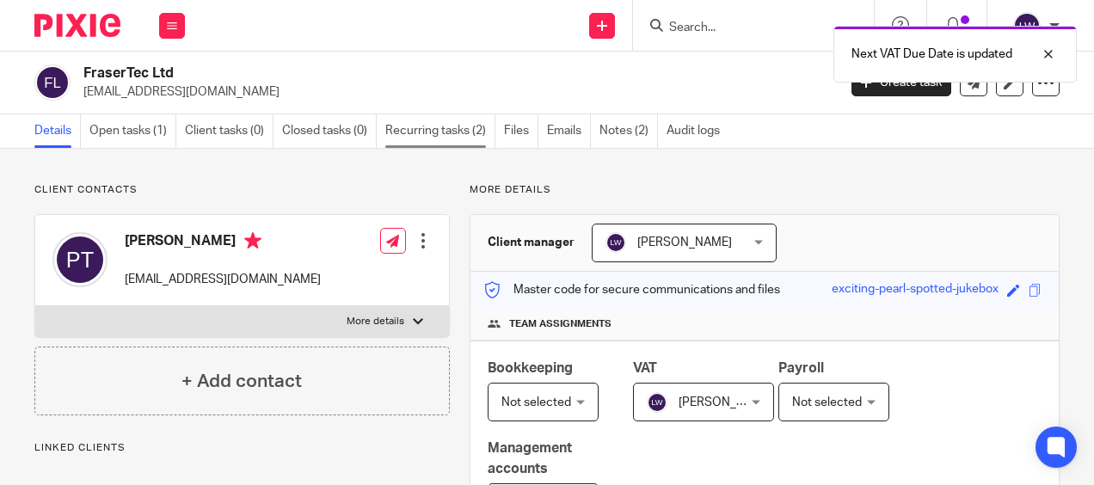
click at [433, 128] on link "Recurring tasks (2)" at bounding box center [440, 131] width 110 height 34
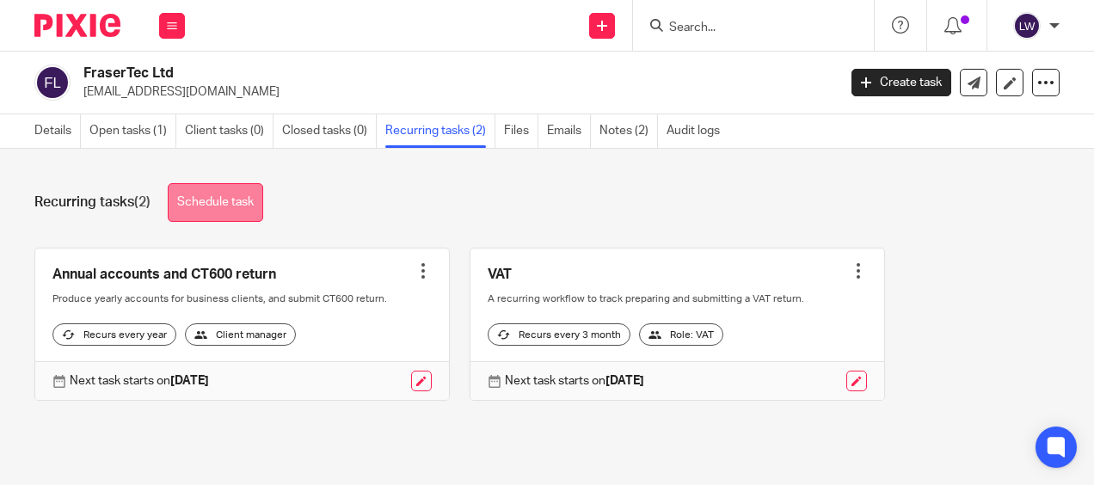
click at [222, 199] on link "Schedule task" at bounding box center [215, 202] width 95 height 39
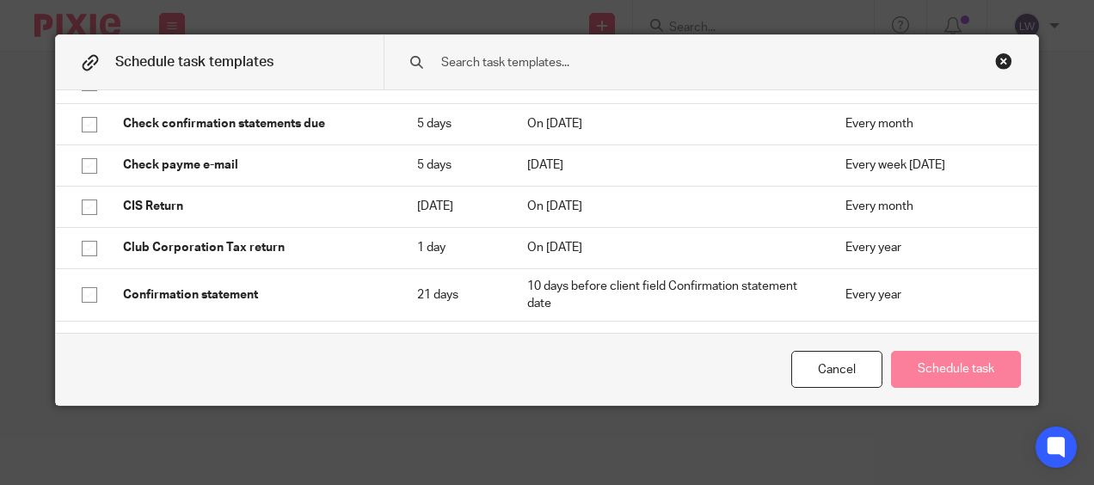
scroll to position [344, 0]
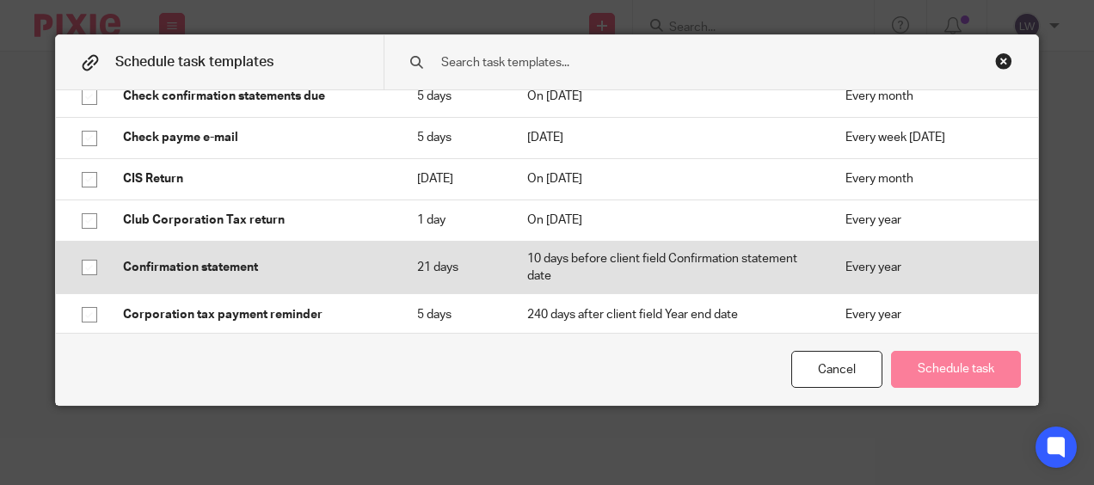
click at [85, 260] on input "checkbox" at bounding box center [89, 267] width 33 height 33
checkbox input "true"
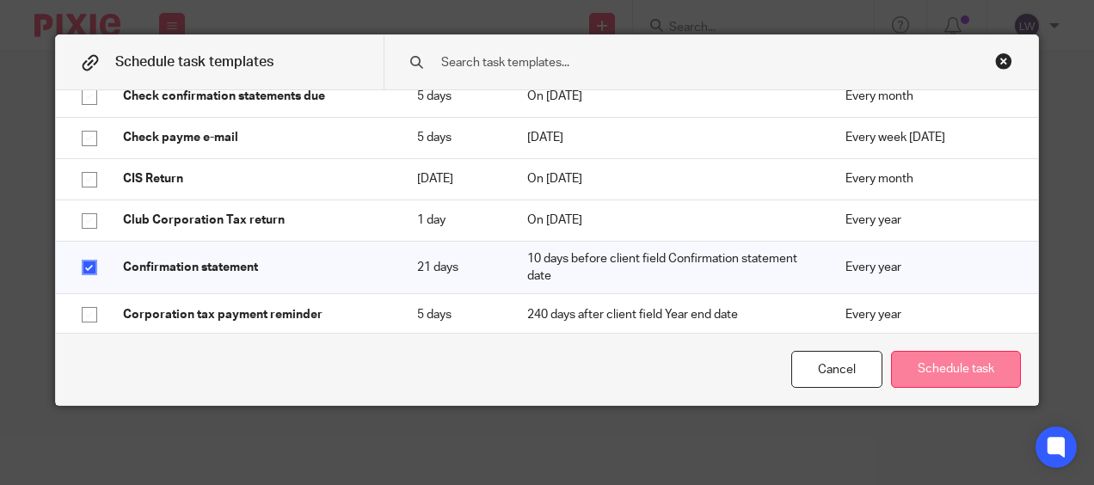
click at [944, 365] on button "Schedule task" at bounding box center [956, 369] width 130 height 37
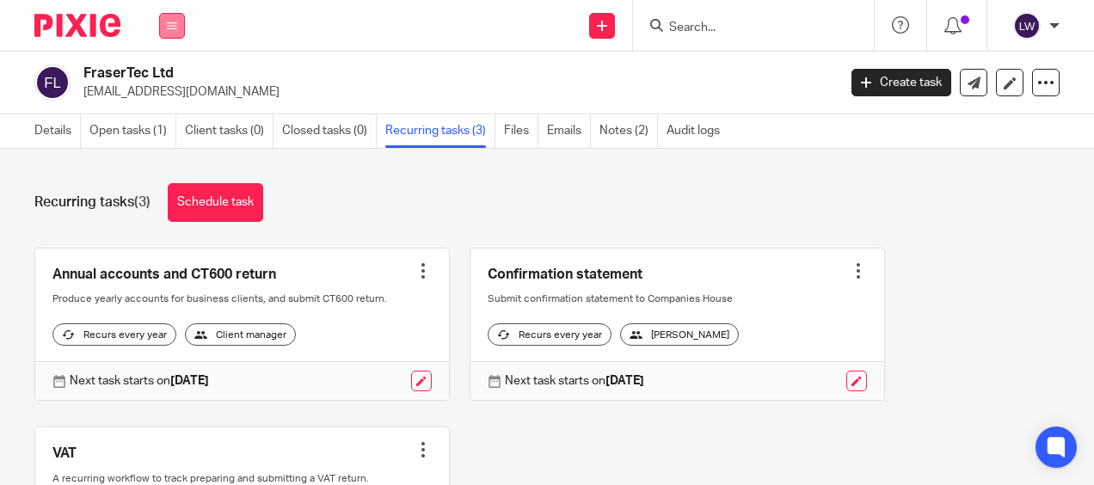
click at [172, 30] on icon at bounding box center [172, 26] width 10 height 10
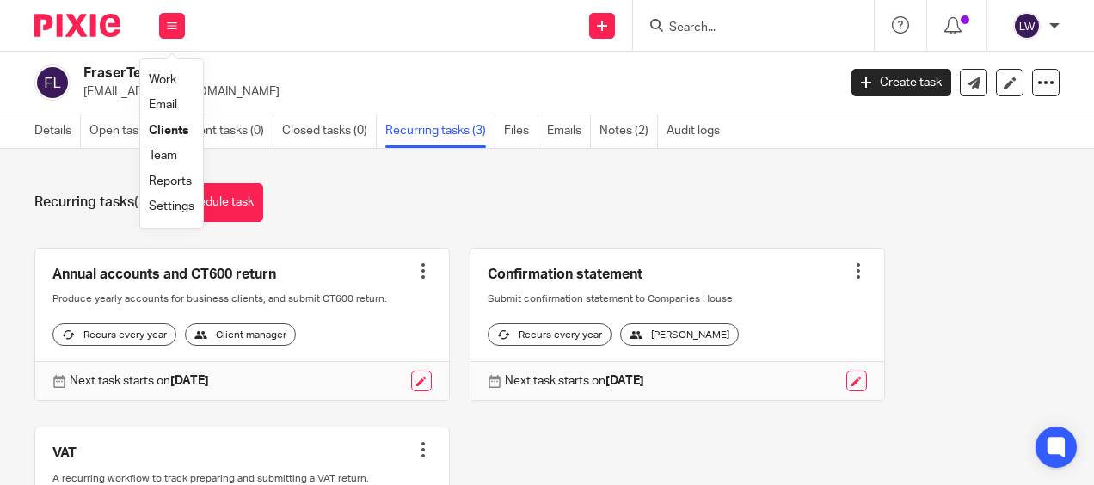
click at [170, 108] on link "Email" at bounding box center [163, 105] width 28 height 12
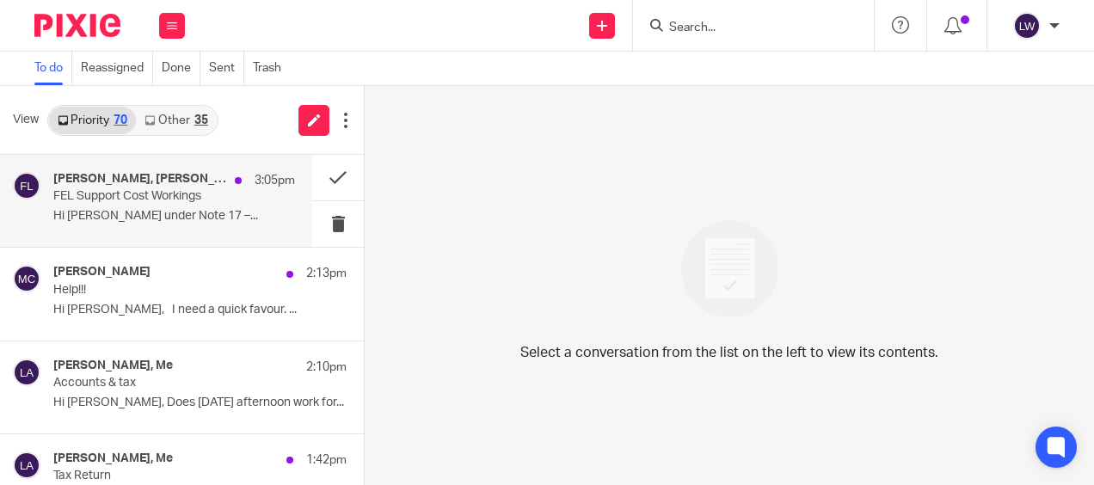
click at [143, 210] on p "Hi [PERSON_NAME] under Note 17 –..." at bounding box center [174, 216] width 242 height 15
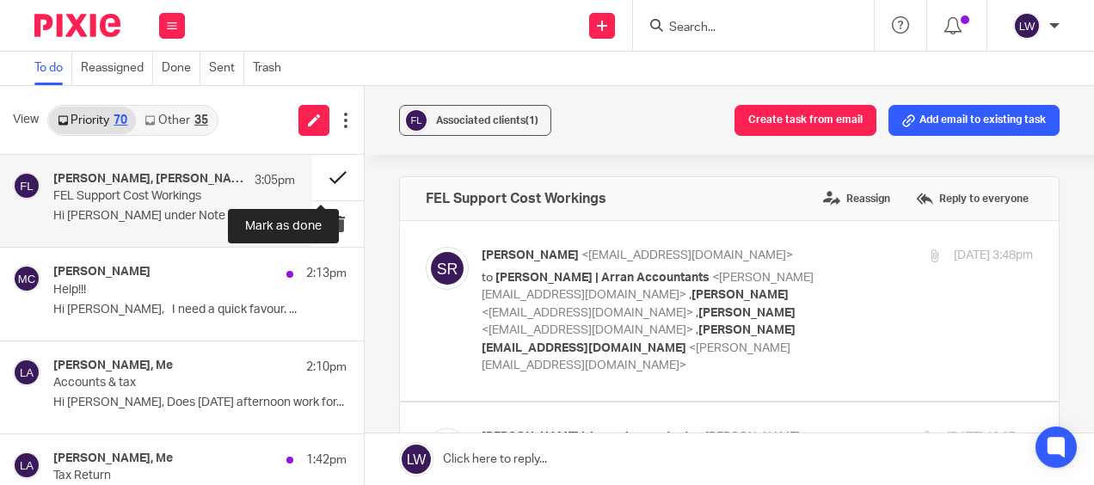
click at [322, 174] on button at bounding box center [338, 178] width 52 height 46
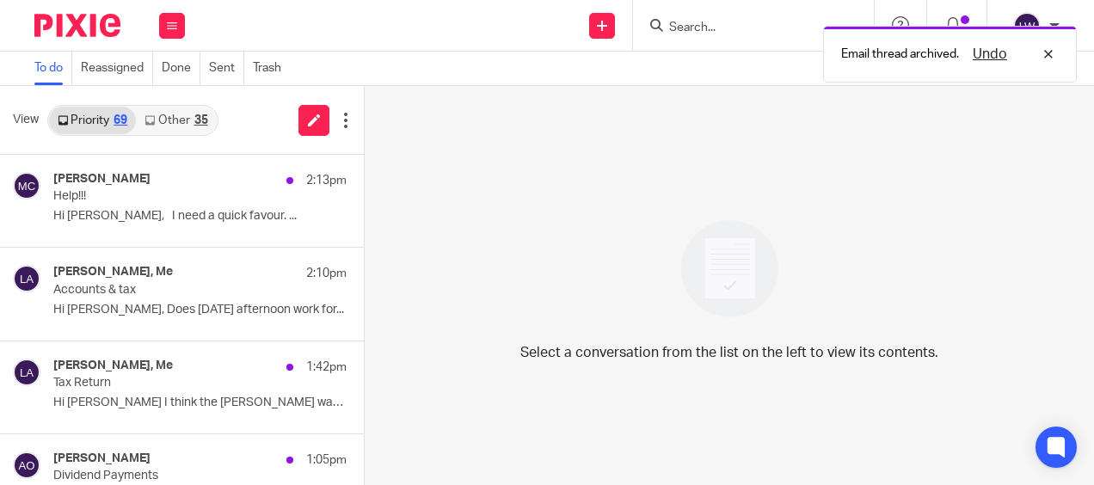
click at [167, 112] on link "Other 35" at bounding box center [176, 121] width 80 height 28
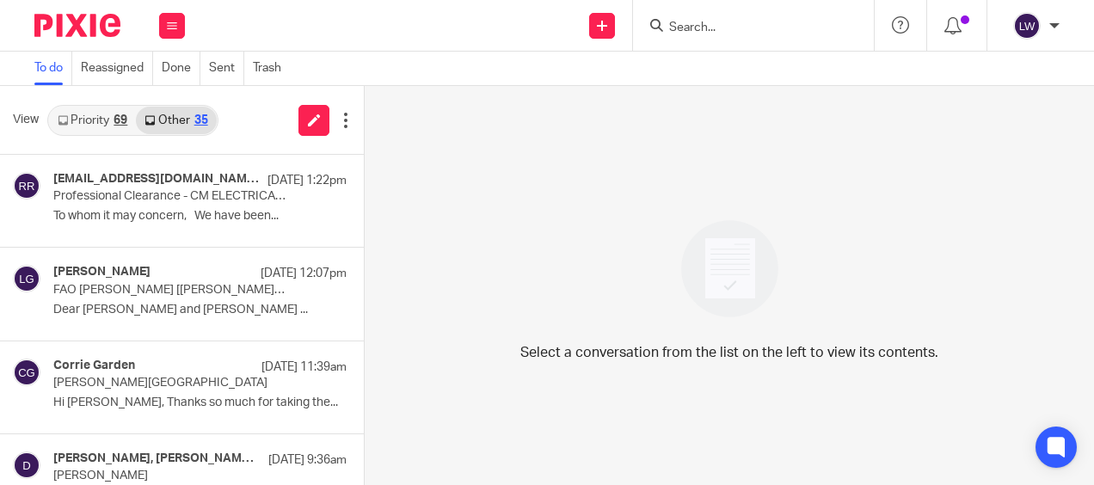
click at [101, 105] on div "Priority 69 Other 35" at bounding box center [132, 120] width 171 height 31
click at [88, 115] on link "Priority 69" at bounding box center [92, 121] width 87 height 28
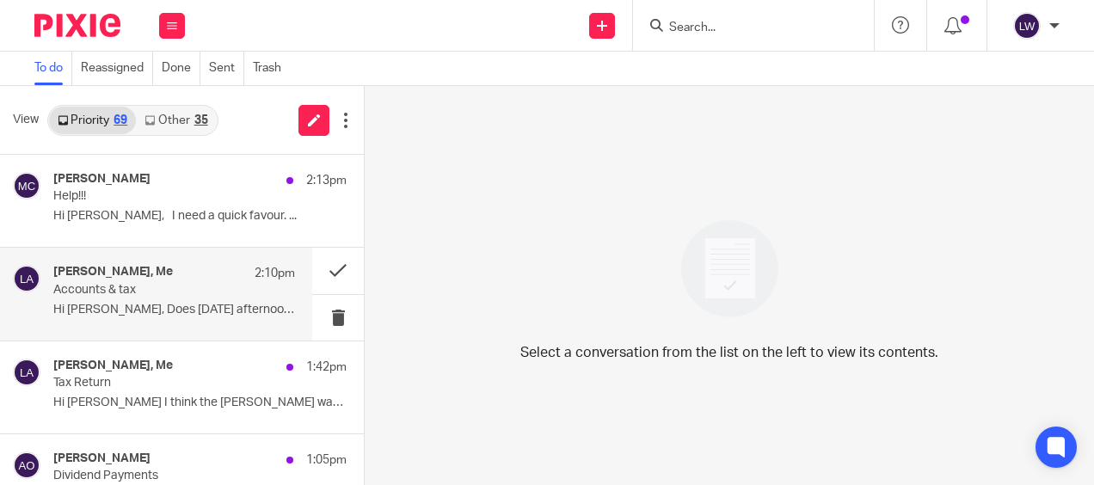
click at [150, 308] on p "Hi Lorna, Does Wednesday afternoon work for..." at bounding box center [174, 310] width 242 height 15
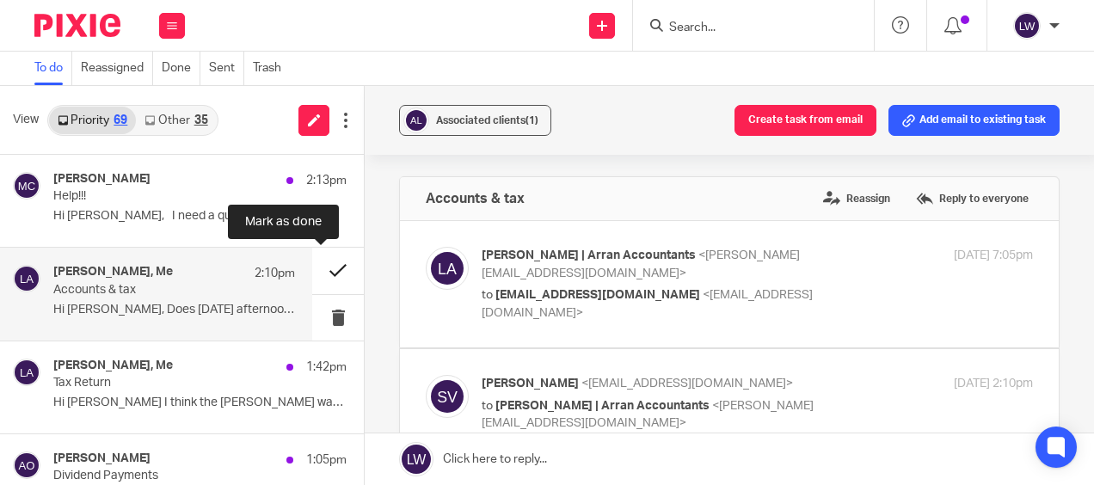
click at [329, 266] on button at bounding box center [338, 271] width 52 height 46
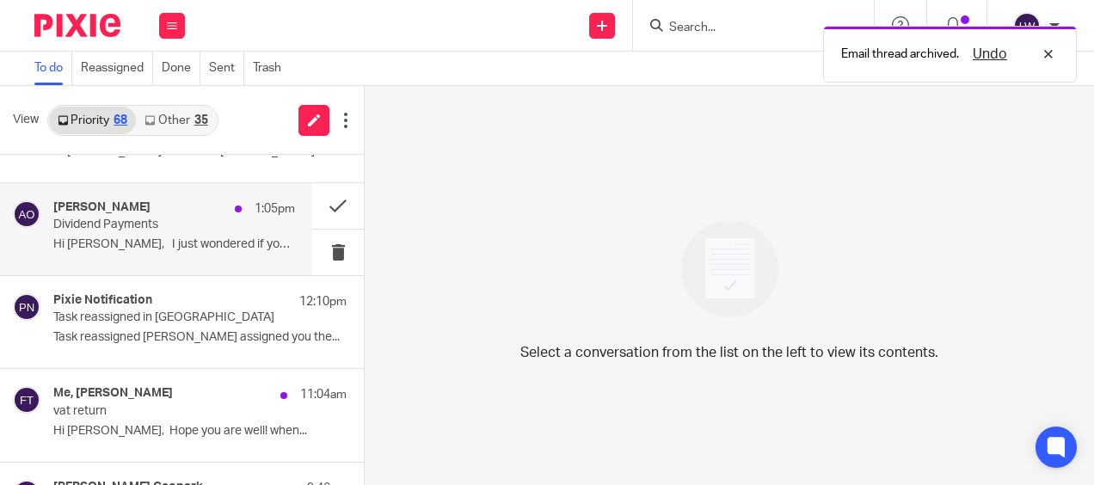
scroll to position [258, 0]
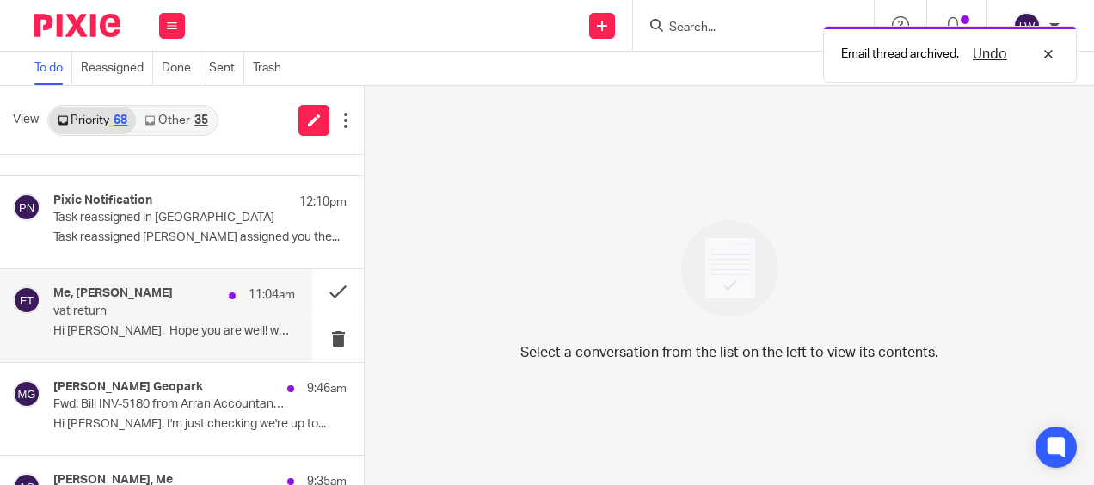
click at [105, 317] on p "vat return" at bounding box center [150, 311] width 194 height 15
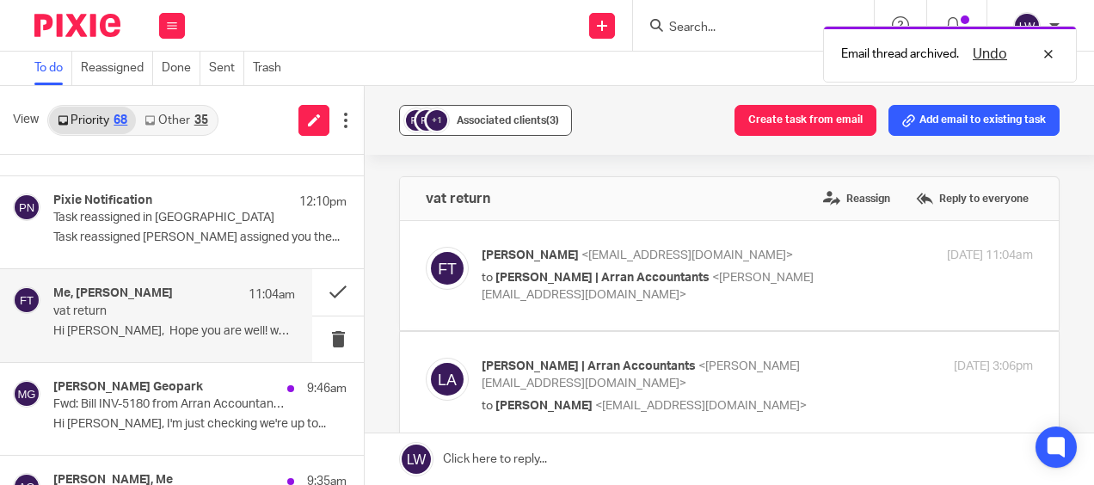
scroll to position [0, 0]
click at [500, 117] on span "Associated clients (3)" at bounding box center [508, 120] width 102 height 10
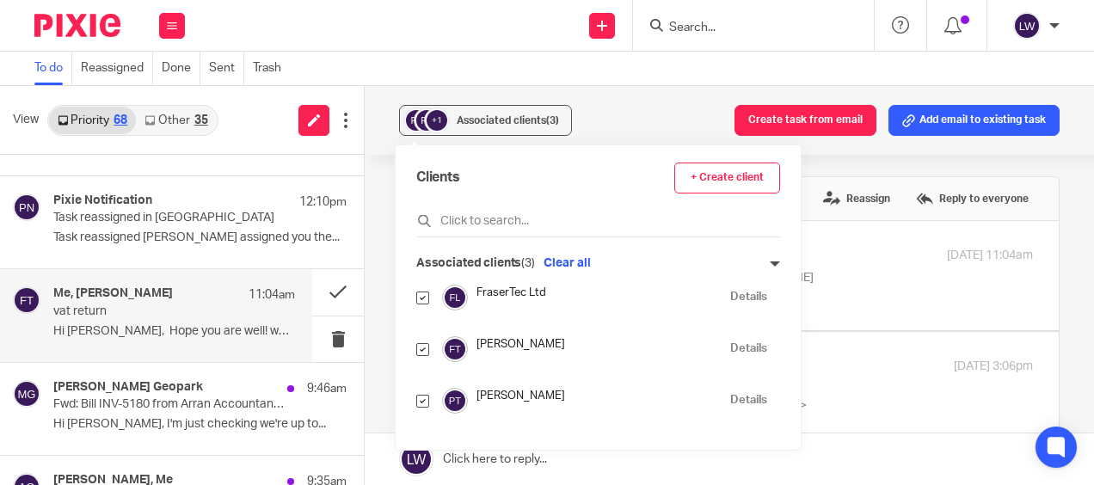
click at [421, 347] on input "checkbox" at bounding box center [422, 349] width 13 height 13
checkbox input "false"
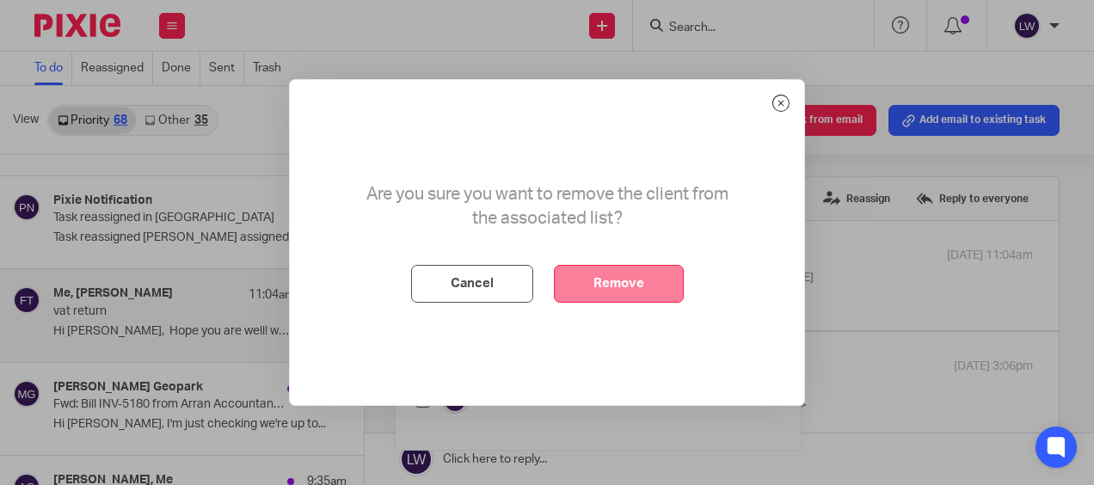
click at [614, 296] on button "Remove" at bounding box center [619, 284] width 130 height 38
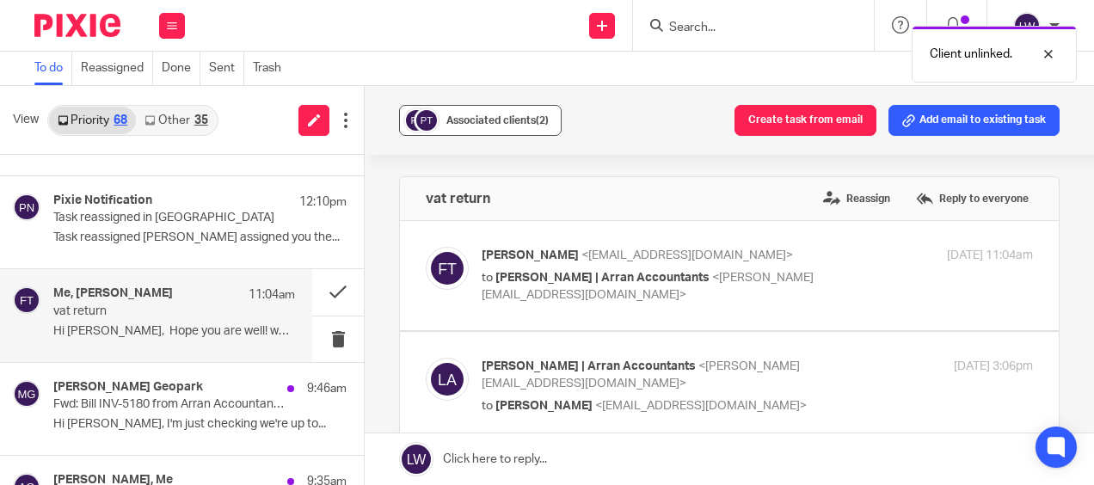
click at [457, 114] on div "Associated clients (2)" at bounding box center [497, 120] width 102 height 17
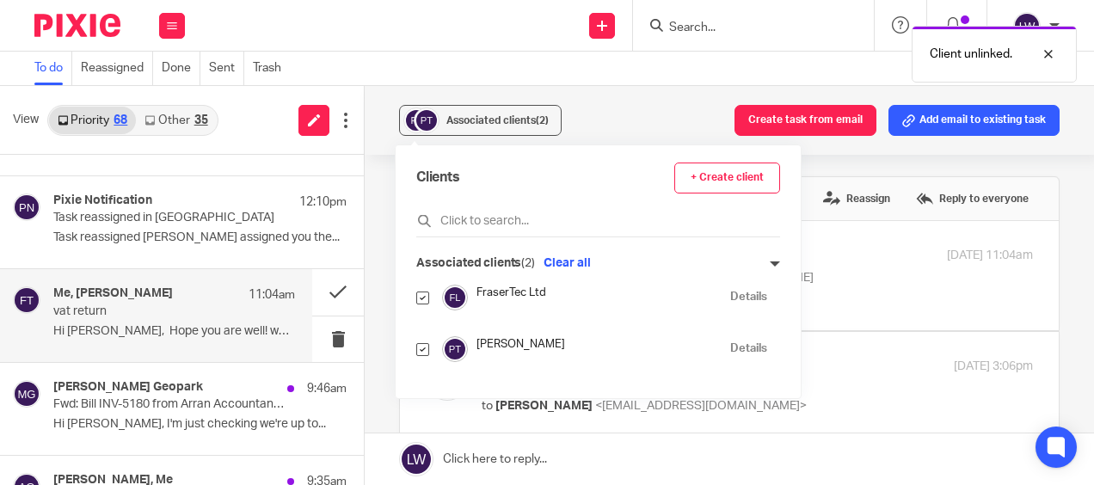
click at [427, 347] on input "checkbox" at bounding box center [422, 349] width 13 height 13
checkbox input "false"
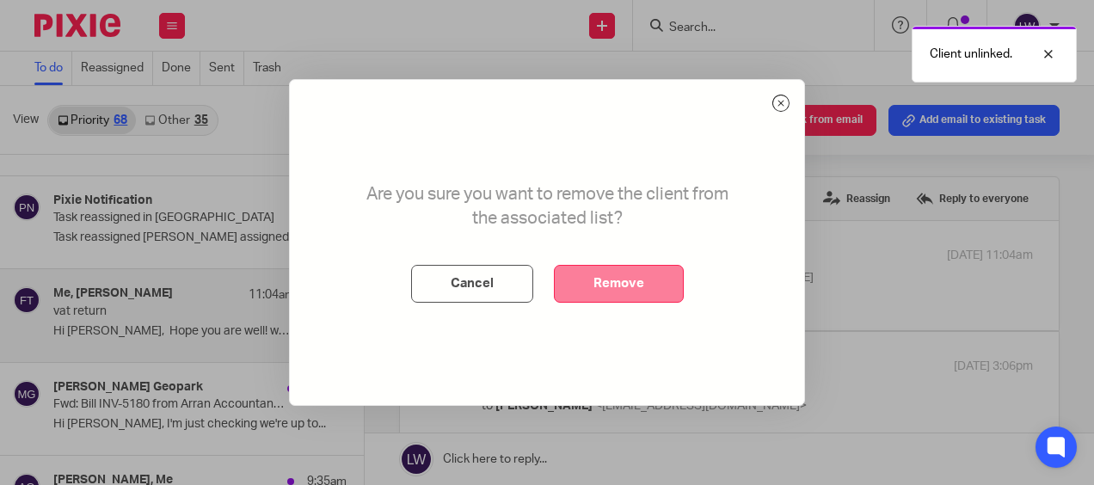
click at [680, 270] on button "Remove" at bounding box center [619, 284] width 130 height 38
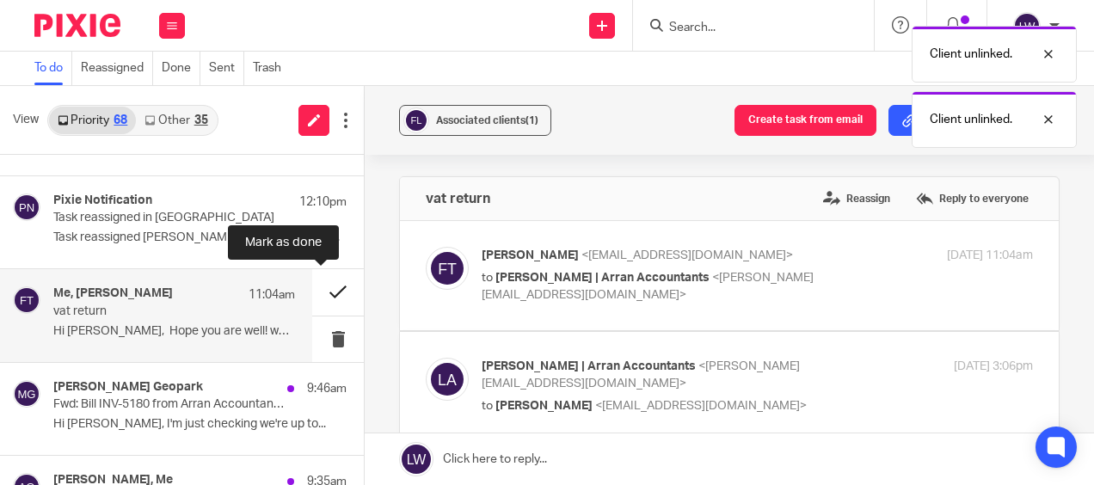
click at [315, 291] on button at bounding box center [338, 292] width 52 height 46
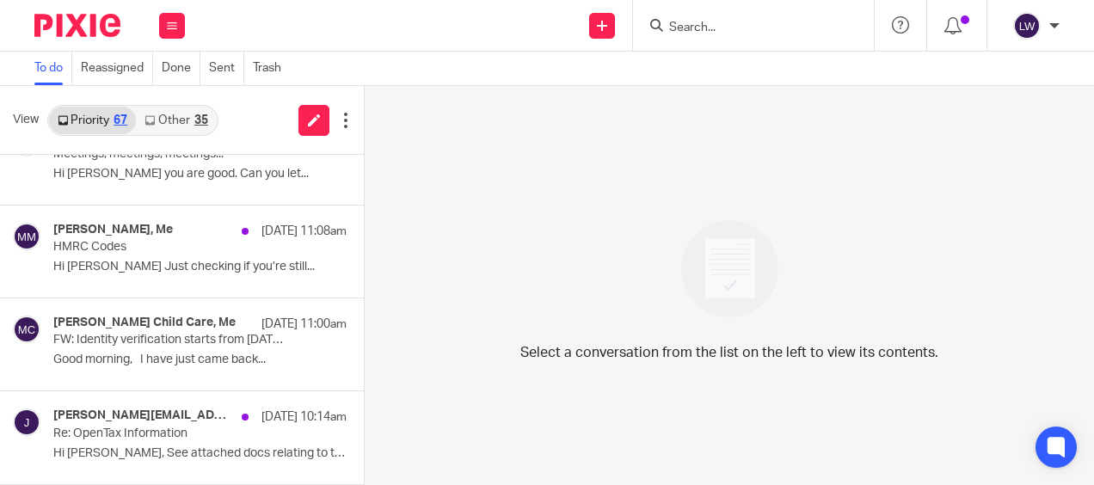
scroll to position [688, 0]
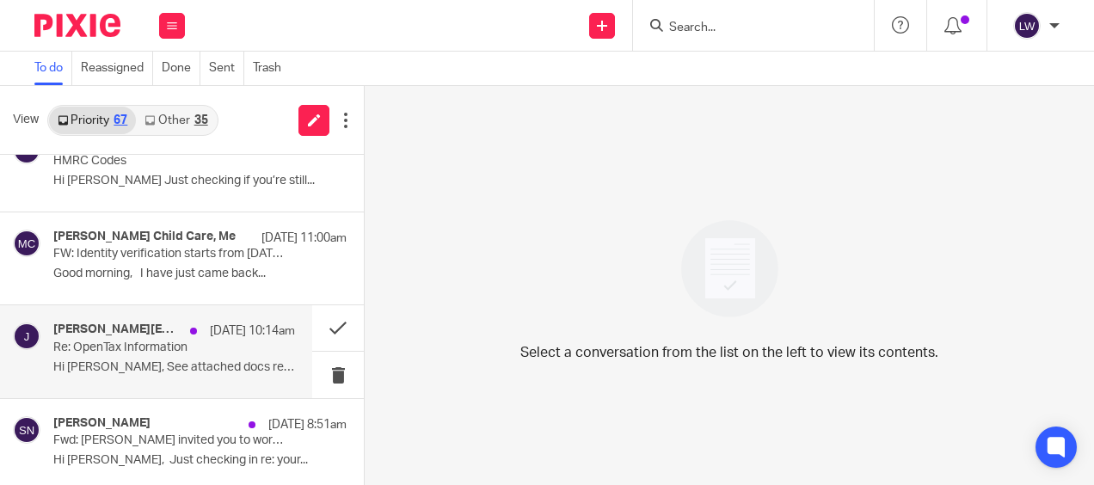
click at [141, 345] on p "Re: OpenTax Information" at bounding box center [150, 348] width 194 height 15
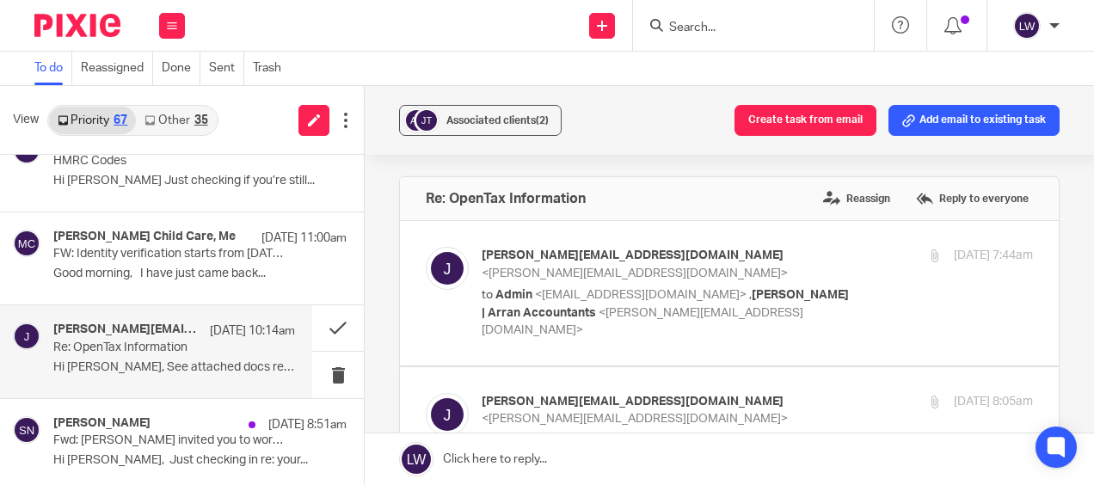
click at [490, 101] on div "Associated clients (2) Create task from email Add email to existing task" at bounding box center [729, 120] width 729 height 69
click at [491, 119] on span "Associated clients (2)" at bounding box center [497, 120] width 102 height 10
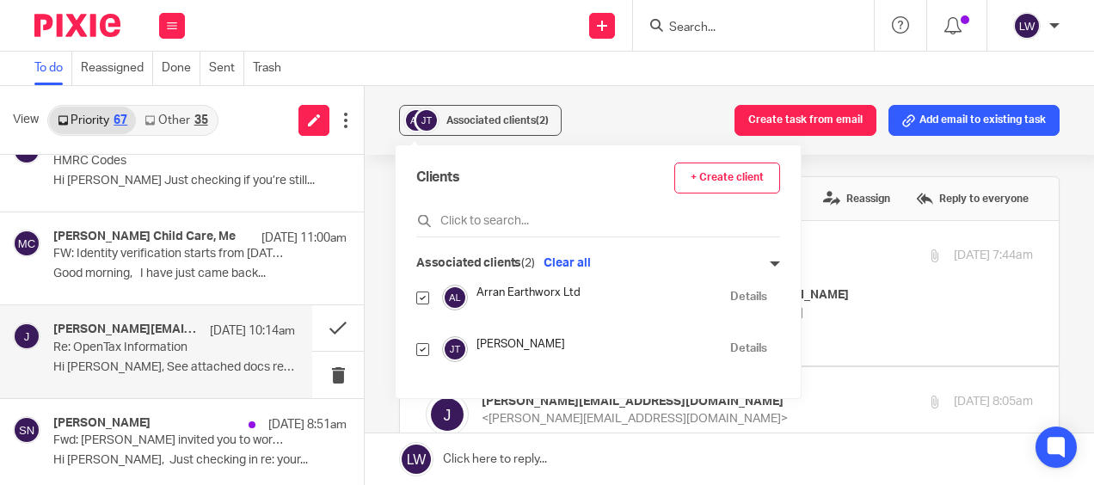
click at [424, 300] on input "checkbox" at bounding box center [422, 298] width 13 height 13
checkbox input "false"
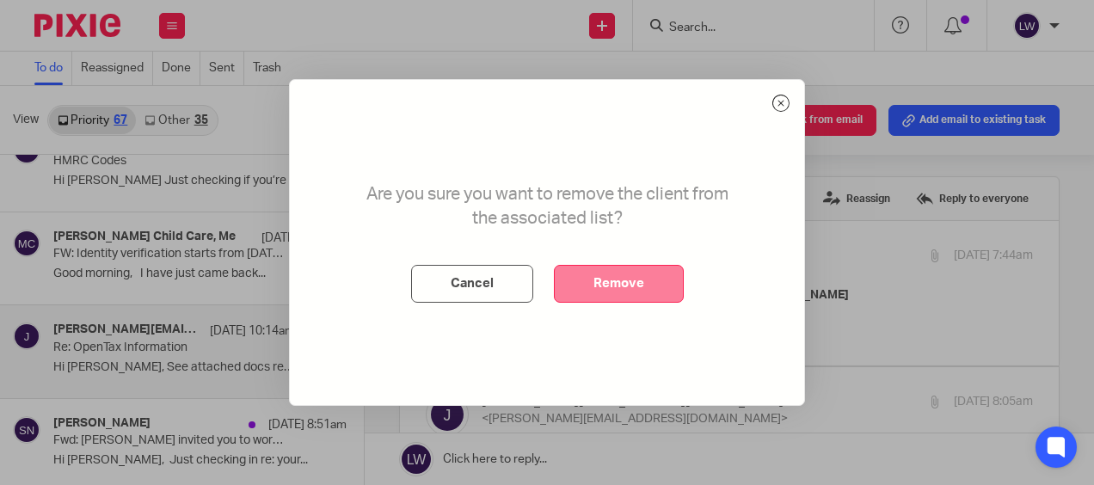
click at [630, 301] on button "Remove" at bounding box center [619, 284] width 130 height 38
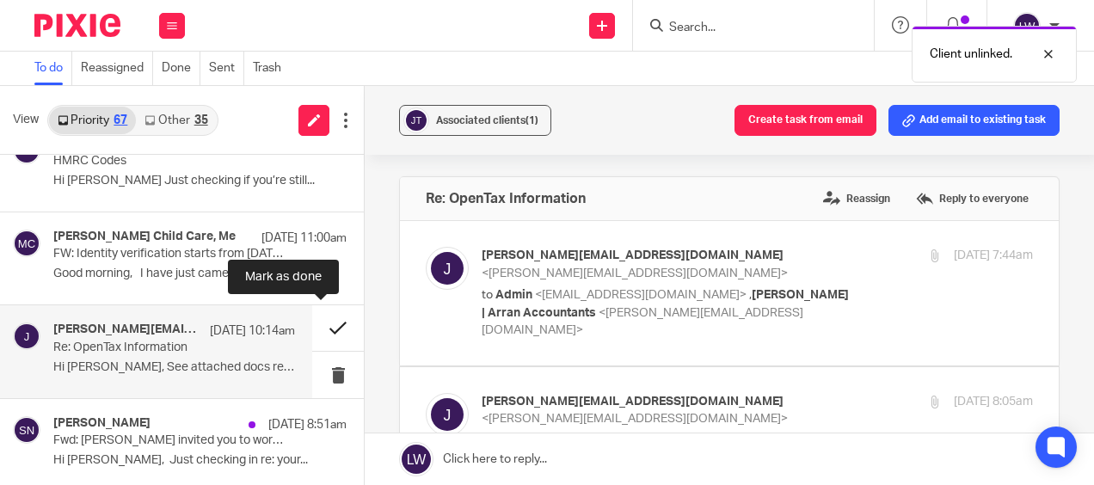
click at [325, 324] on button at bounding box center [338, 328] width 52 height 46
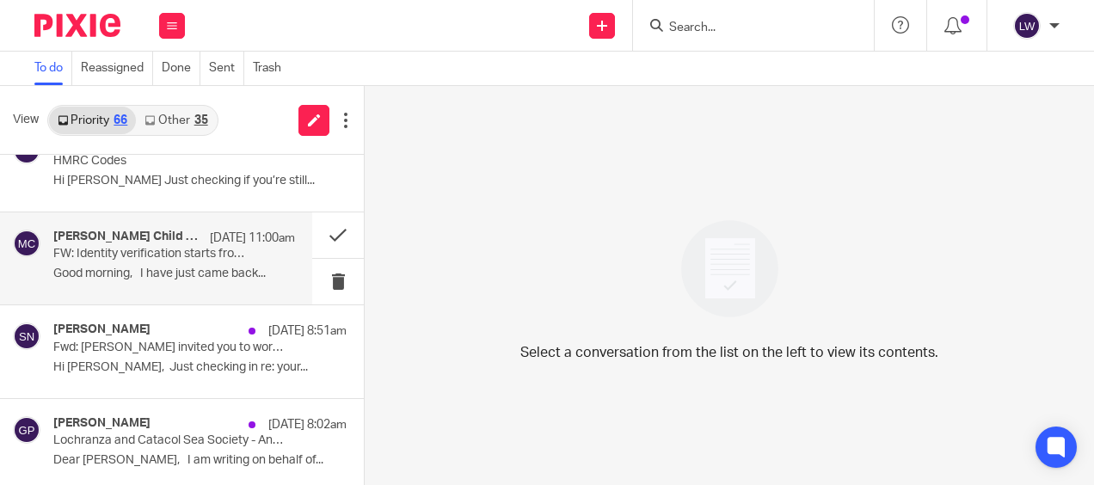
scroll to position [602, 0]
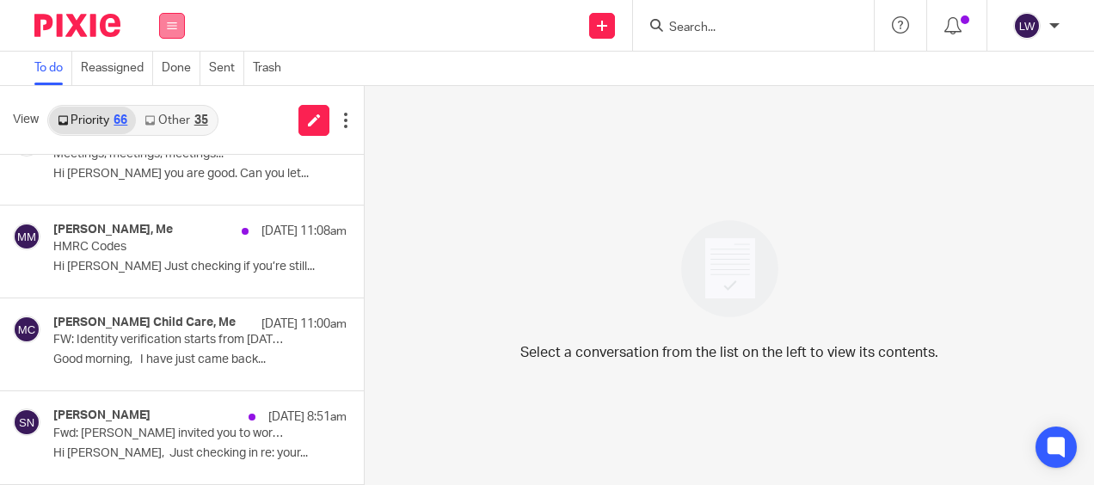
drag, startPoint x: 167, startPoint y: 23, endPoint x: 173, endPoint y: 34, distance: 11.9
click at [167, 22] on icon at bounding box center [172, 26] width 10 height 10
click at [179, 99] on li "Email" at bounding box center [172, 105] width 46 height 25
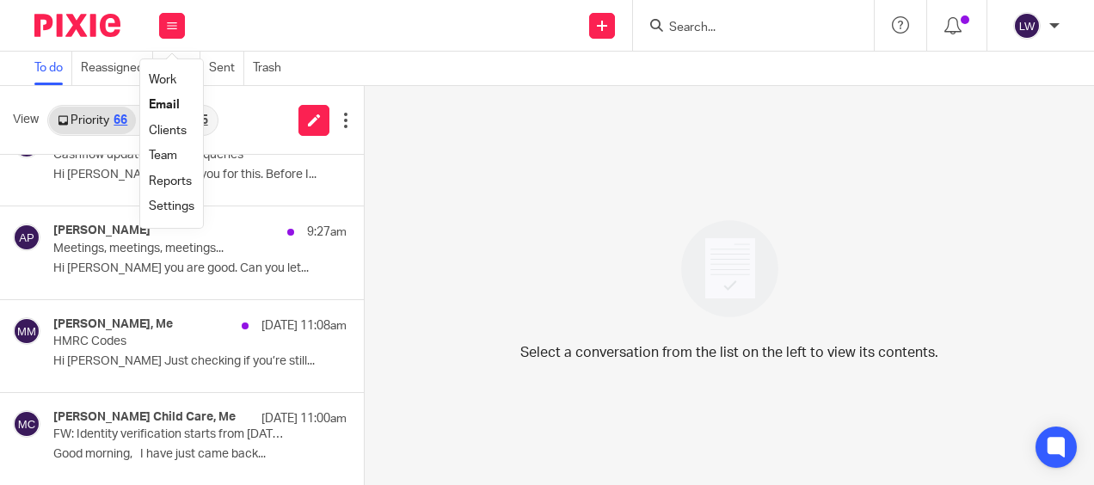
scroll to position [430, 0]
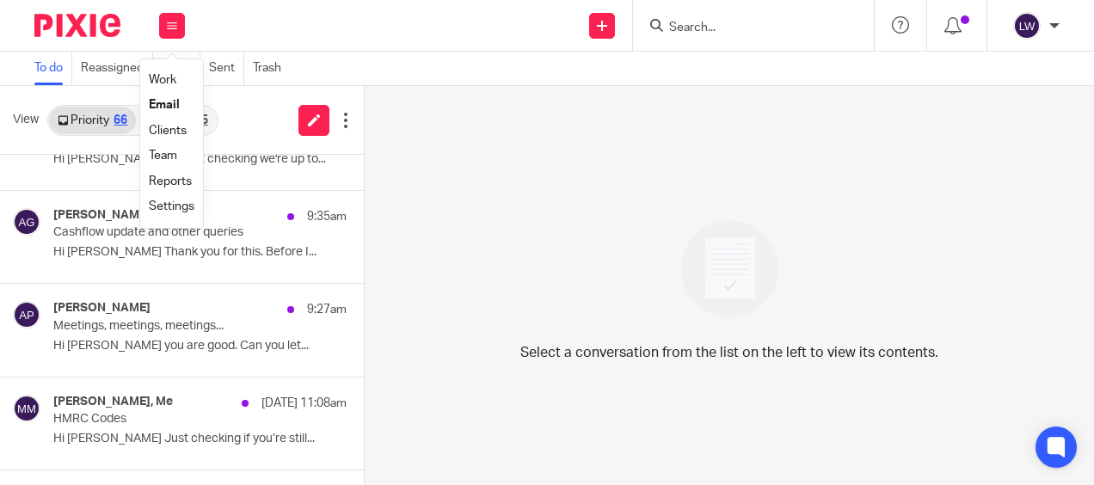
click at [167, 100] on link "Email" at bounding box center [164, 105] width 31 height 12
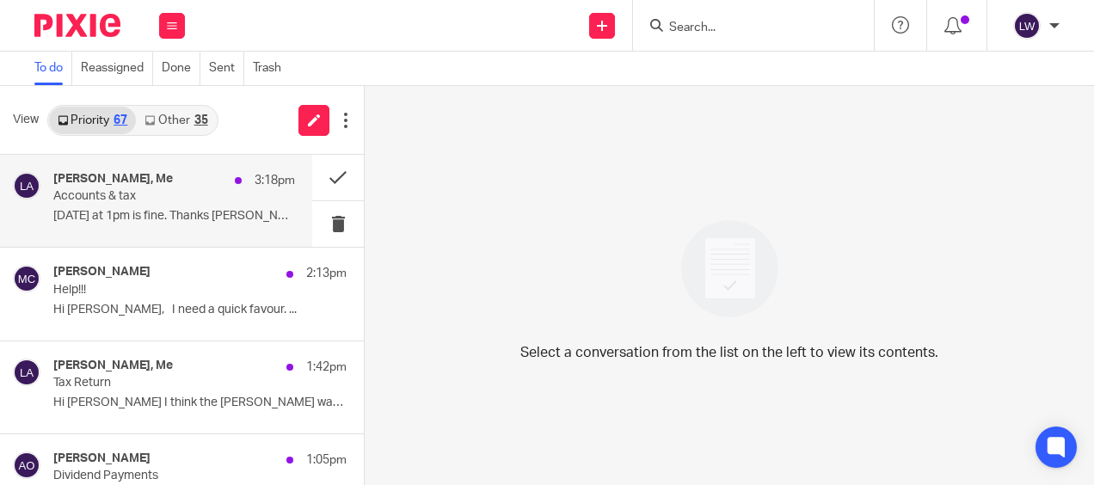
click at [175, 200] on p "Accounts & tax" at bounding box center [150, 196] width 194 height 15
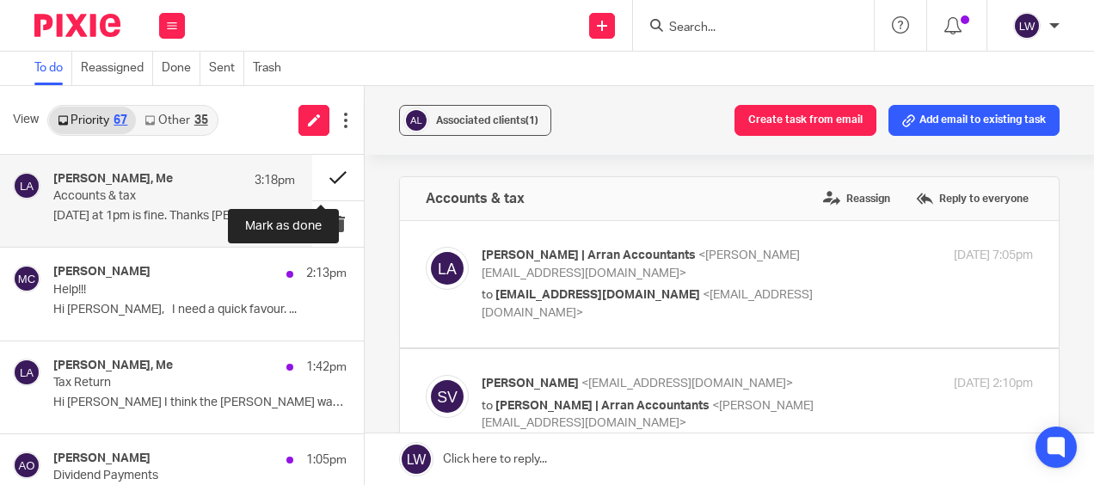
click at [322, 172] on button at bounding box center [338, 178] width 52 height 46
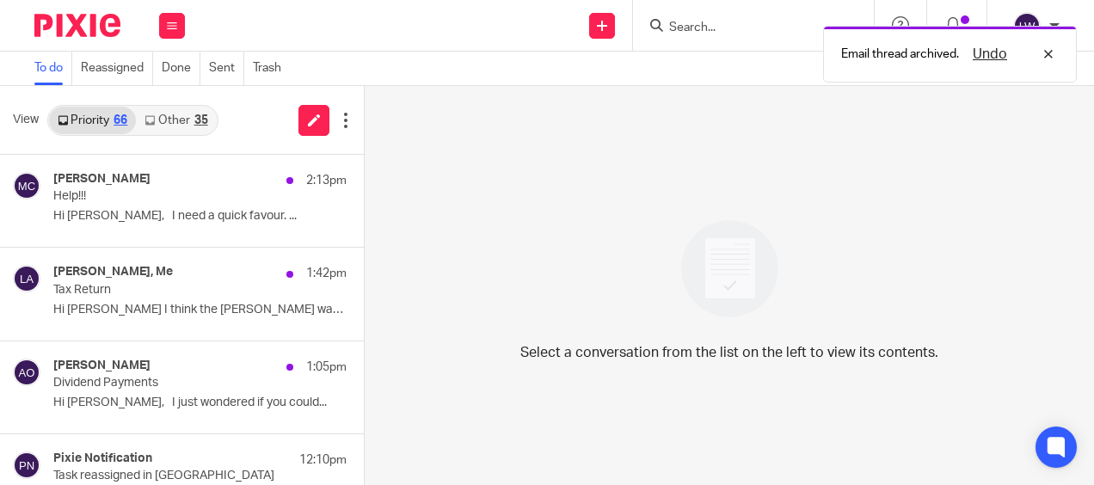
click at [183, 112] on link "Other 35" at bounding box center [176, 121] width 80 height 28
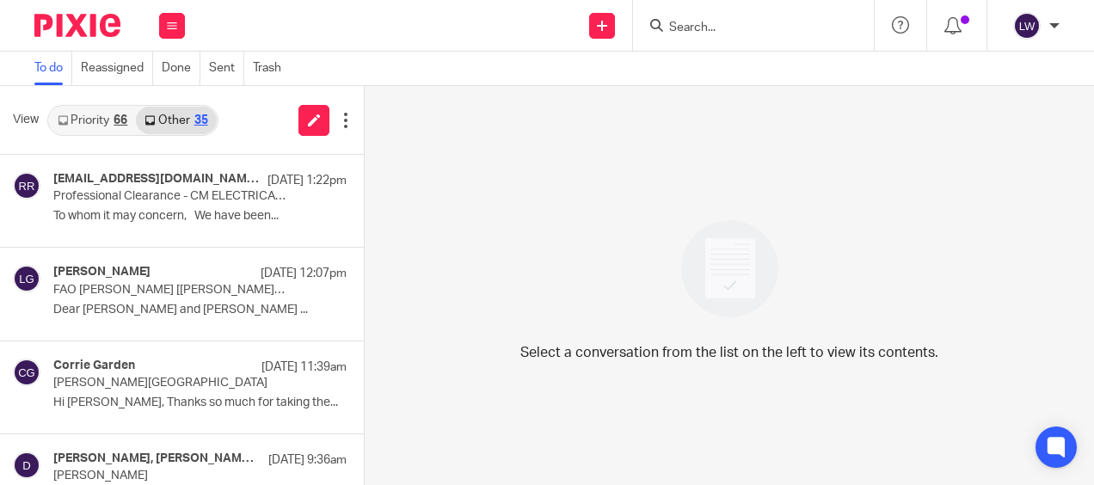
click at [690, 25] on input "Search" at bounding box center [744, 28] width 155 height 15
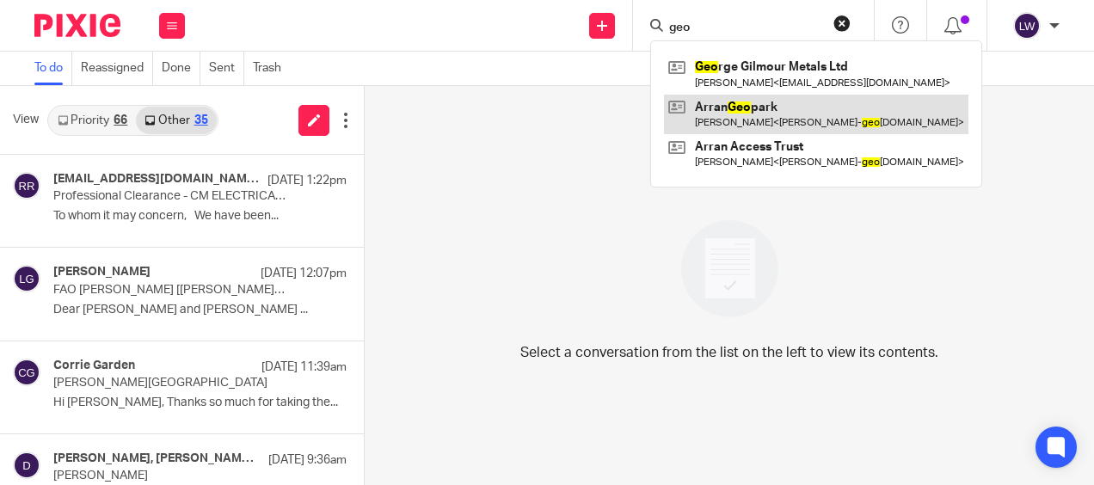
type input "geo"
click at [752, 111] on link at bounding box center [816, 115] width 304 height 40
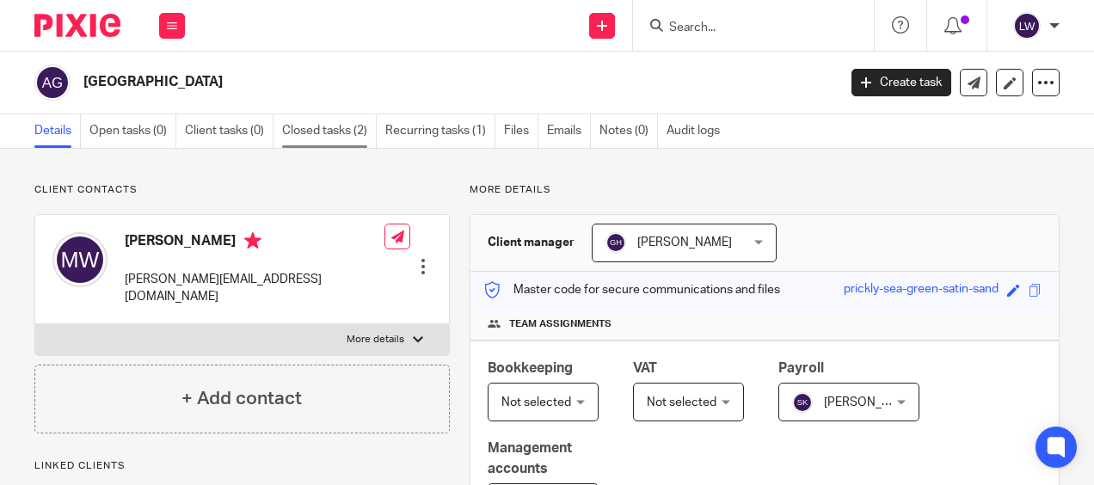
click at [320, 129] on link "Closed tasks (2)" at bounding box center [329, 131] width 95 height 34
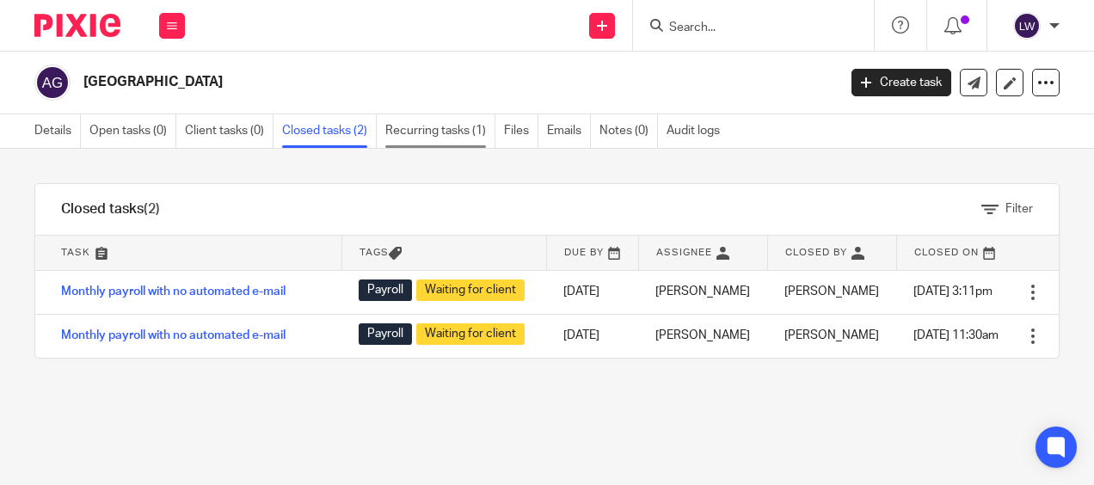
click at [475, 126] on link "Recurring tasks (1)" at bounding box center [440, 131] width 110 height 34
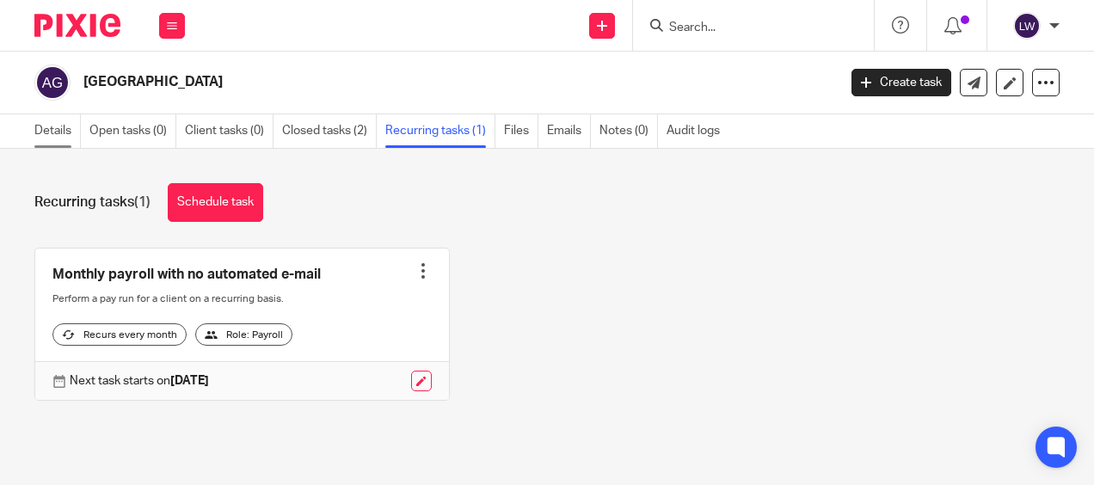
click at [53, 126] on link "Details" at bounding box center [57, 131] width 46 height 34
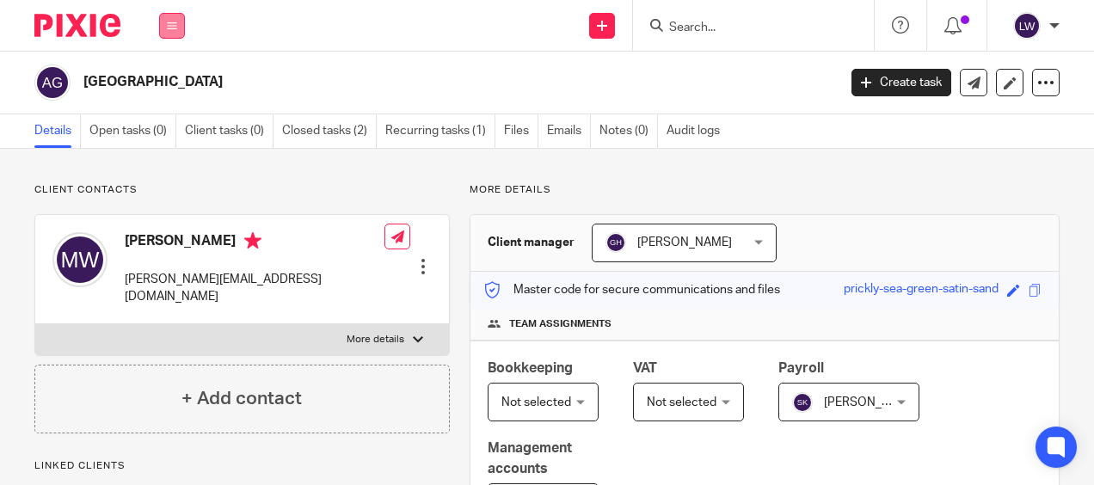
click at [164, 27] on button at bounding box center [172, 26] width 26 height 26
click at [169, 98] on li "Email" at bounding box center [172, 105] width 46 height 25
click at [170, 101] on link "Email" at bounding box center [163, 105] width 28 height 12
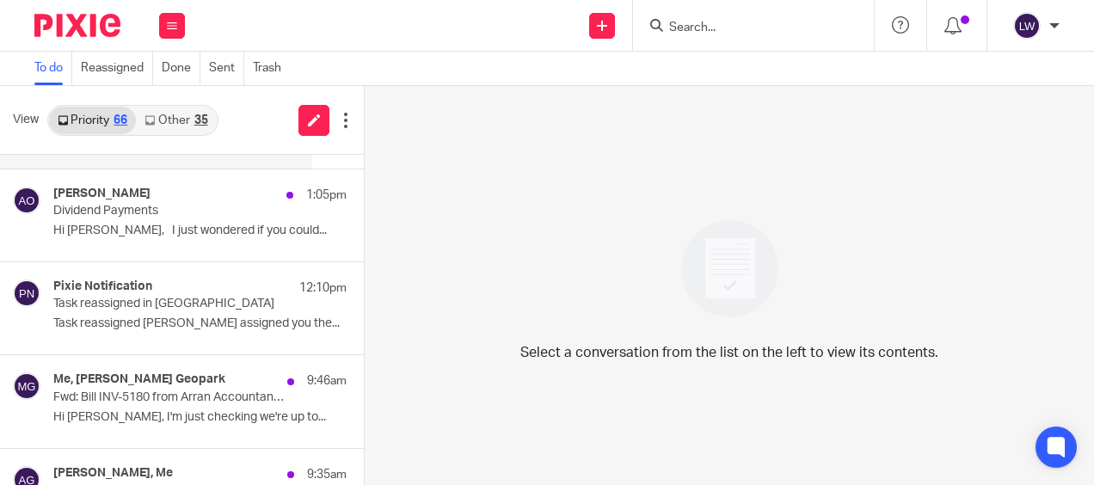
scroll to position [258, 0]
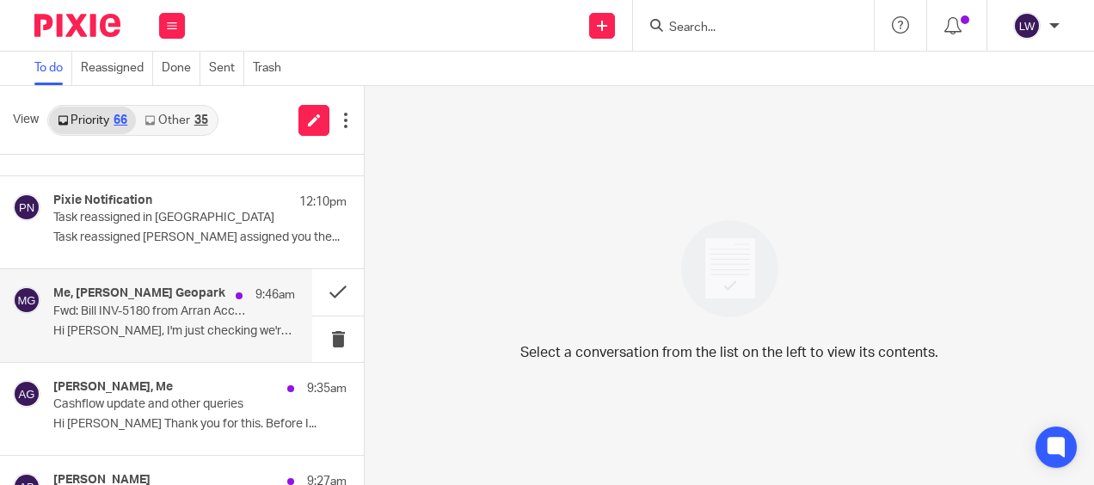
click at [135, 315] on p "Fwd: Bill INV-5180 from Arran Accountancy Limited is due" at bounding box center [150, 311] width 194 height 15
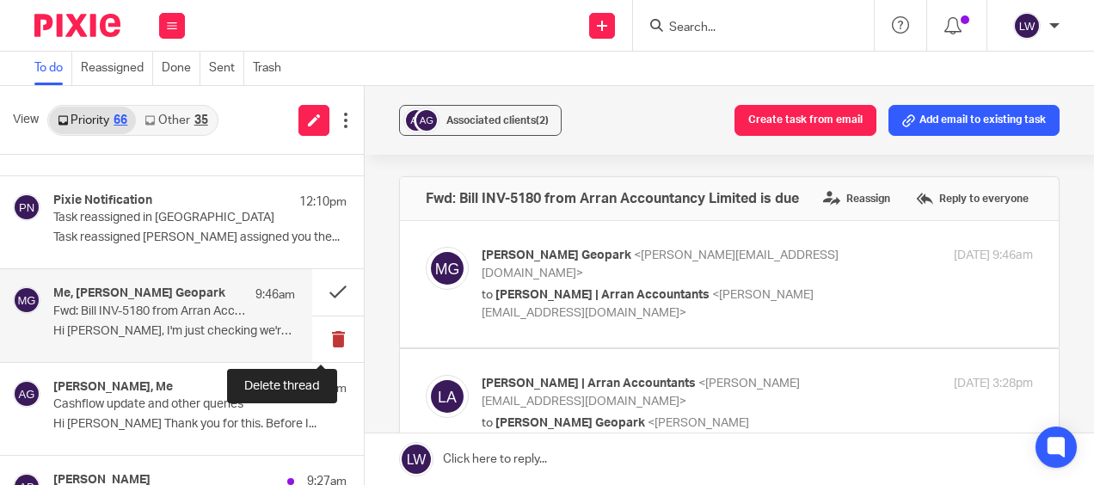
scroll to position [0, 0]
click at [314, 331] on button at bounding box center [338, 340] width 52 height 46
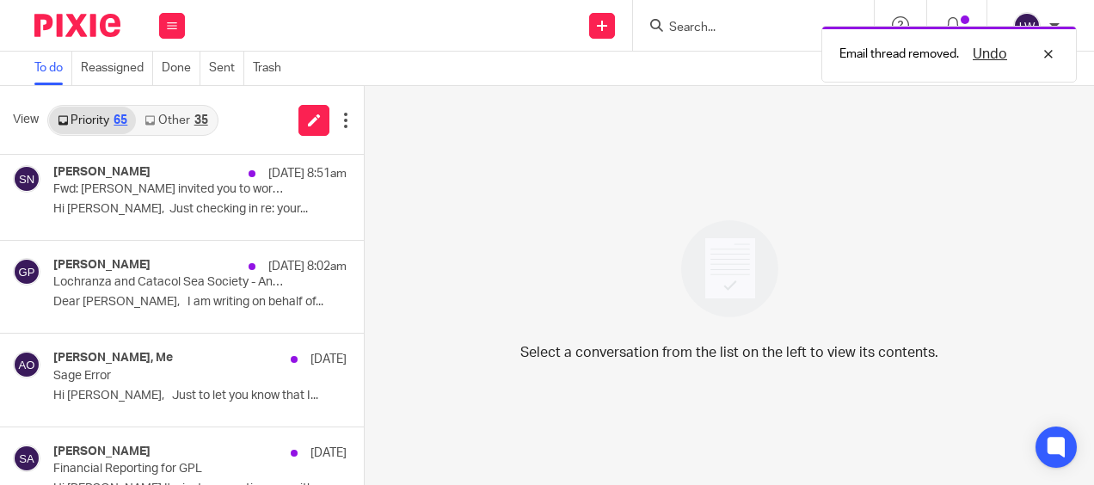
scroll to position [946, 0]
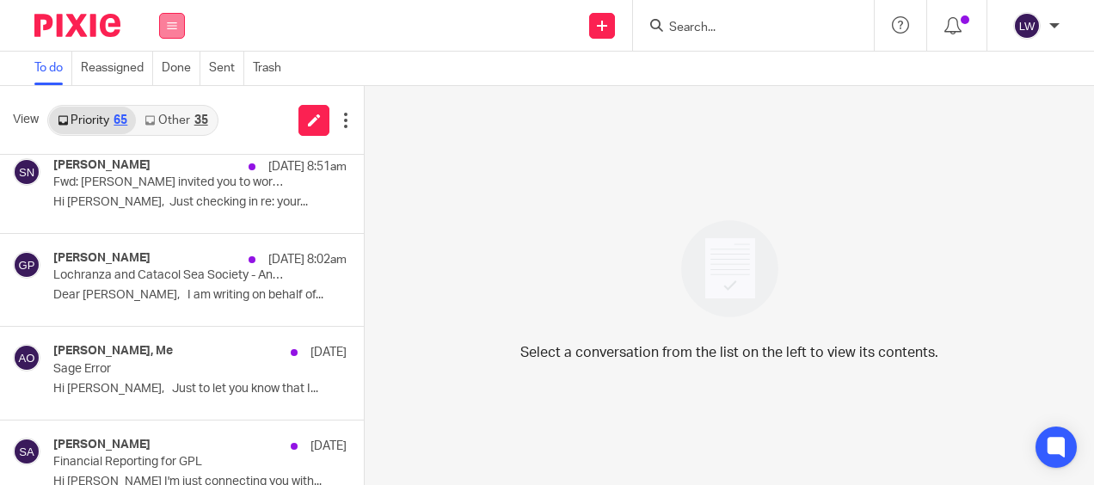
click at [172, 13] on button at bounding box center [172, 26] width 26 height 26
click at [168, 108] on link "Email" at bounding box center [164, 105] width 31 height 12
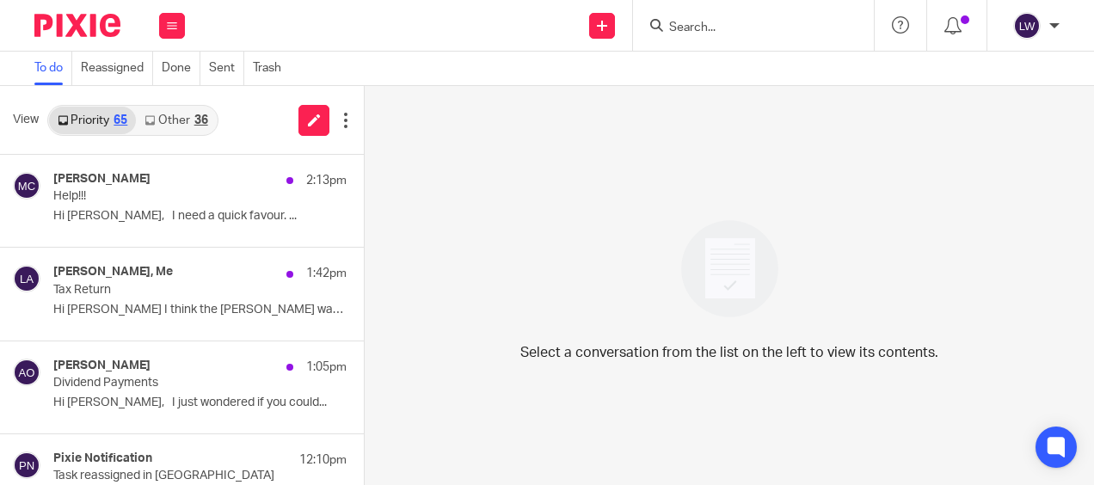
click at [179, 120] on link "Other 36" at bounding box center [176, 121] width 80 height 28
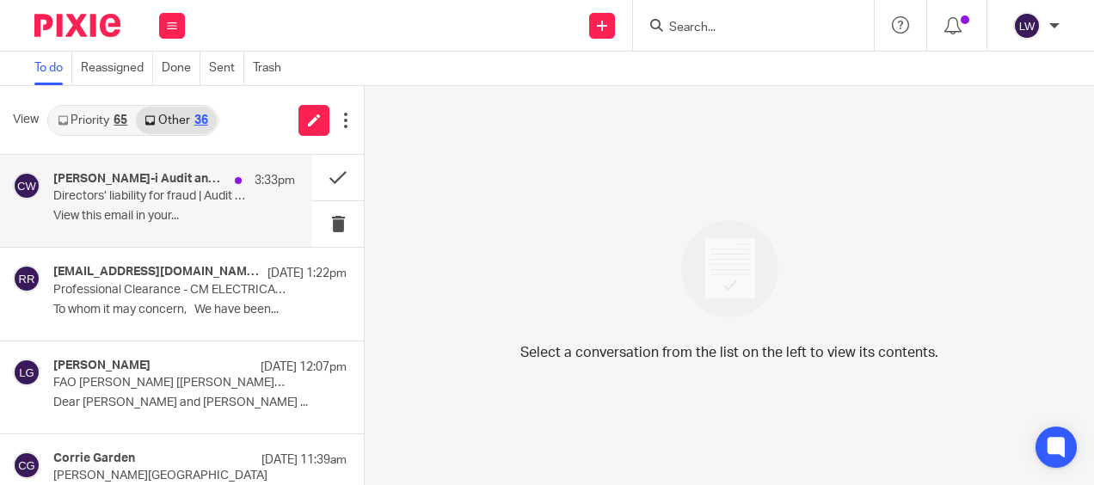
click at [158, 212] on p "View this email in your..." at bounding box center [174, 216] width 242 height 15
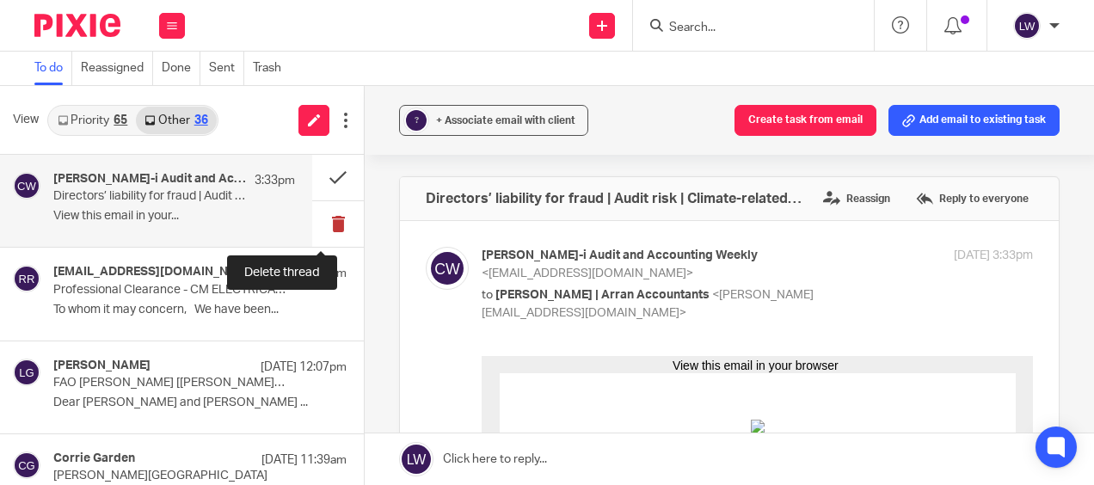
click at [323, 220] on button at bounding box center [338, 224] width 52 height 46
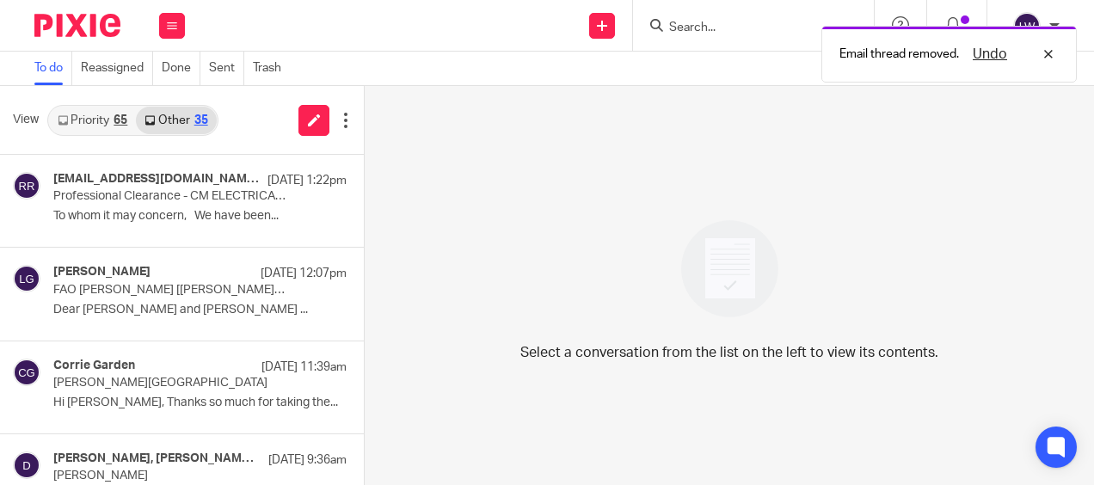
click at [101, 116] on link "Priority 65" at bounding box center [92, 121] width 87 height 28
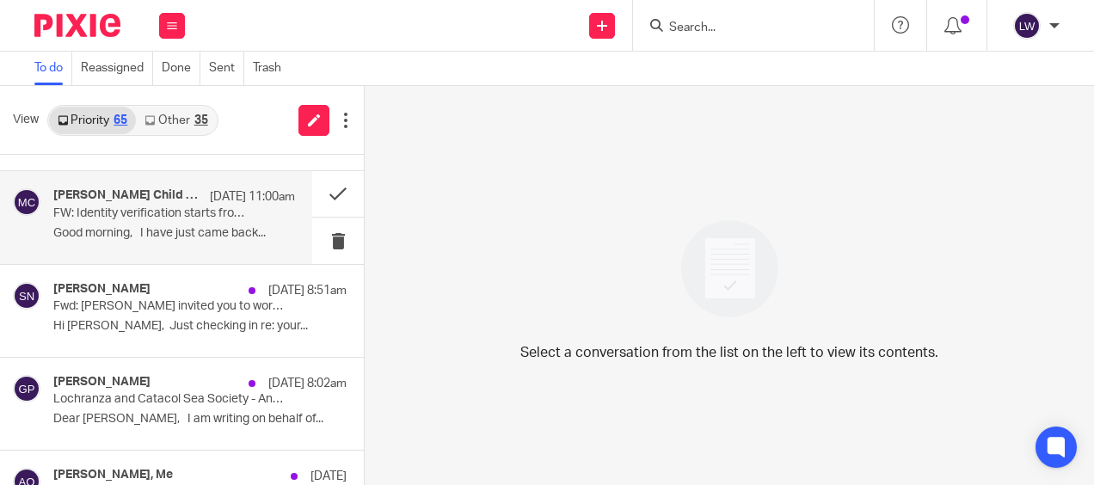
scroll to position [860, 0]
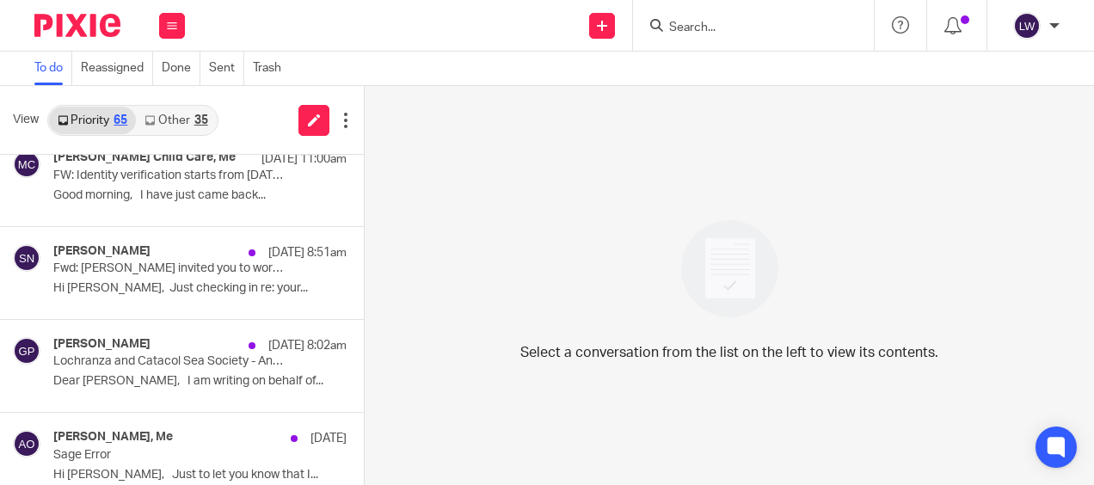
click at [181, 107] on link "Other 35" at bounding box center [176, 121] width 80 height 28
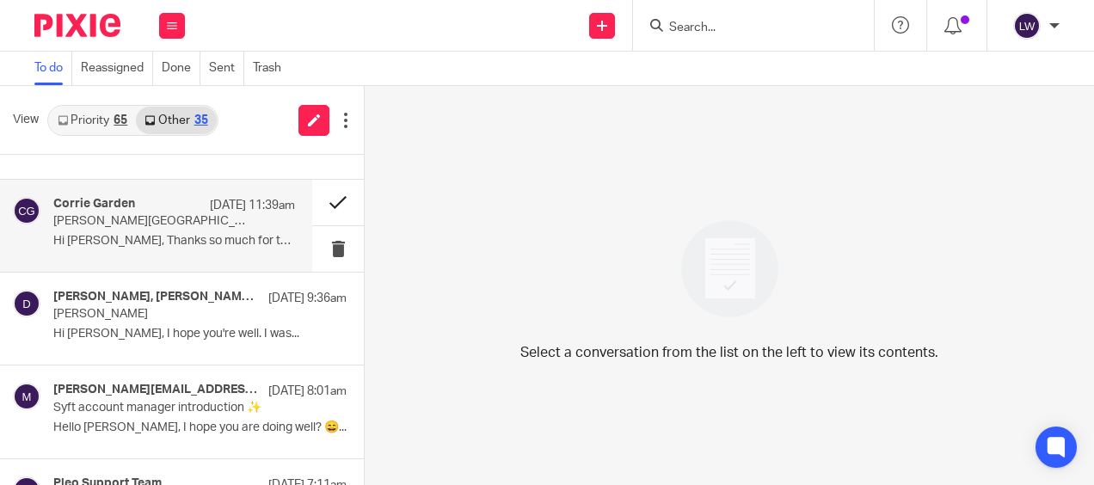
scroll to position [172, 0]
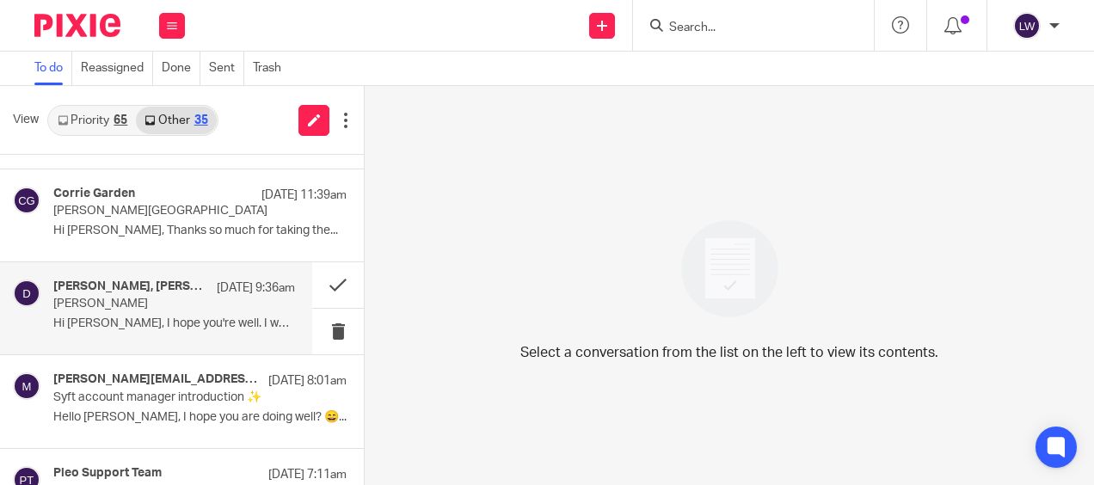
click at [134, 303] on p "Robin Finlayson" at bounding box center [150, 304] width 194 height 15
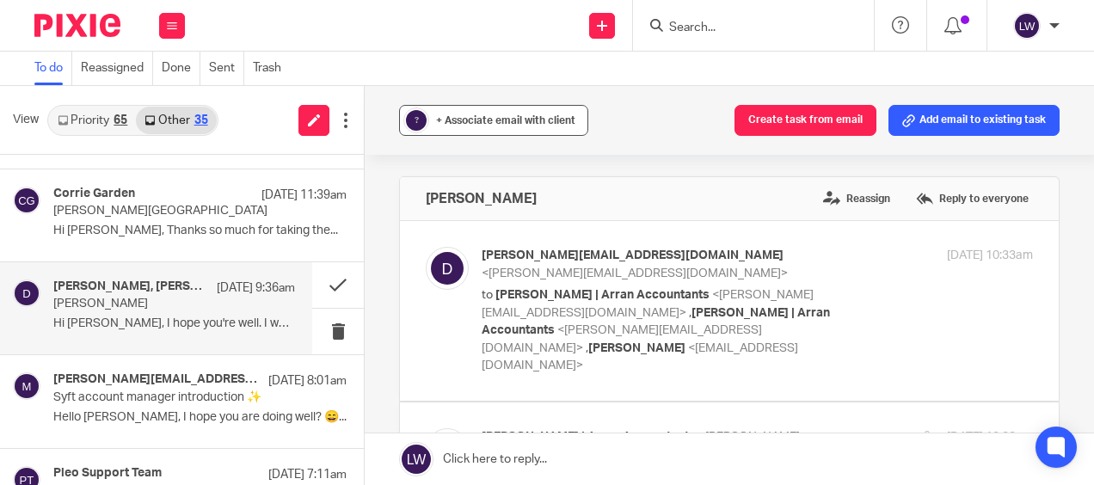
click at [470, 119] on span "+ Associate email with client" at bounding box center [505, 120] width 139 height 10
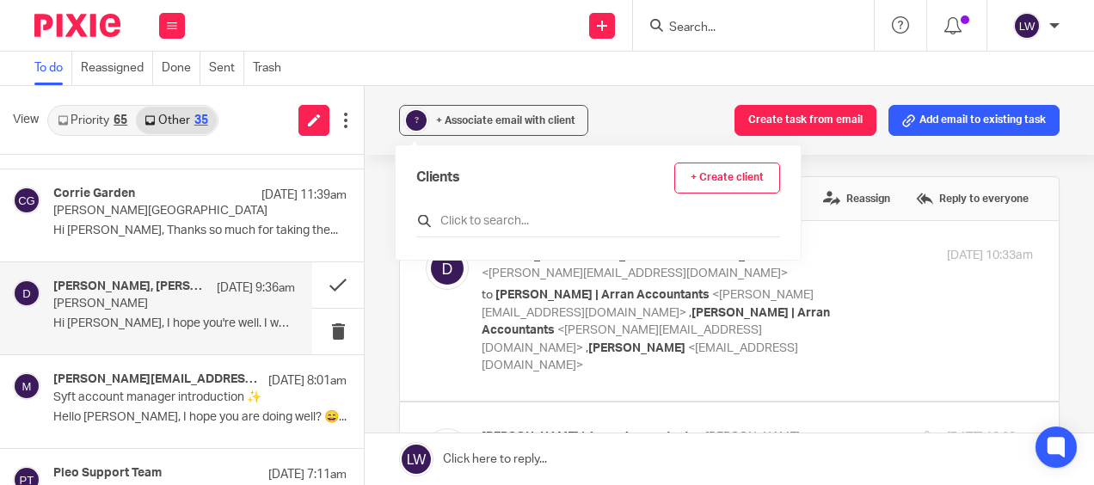
click at [489, 212] on div at bounding box center [598, 224] width 364 height 27
click at [471, 215] on input "text" at bounding box center [598, 220] width 364 height 17
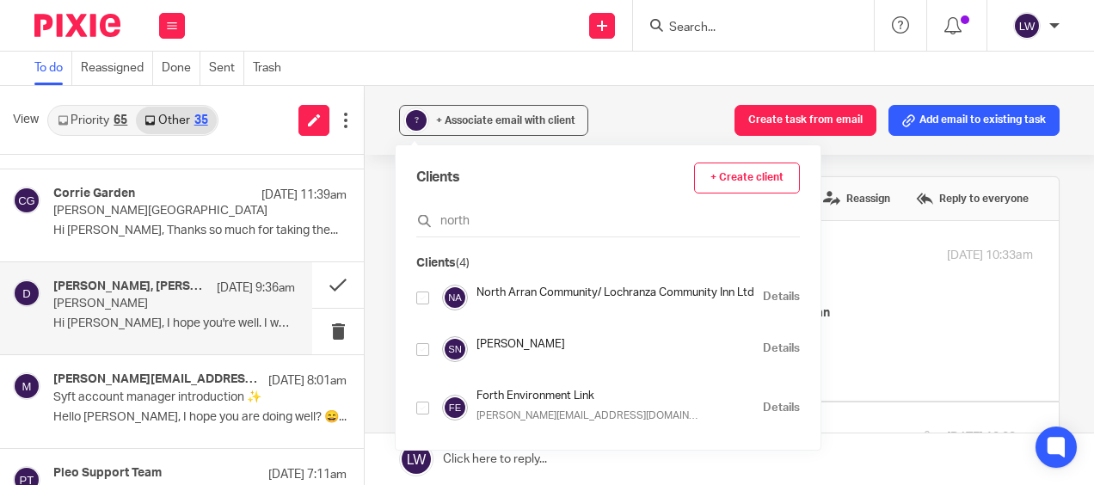
type input "north"
click at [427, 298] on input "checkbox" at bounding box center [422, 298] width 13 height 13
checkbox input "true"
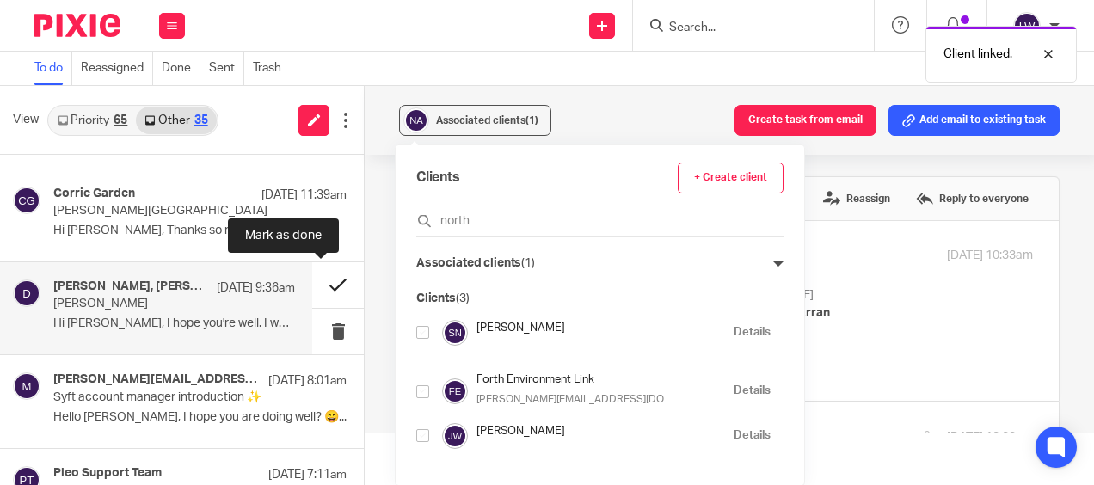
click at [322, 286] on button at bounding box center [338, 285] width 52 height 46
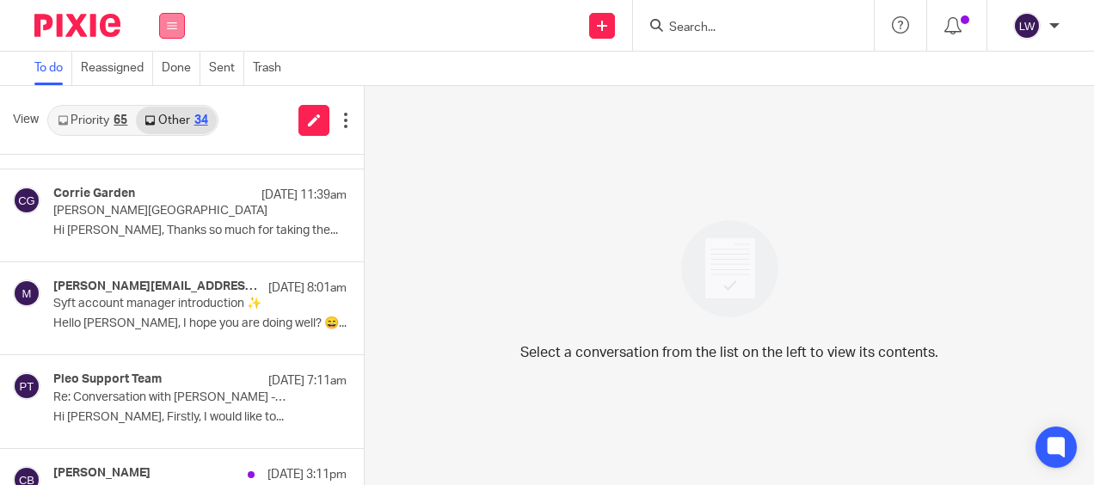
click at [174, 32] on button at bounding box center [172, 26] width 26 height 26
click at [173, 111] on link "Email" at bounding box center [164, 105] width 31 height 12
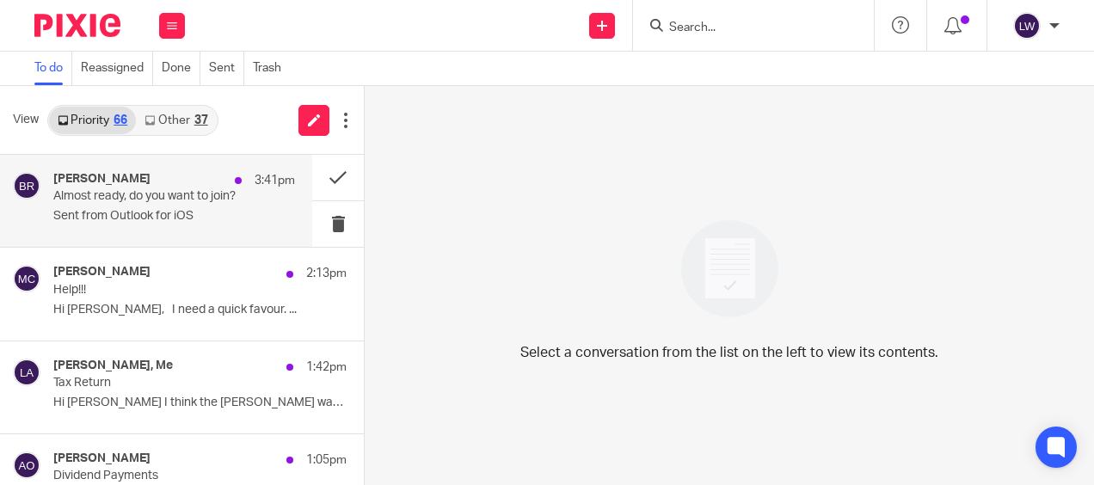
click at [139, 211] on p "Sent from Outlook for iOS" at bounding box center [174, 216] width 242 height 15
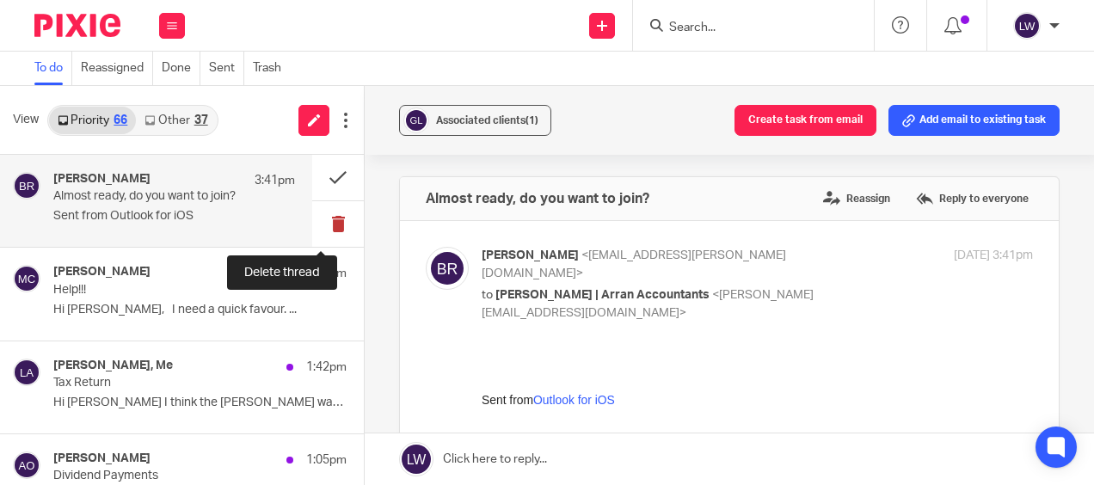
click at [323, 225] on button at bounding box center [338, 224] width 52 height 46
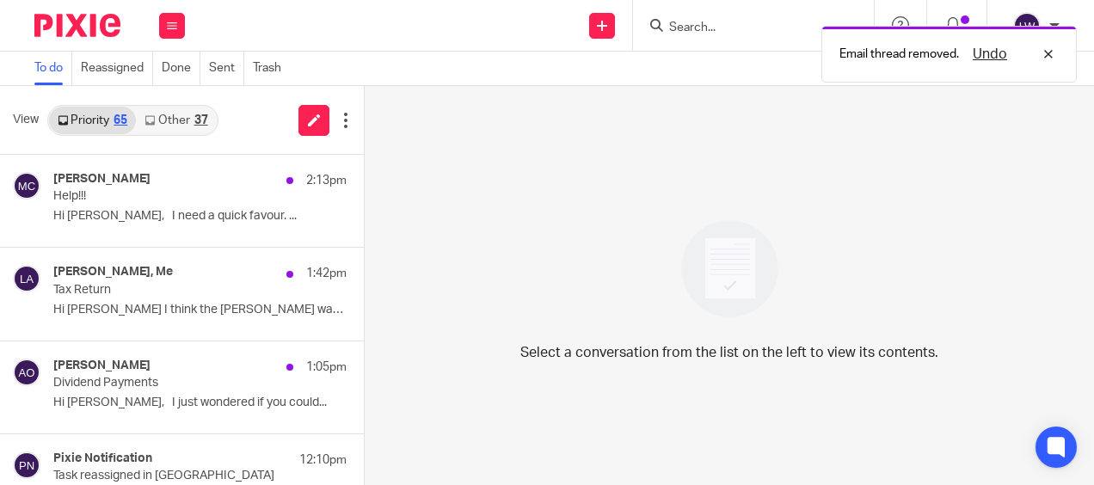
click at [188, 123] on link "Other 37" at bounding box center [176, 121] width 80 height 28
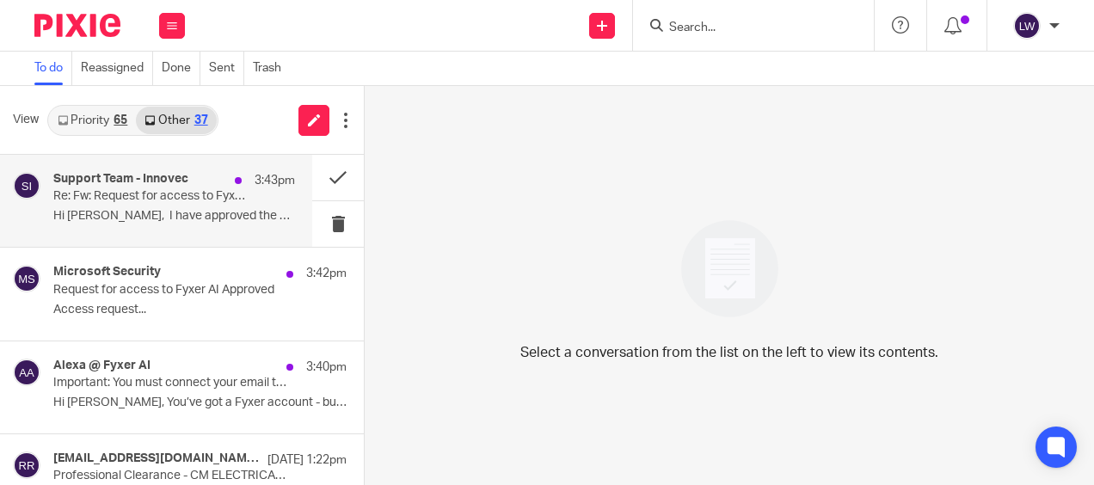
click at [162, 213] on p "Hi [PERSON_NAME], I have approved the Admin..." at bounding box center [174, 216] width 242 height 15
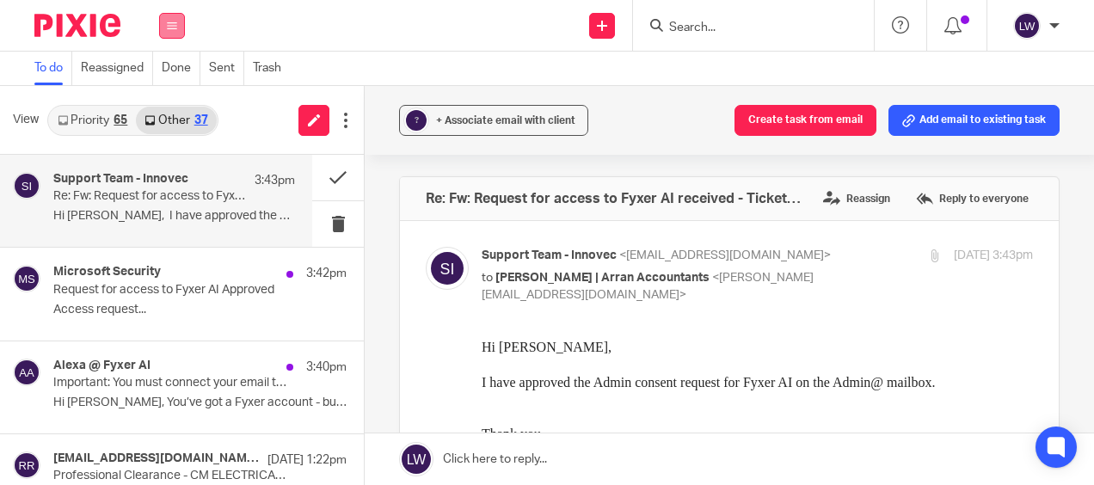
click at [177, 29] on button at bounding box center [172, 26] width 26 height 26
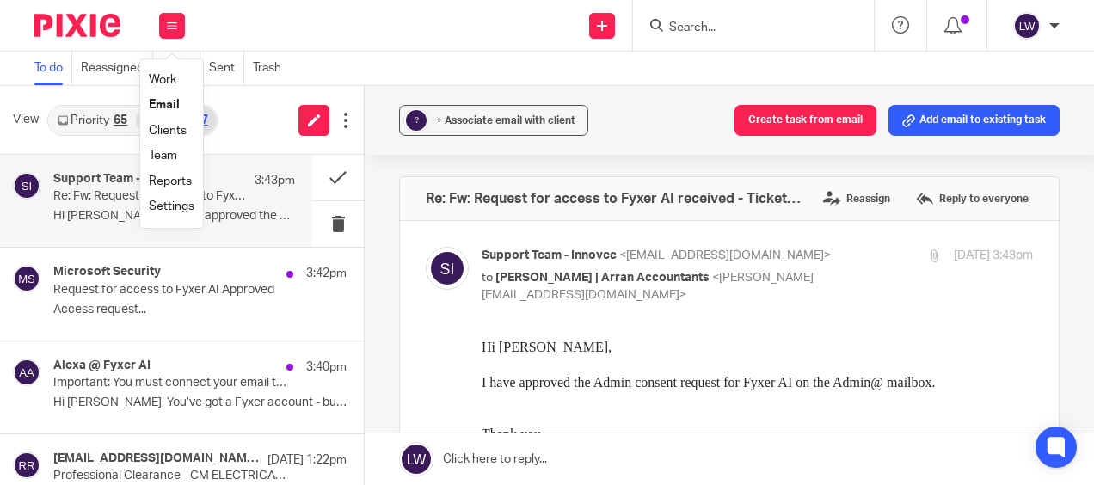
click at [170, 101] on link "Email" at bounding box center [164, 105] width 31 height 12
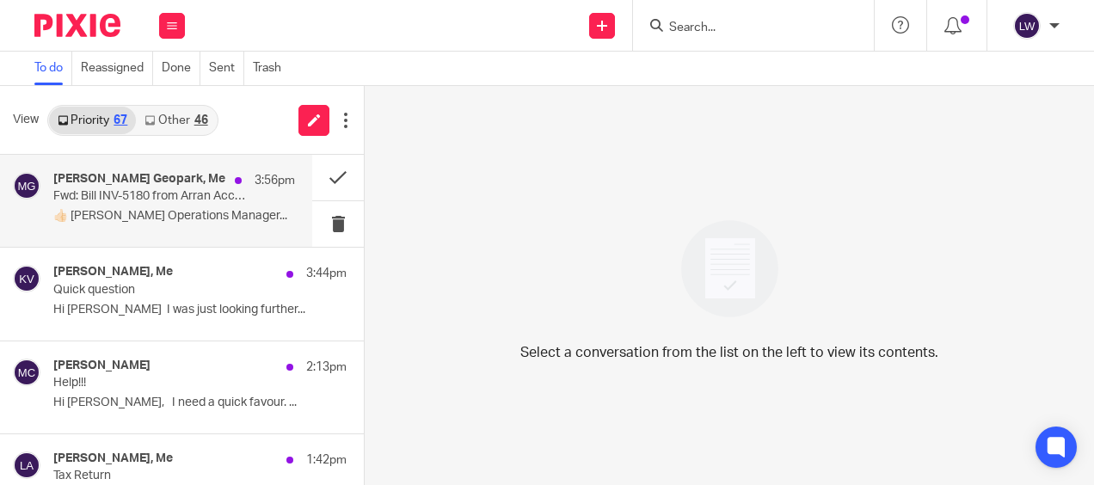
click at [162, 196] on p "Fwd: Bill INV-5180 from Arran Accountancy Limited is due" at bounding box center [150, 196] width 194 height 15
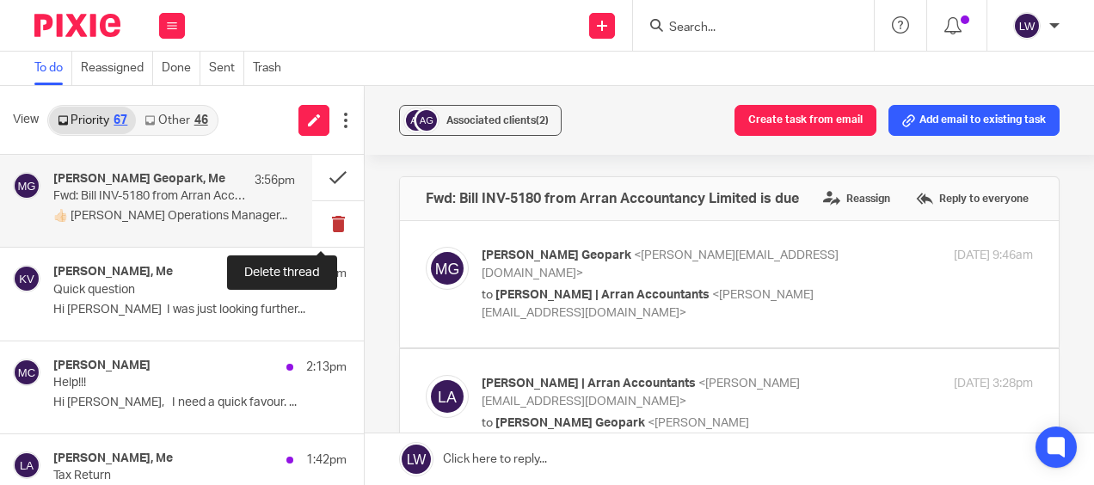
click at [319, 219] on button at bounding box center [338, 224] width 52 height 46
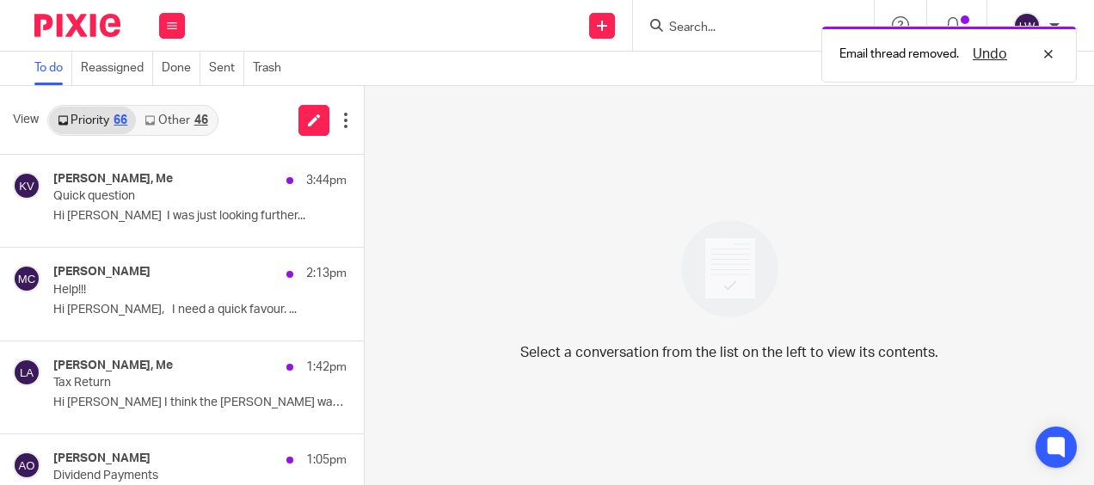
click at [174, 114] on link "Other 46" at bounding box center [176, 121] width 80 height 28
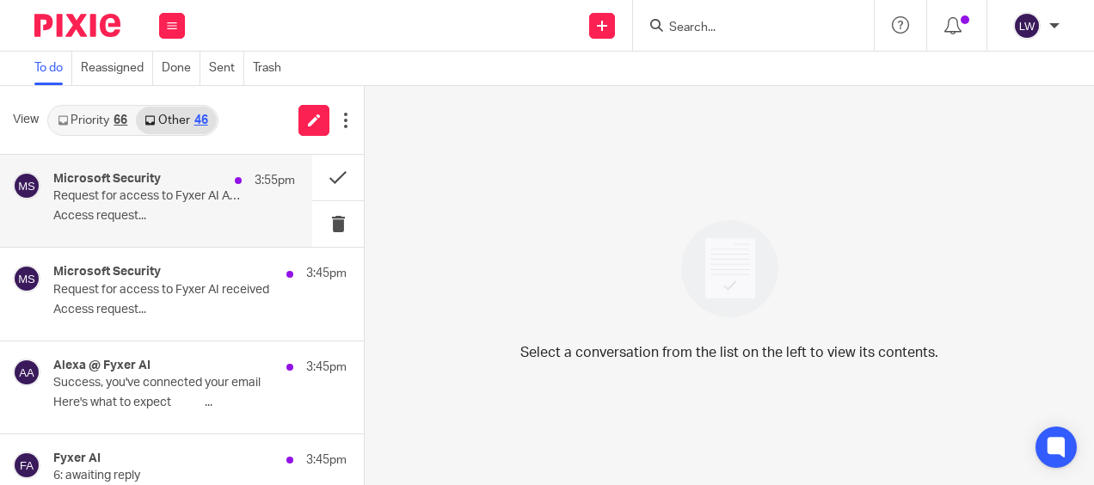
click at [125, 207] on div "Microsoft Security 3:55pm Request for access to Fyxer AI Approved Access reques…" at bounding box center [174, 201] width 242 height 58
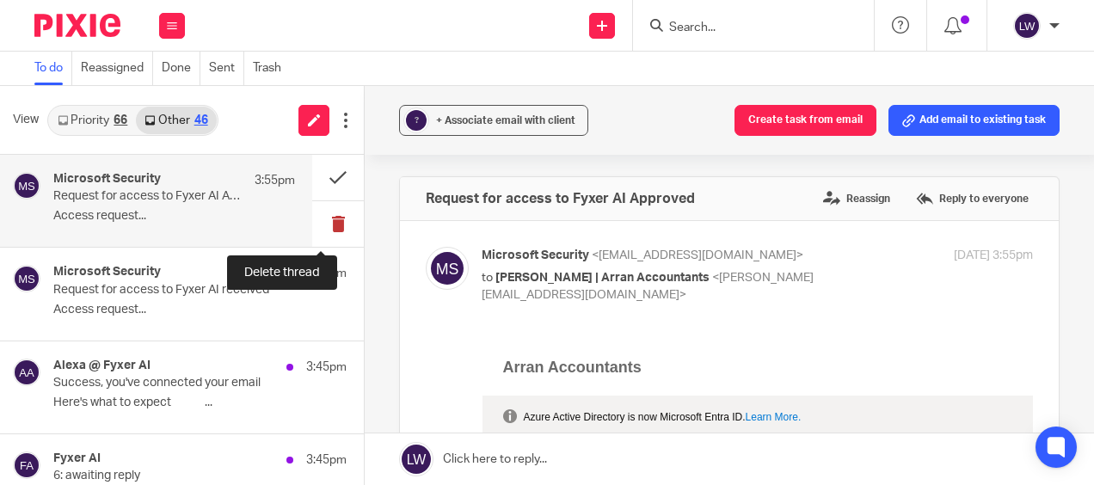
click at [318, 218] on button at bounding box center [338, 224] width 52 height 46
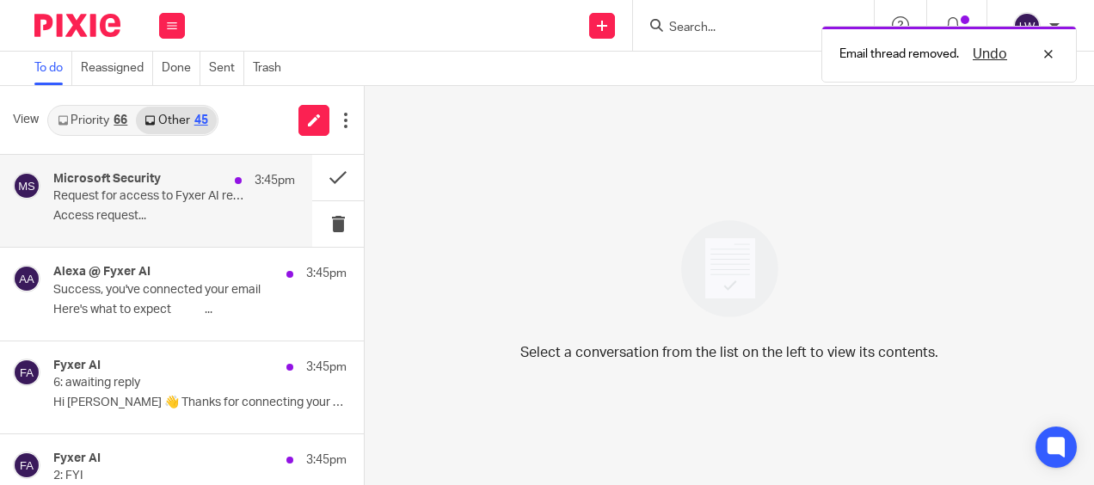
click at [182, 215] on p "Access request..." at bounding box center [174, 216] width 242 height 15
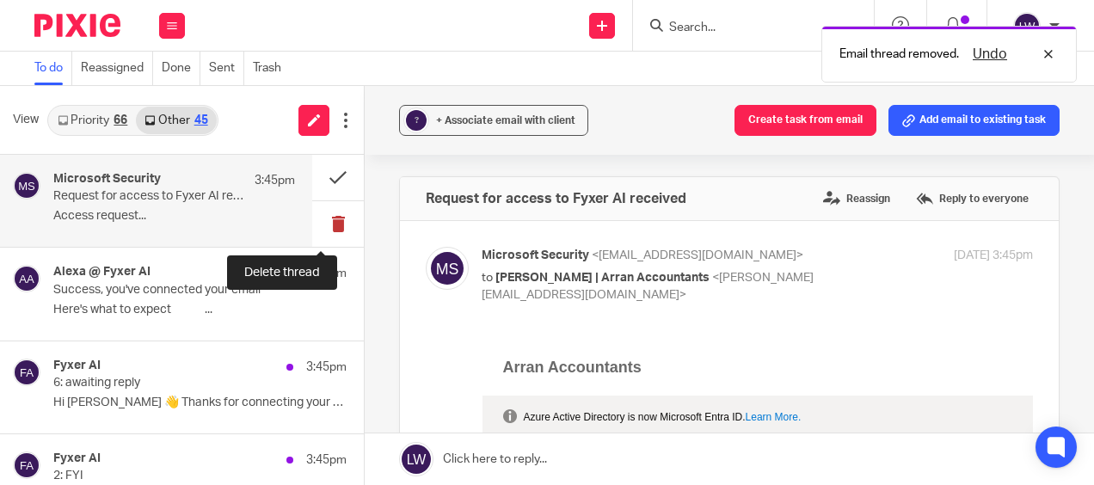
click at [322, 224] on button at bounding box center [338, 224] width 52 height 46
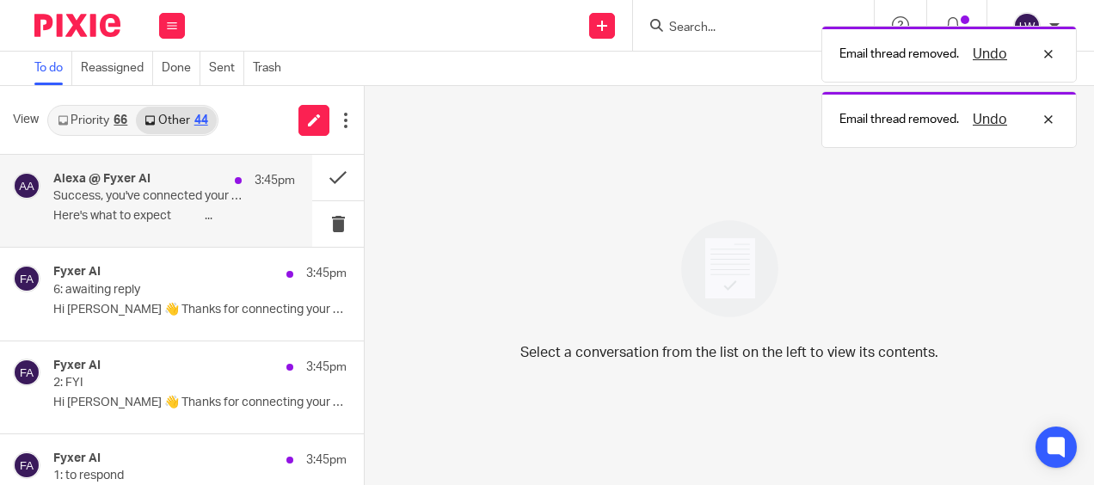
click at [224, 218] on p "Here's what to expect ͏ ͏ ͏ ͏ ͏ ͏ ͏ ͏ ͏ ͏ ͏ ͏ ͏..." at bounding box center [174, 216] width 242 height 15
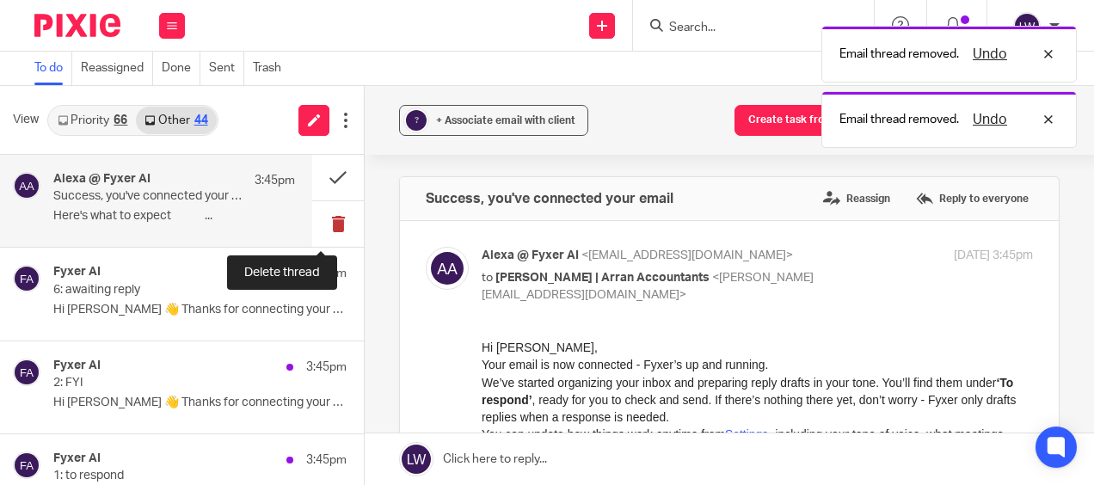
click at [314, 225] on button at bounding box center [338, 224] width 52 height 46
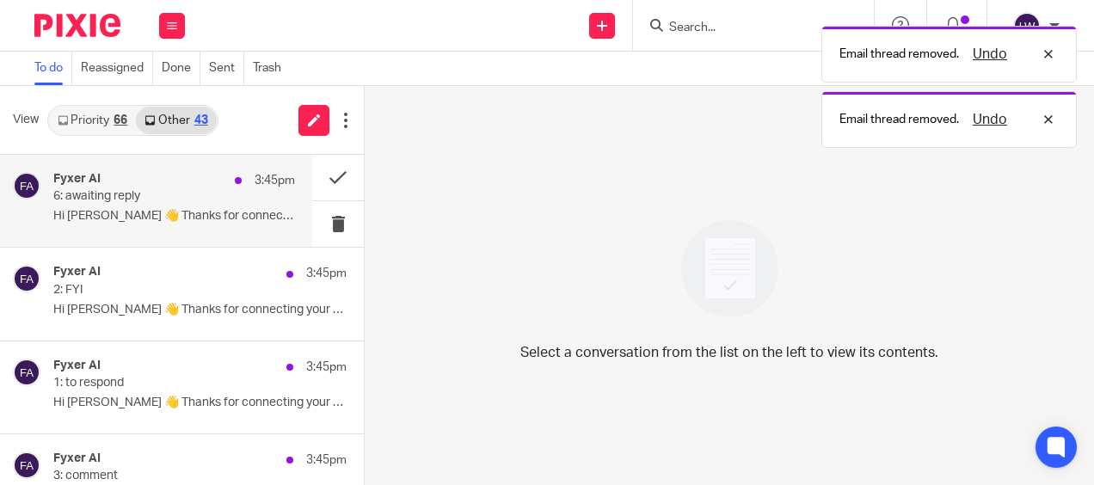
click at [232, 218] on p "Hi [PERSON_NAME] 👋 Thanks for connecting your email to..." at bounding box center [174, 216] width 242 height 15
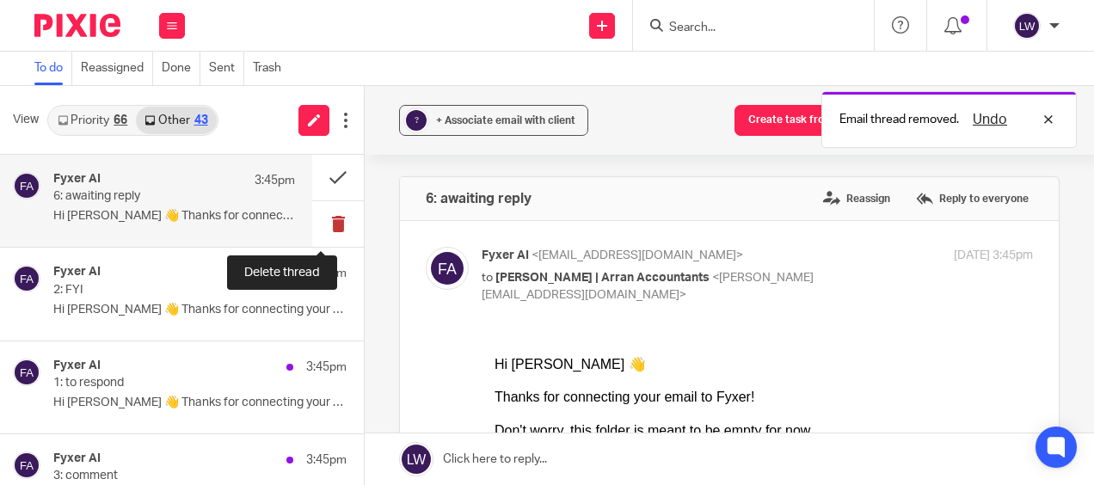
click at [316, 220] on button at bounding box center [338, 224] width 52 height 46
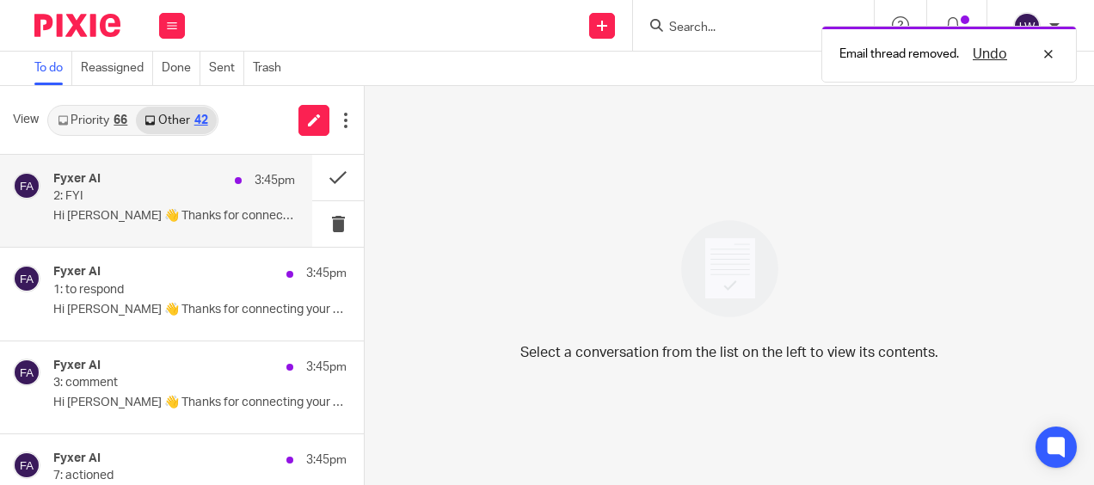
click at [174, 213] on p "Hi [PERSON_NAME] 👋 Thanks for connecting your email to..." at bounding box center [174, 216] width 242 height 15
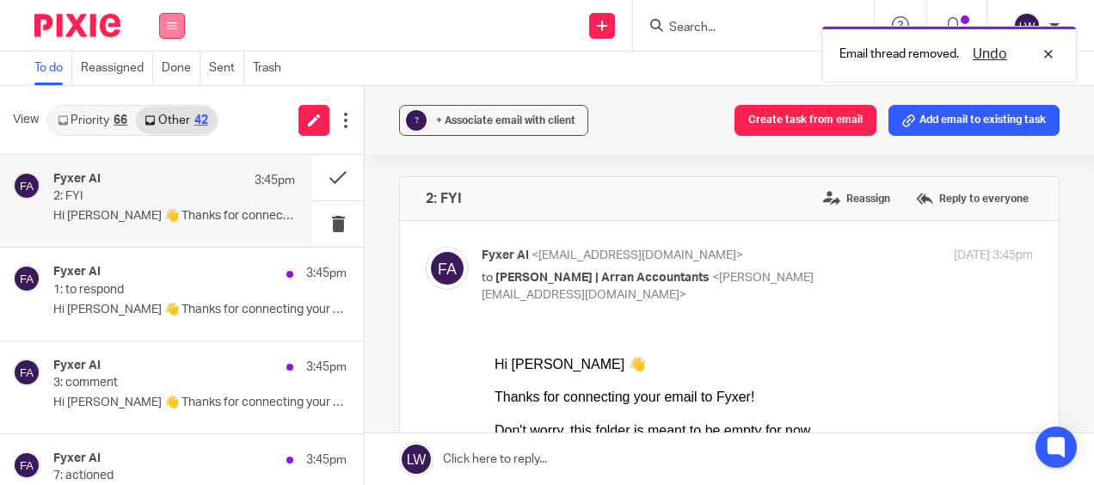
click at [175, 28] on icon at bounding box center [172, 26] width 10 height 10
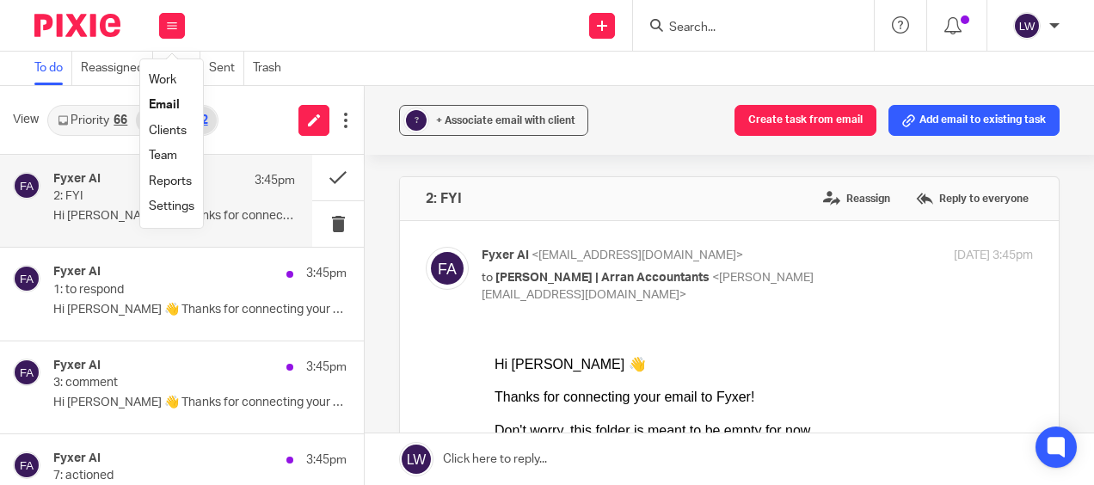
click at [172, 96] on li "Email" at bounding box center [172, 105] width 46 height 25
click at [174, 101] on link "Email" at bounding box center [164, 105] width 31 height 12
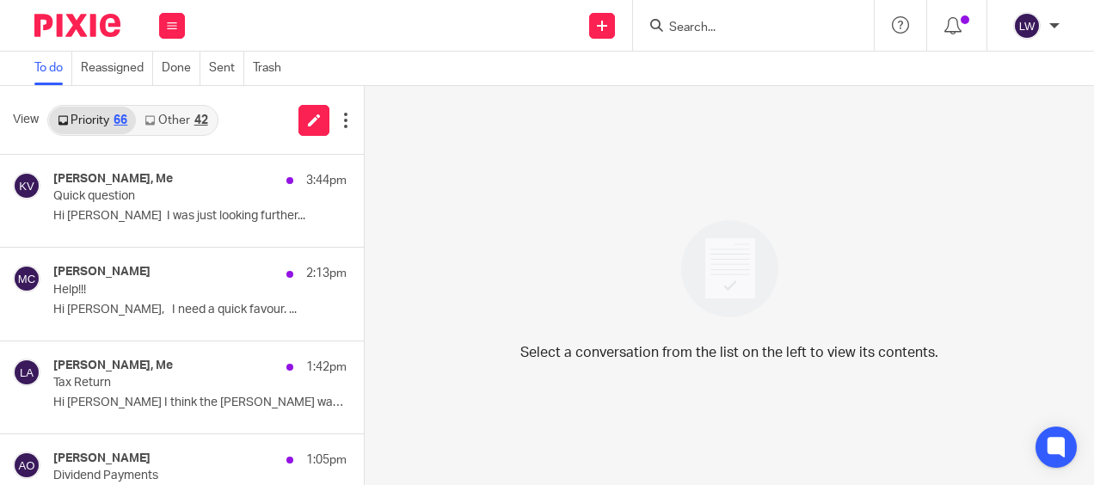
click at [186, 126] on link "Other 42" at bounding box center [176, 121] width 80 height 28
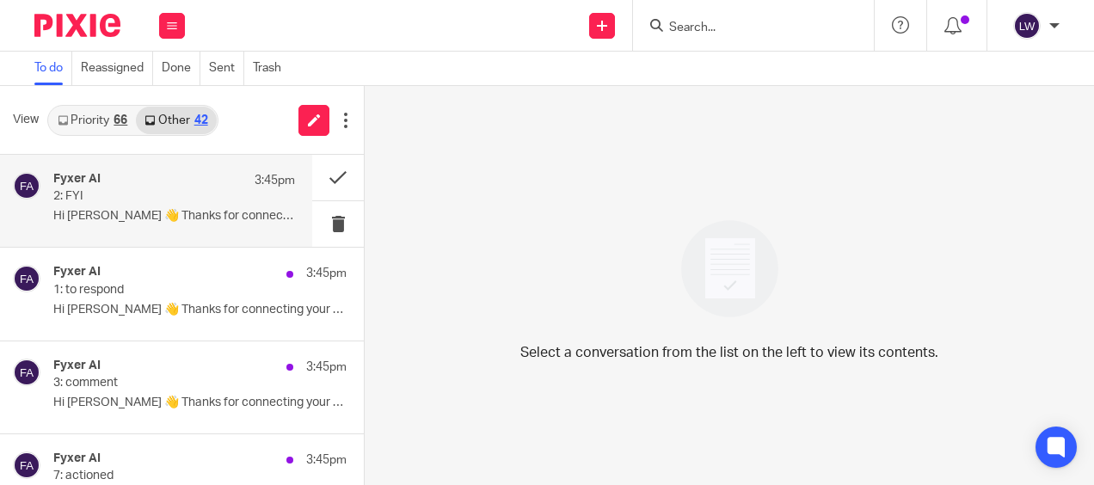
click at [162, 217] on p "Hi [PERSON_NAME] 👋 Thanks for connecting your email to..." at bounding box center [174, 216] width 242 height 15
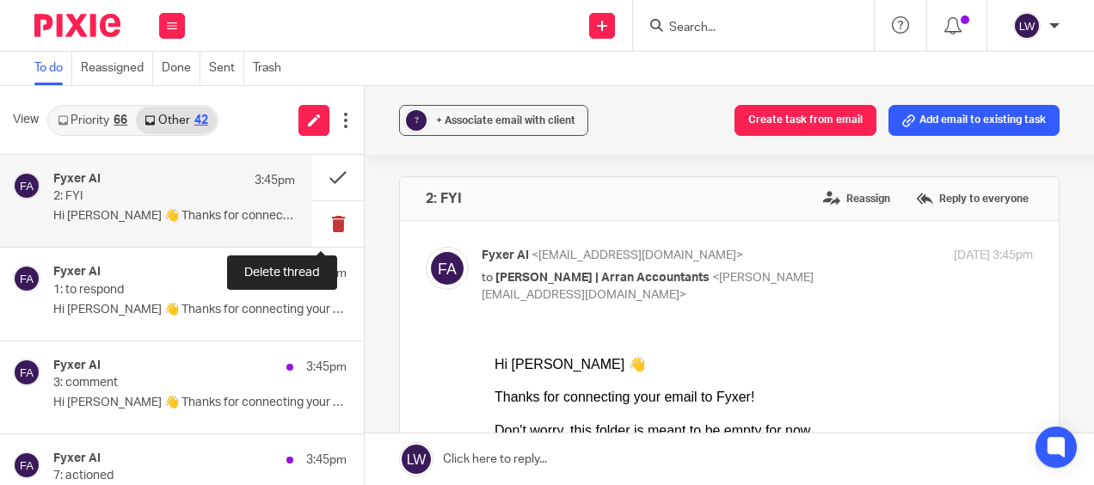
click at [321, 221] on button at bounding box center [338, 224] width 52 height 46
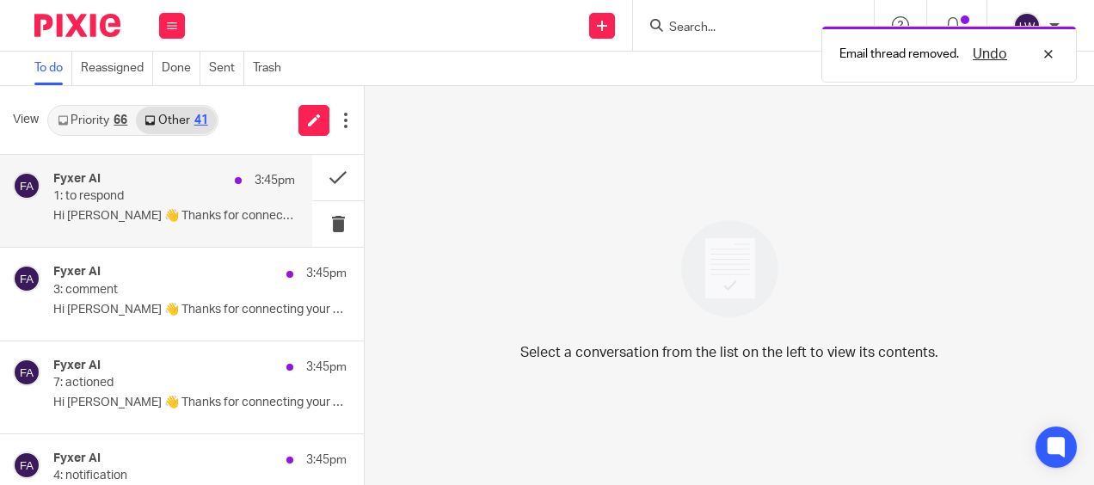
click at [180, 218] on p "Hi [PERSON_NAME] 👋 Thanks for connecting your email to..." at bounding box center [174, 216] width 242 height 15
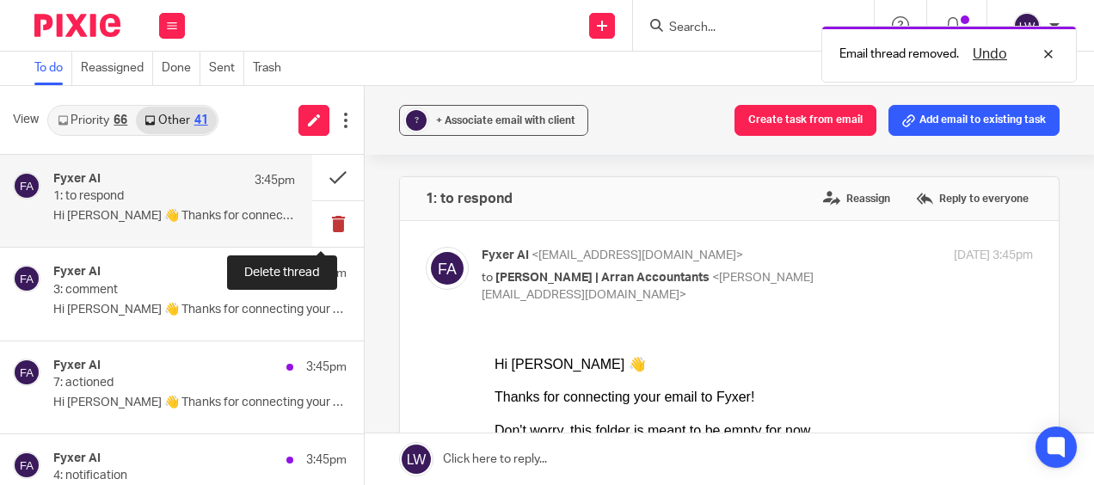
click at [317, 218] on button at bounding box center [338, 224] width 52 height 46
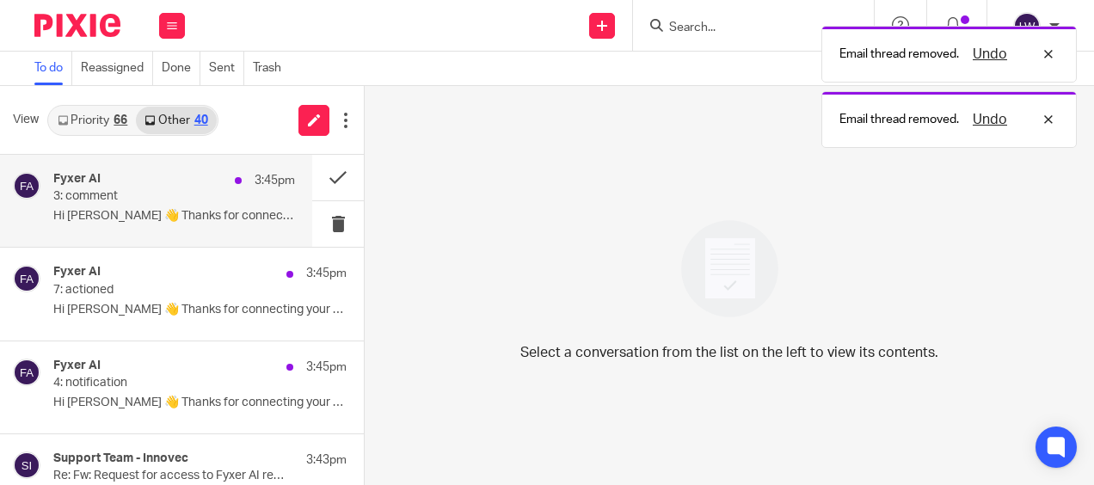
click at [186, 213] on p "Hi [PERSON_NAME] 👋 Thanks for connecting your email to..." at bounding box center [174, 216] width 242 height 15
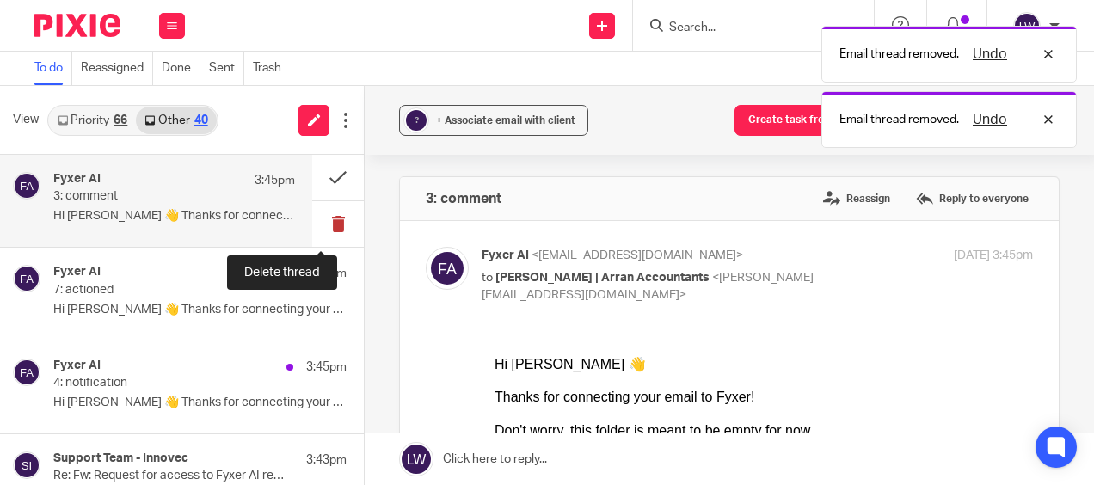
click at [312, 220] on button at bounding box center [338, 224] width 52 height 46
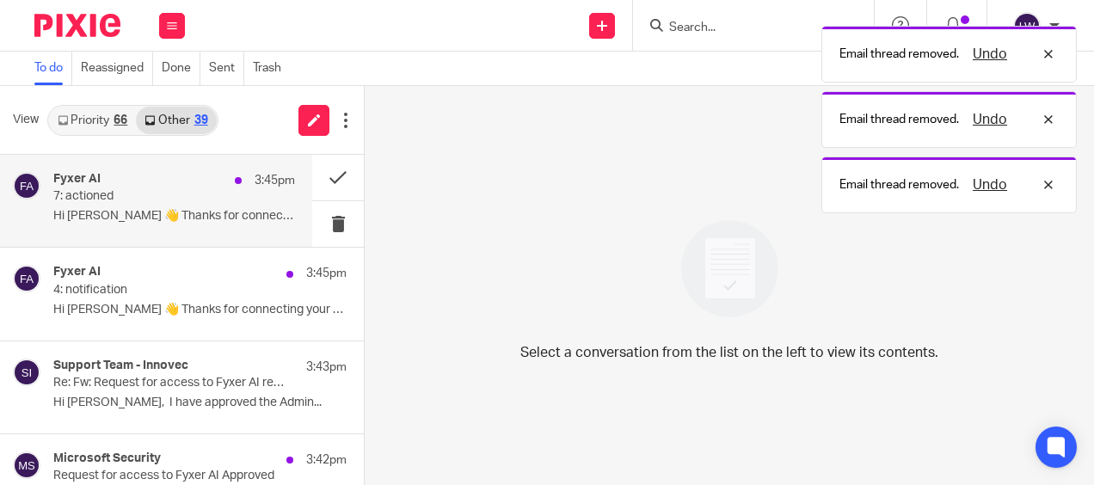
click at [175, 218] on p "Hi [PERSON_NAME] 👋 Thanks for connecting your email to..." at bounding box center [174, 216] width 242 height 15
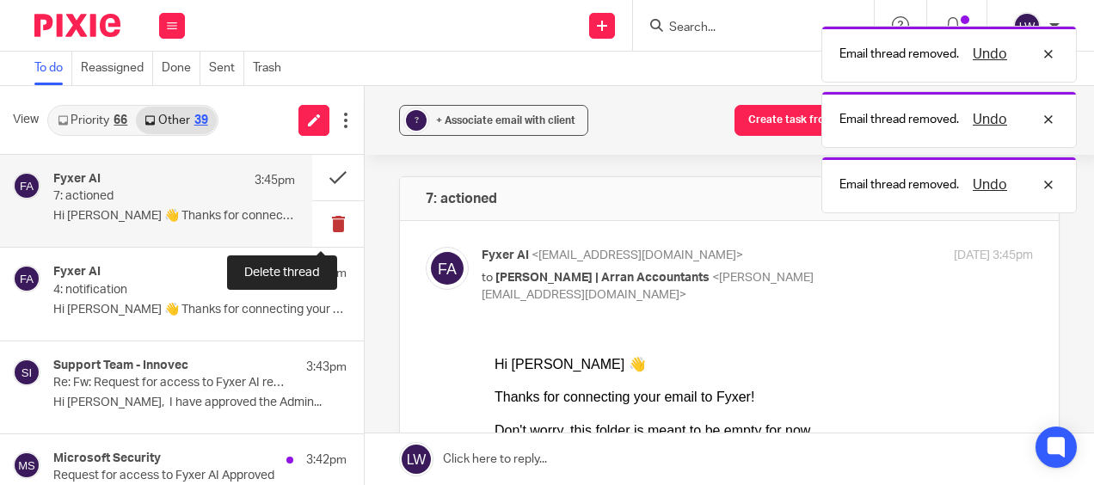
click at [317, 220] on button at bounding box center [338, 224] width 52 height 46
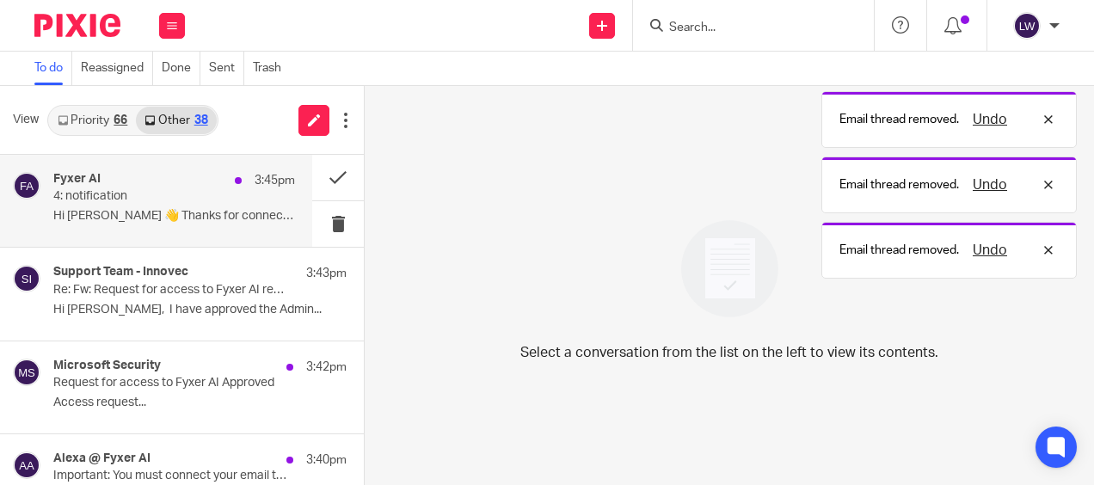
click at [157, 222] on p "Hi [PERSON_NAME] 👋 Thanks for connecting your email to..." at bounding box center [174, 216] width 242 height 15
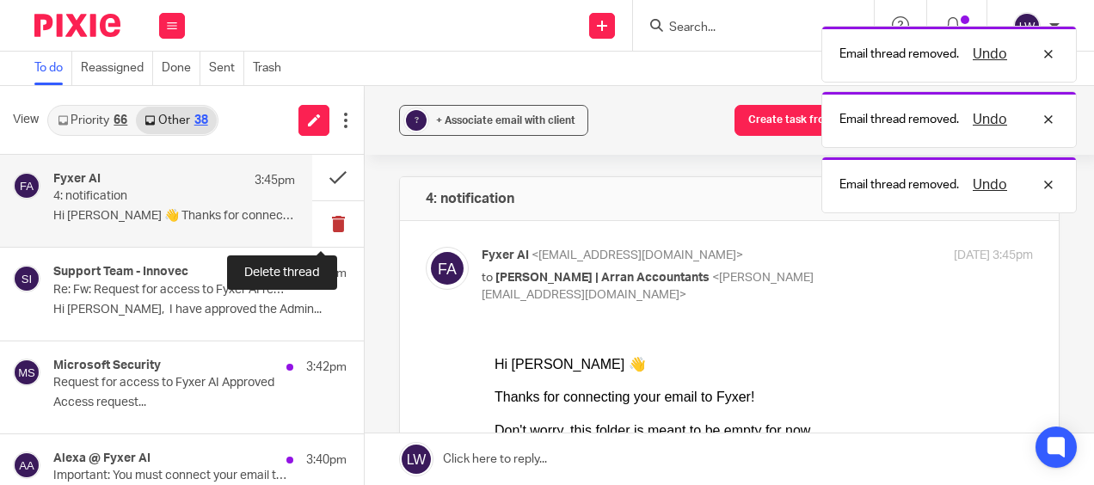
click at [331, 220] on button at bounding box center [338, 224] width 52 height 46
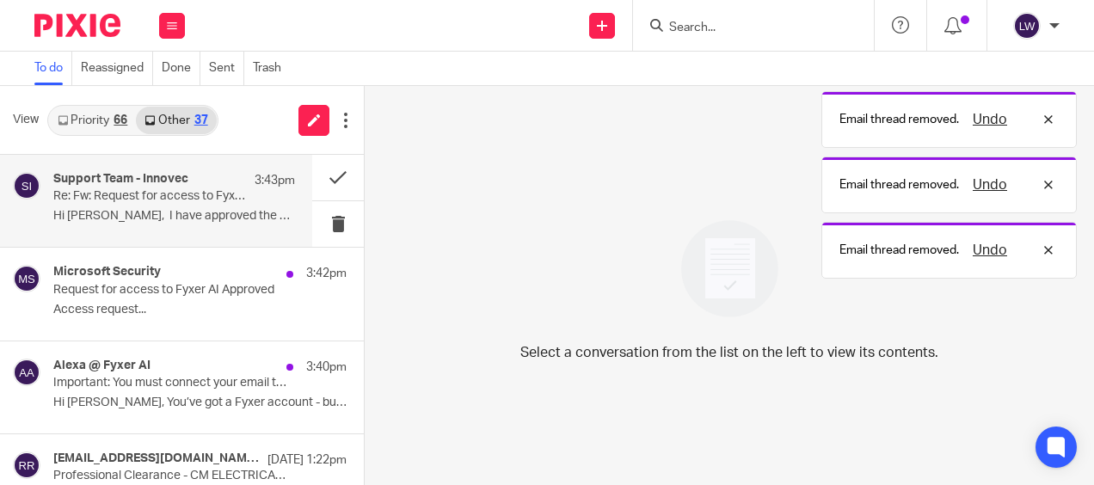
click at [185, 222] on p "Hi [PERSON_NAME], I have approved the Admin..." at bounding box center [174, 216] width 242 height 15
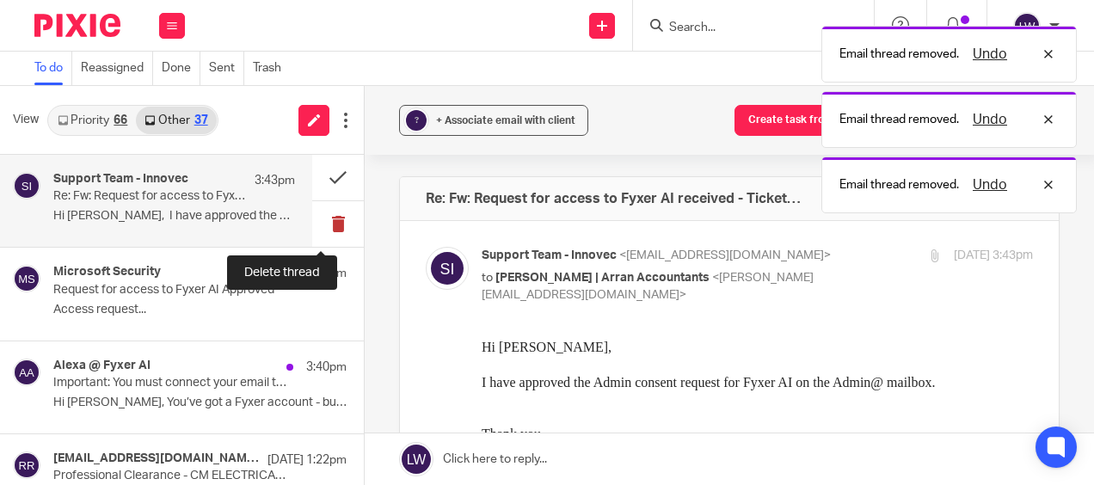
click at [317, 230] on button at bounding box center [338, 224] width 52 height 46
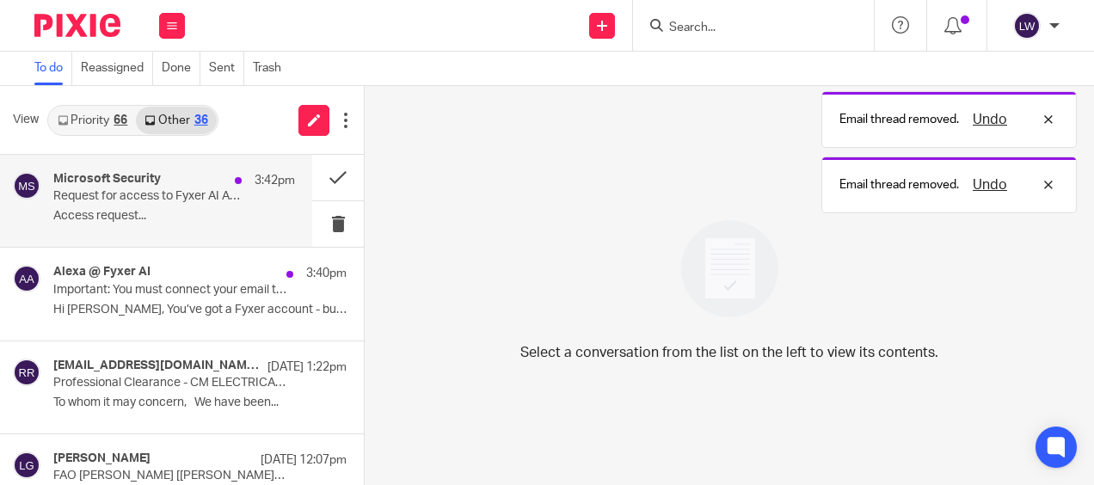
click at [111, 226] on div "Microsoft Security 3:42pm Request for access to Fyxer AI Approved Access reques…" at bounding box center [174, 201] width 242 height 58
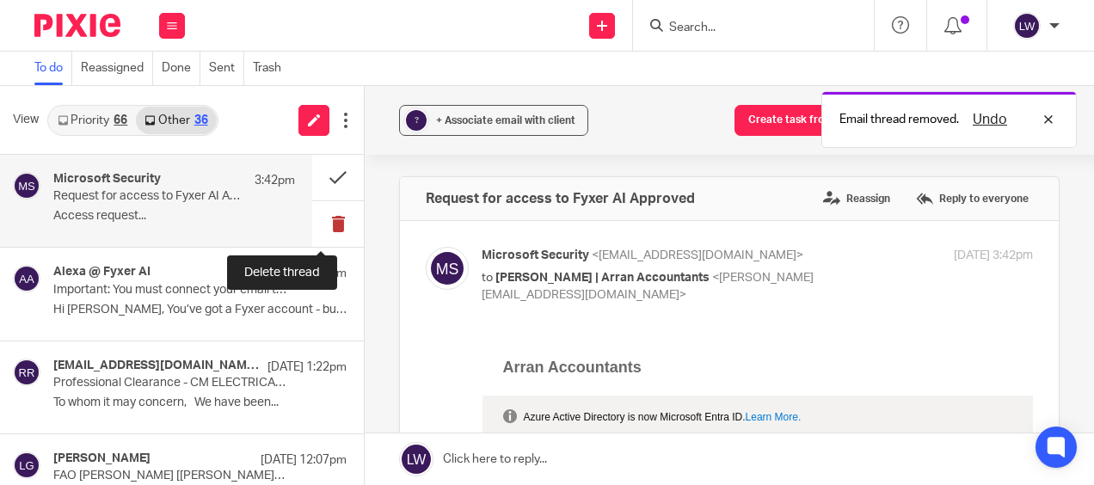
click at [322, 225] on button at bounding box center [338, 224] width 52 height 46
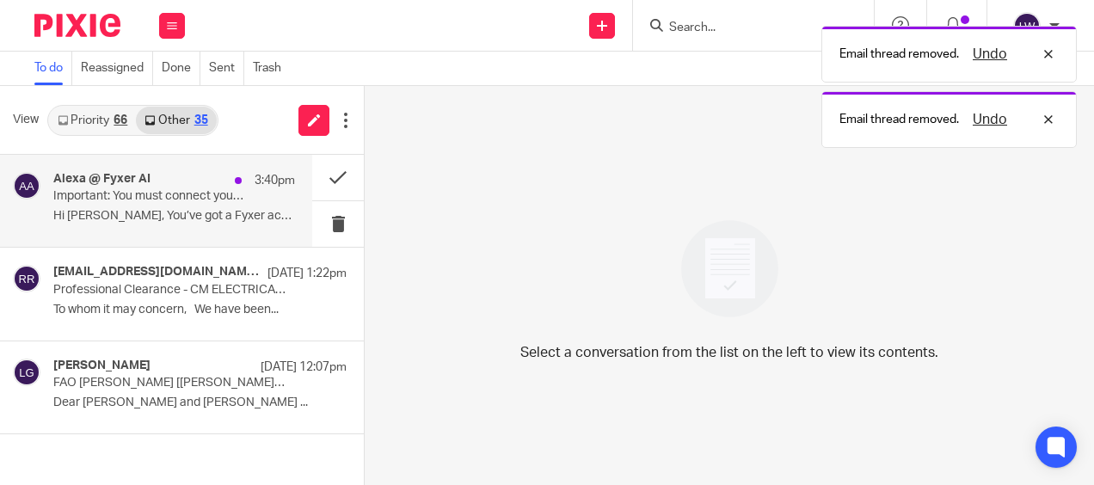
click at [143, 227] on div "Alexa @ Fyxer AI 3:40pm Important: You must connect your email to get started H…" at bounding box center [174, 201] width 242 height 58
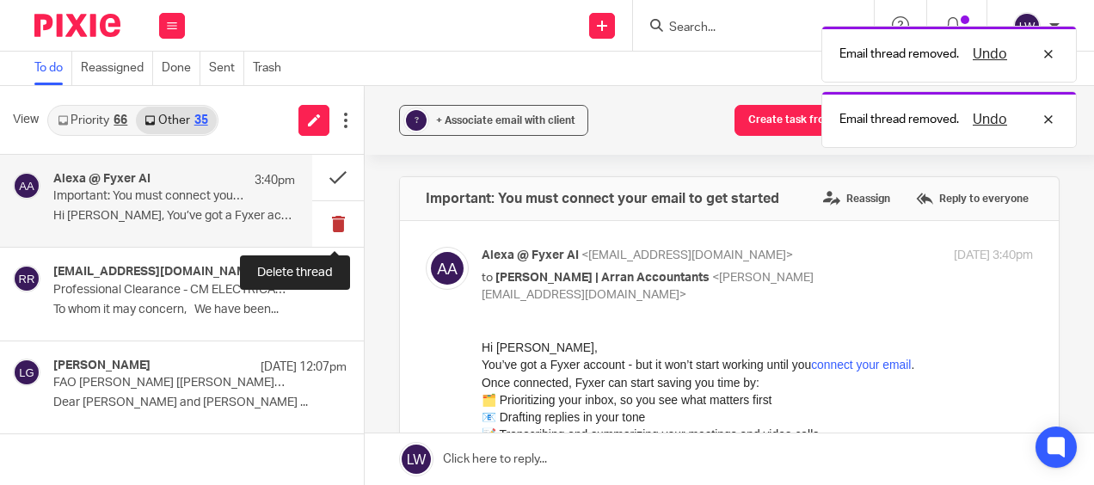
click at [338, 220] on button at bounding box center [338, 224] width 52 height 46
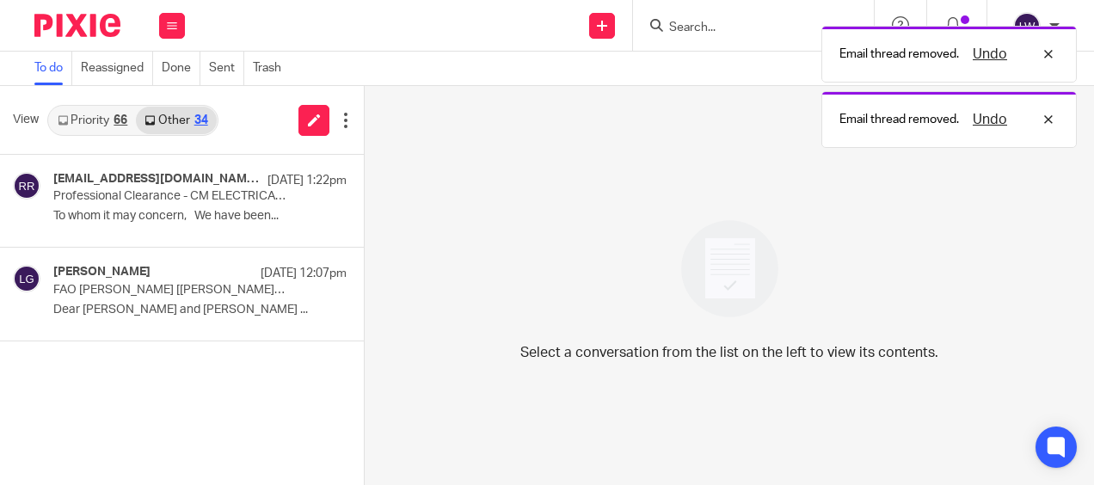
click at [86, 116] on link "Priority 66" at bounding box center [92, 121] width 87 height 28
